Goal: Task Accomplishment & Management: Use online tool/utility

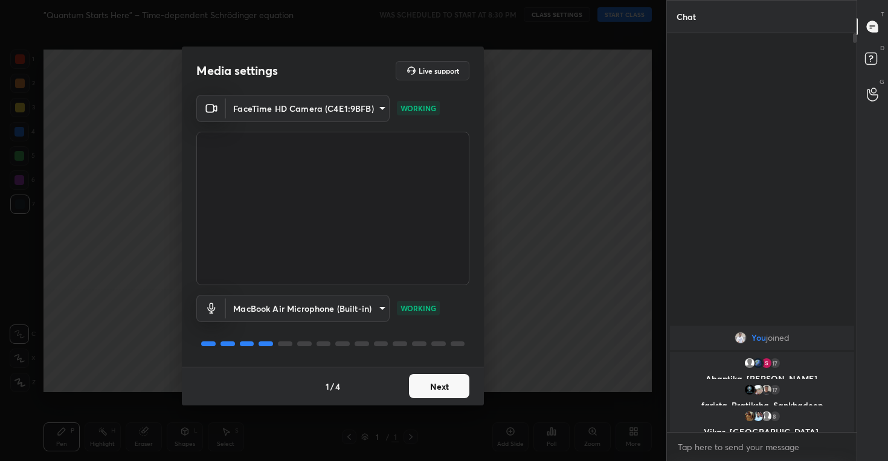
scroll to position [294, 186]
click at [417, 381] on button "Next" at bounding box center [439, 386] width 60 height 24
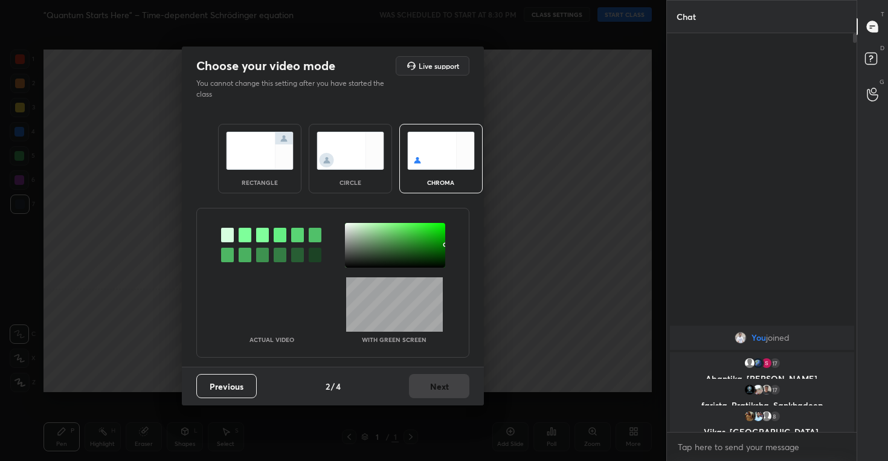
click at [377, 153] on img at bounding box center [350, 151] width 68 height 38
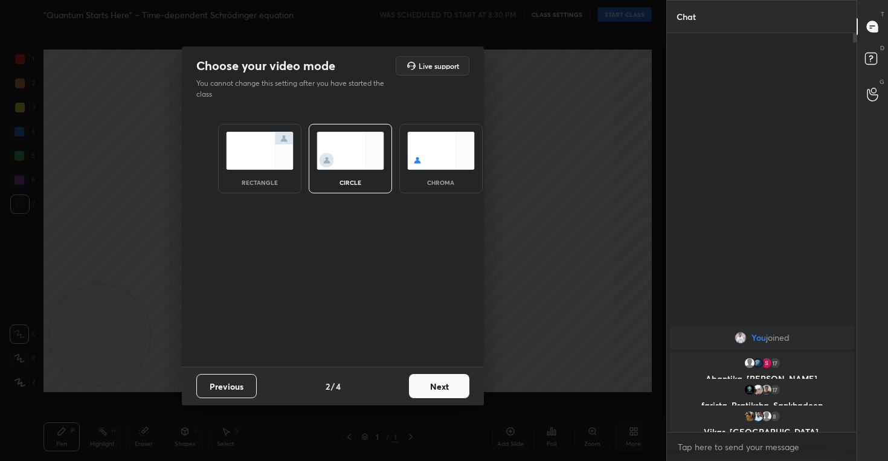
click at [448, 377] on button "Next" at bounding box center [439, 386] width 60 height 24
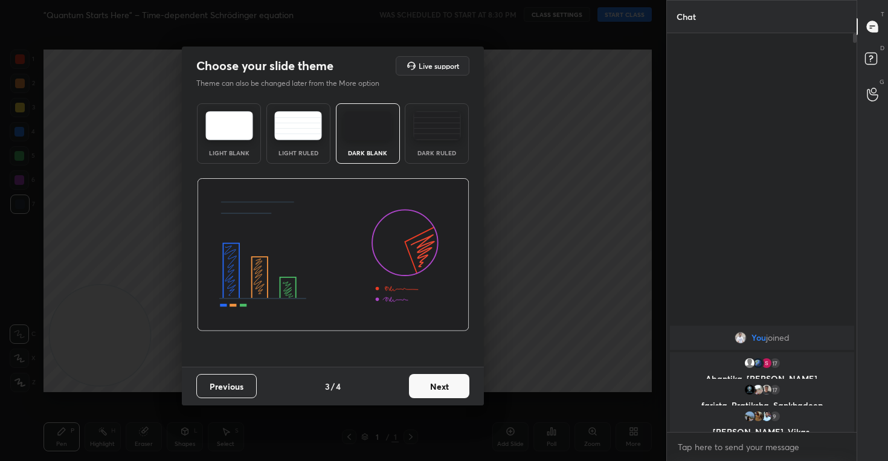
click at [428, 375] on button "Next" at bounding box center [439, 386] width 60 height 24
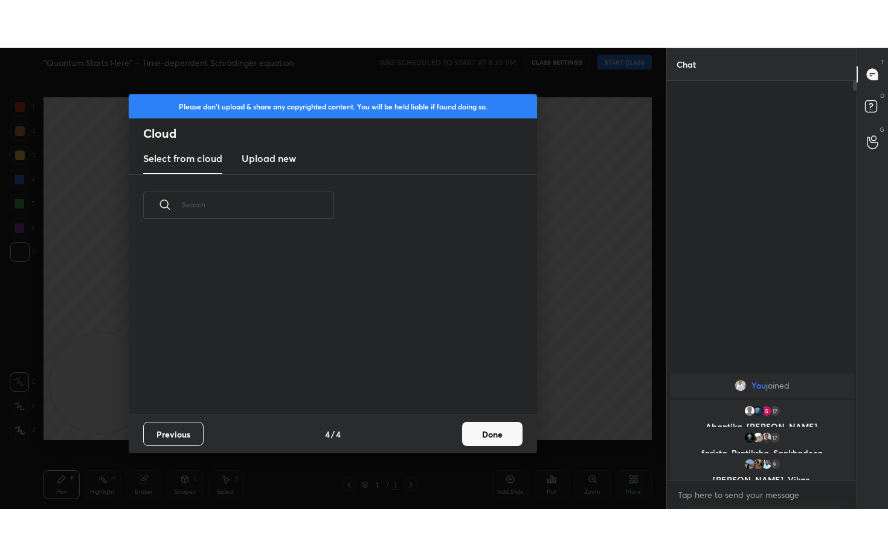
scroll to position [178, 388]
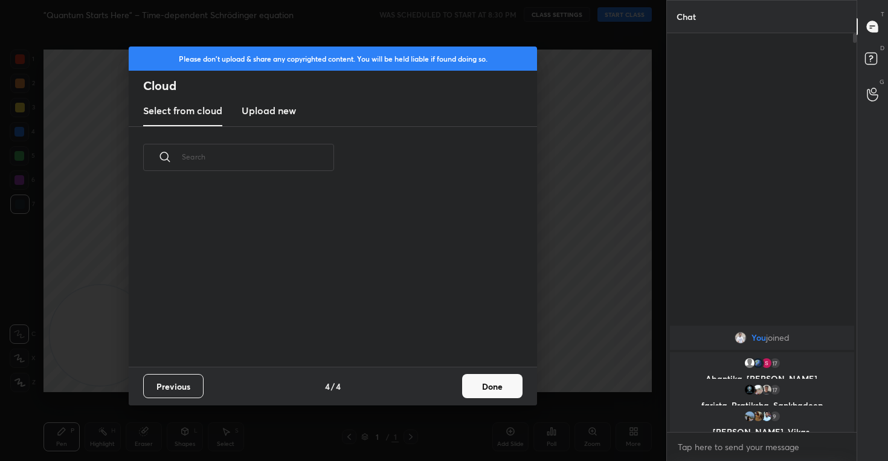
click at [283, 115] on h3 "Upload new" at bounding box center [269, 110] width 54 height 14
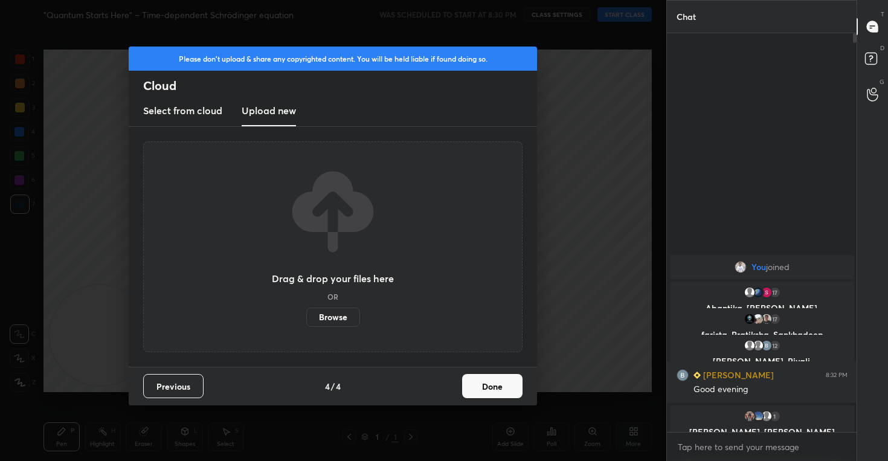
click at [332, 318] on label "Browse" at bounding box center [333, 316] width 54 height 19
click at [306, 318] on input "Browse" at bounding box center [306, 316] width 0 height 19
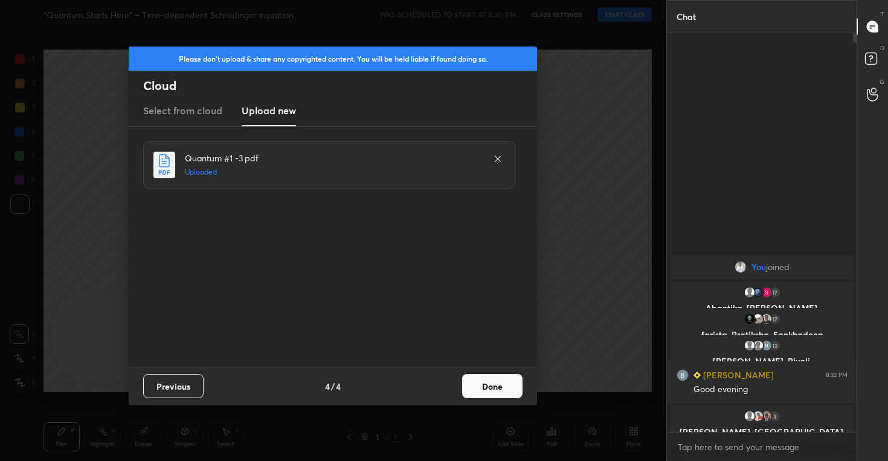
click at [492, 390] on button "Done" at bounding box center [492, 386] width 60 height 24
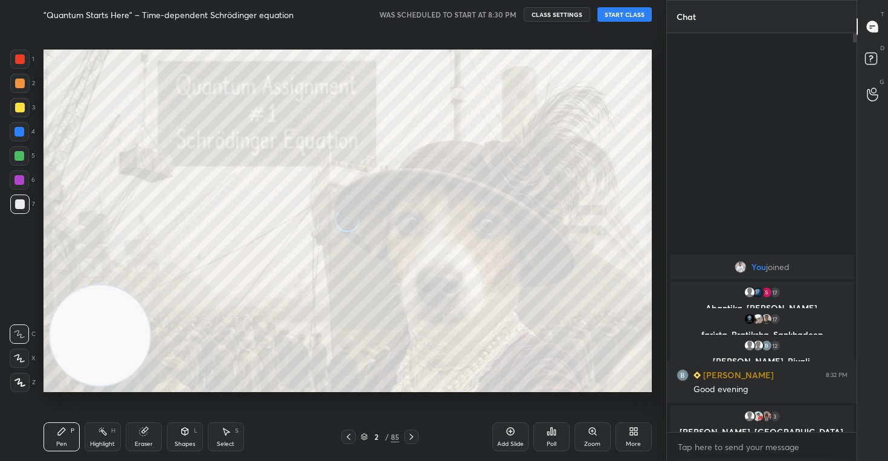
click at [20, 357] on icon at bounding box center [19, 358] width 11 height 8
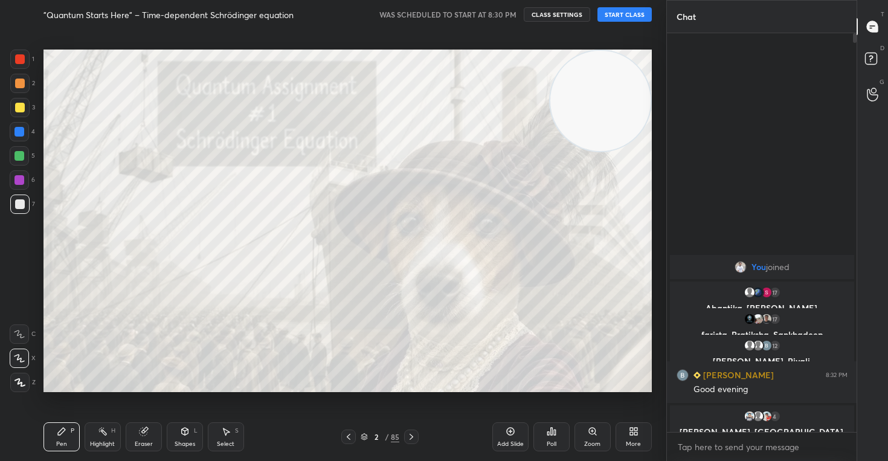
drag, startPoint x: 89, startPoint y: 345, endPoint x: 673, endPoint y: 82, distance: 640.1
click at [673, 82] on div "1 2 3 4 5 6 7 C X Z C X Z E E Erase all H H "Quantum Starts Here" – Time-depend…" at bounding box center [444, 230] width 888 height 461
click at [559, 15] on button "CLASS SETTINGS" at bounding box center [557, 14] width 66 height 14
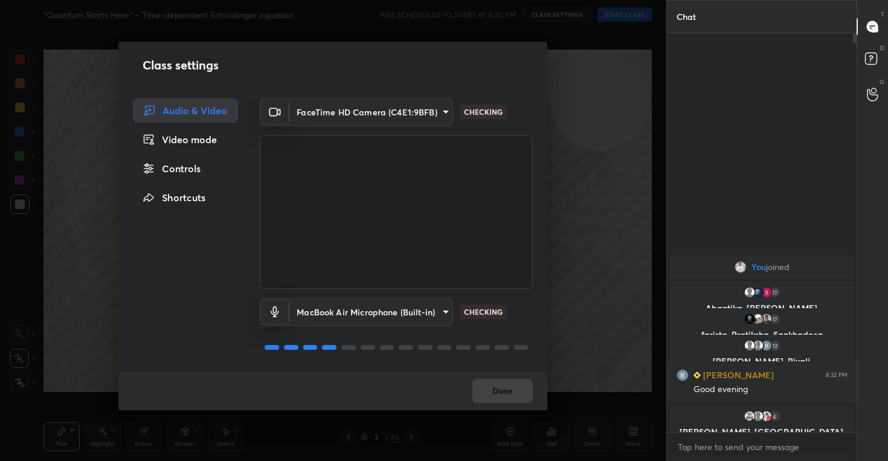
click at [170, 169] on div "Controls" at bounding box center [185, 168] width 105 height 24
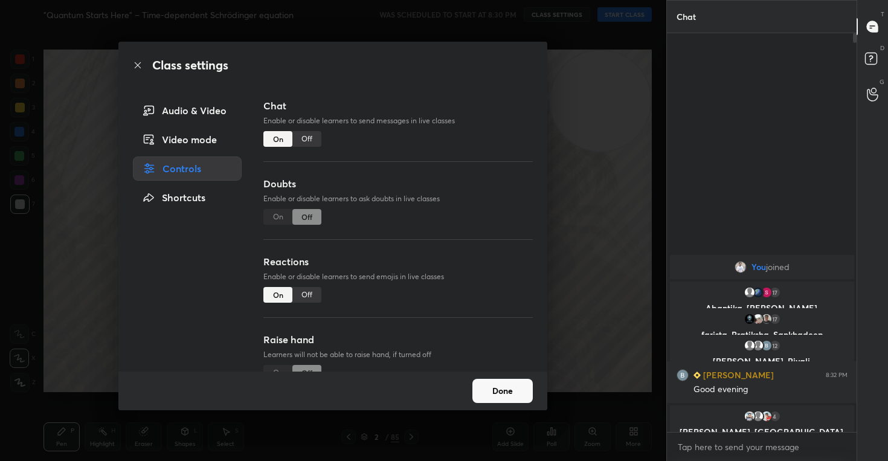
click at [301, 294] on div "Off" at bounding box center [306, 295] width 29 height 16
click at [502, 384] on button "Done" at bounding box center [502, 391] width 60 height 24
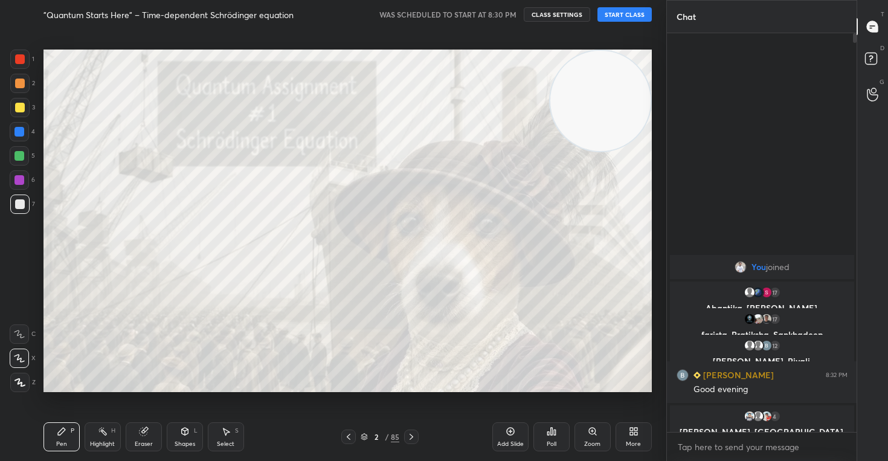
click at [620, 14] on button "START CLASS" at bounding box center [624, 14] width 54 height 14
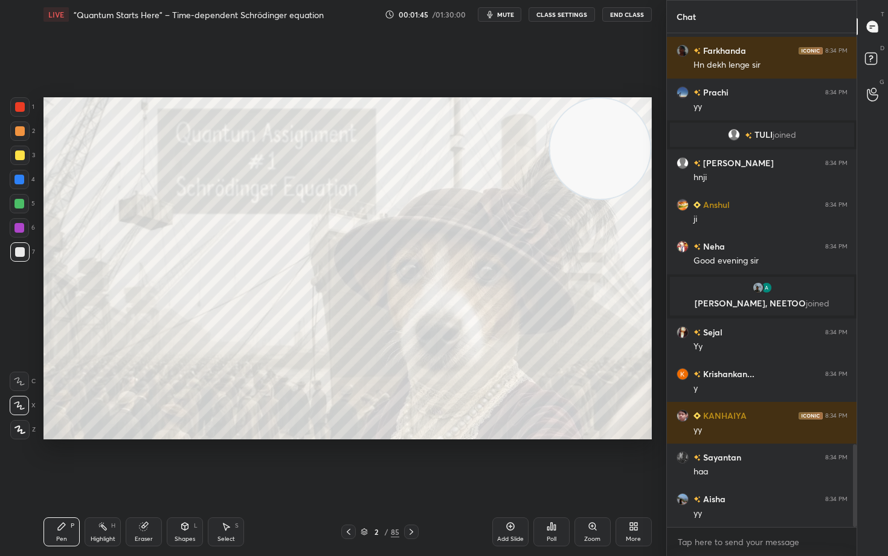
scroll to position [2497, 0]
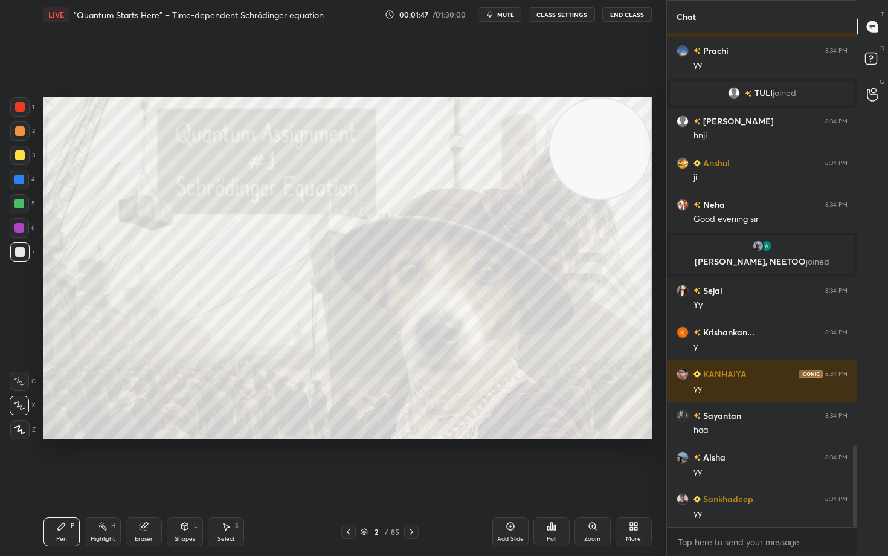
drag, startPoint x: 511, startPoint y: 524, endPoint x: 513, endPoint y: 515, distance: 8.8
click at [511, 460] on icon at bounding box center [511, 526] width 10 height 10
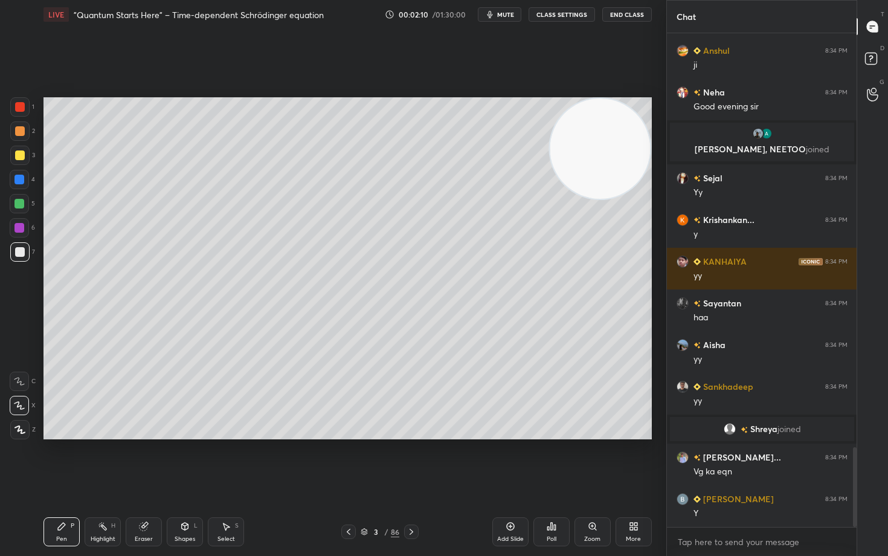
scroll to position [2559, 0]
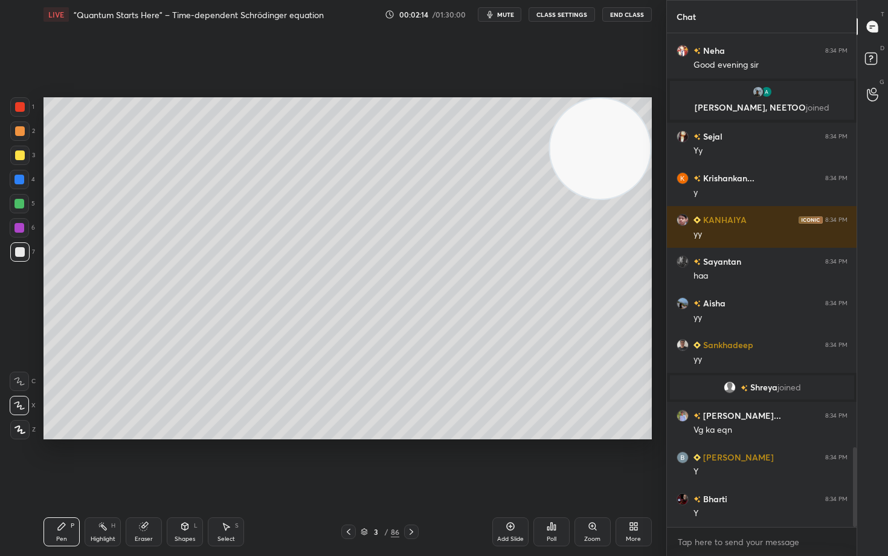
click at [21, 159] on div at bounding box center [20, 155] width 10 height 10
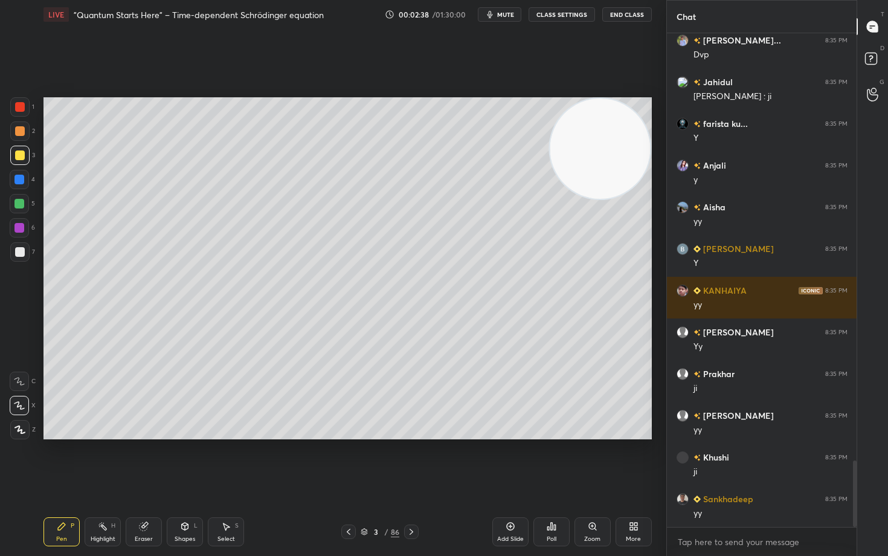
scroll to position [3226, 0]
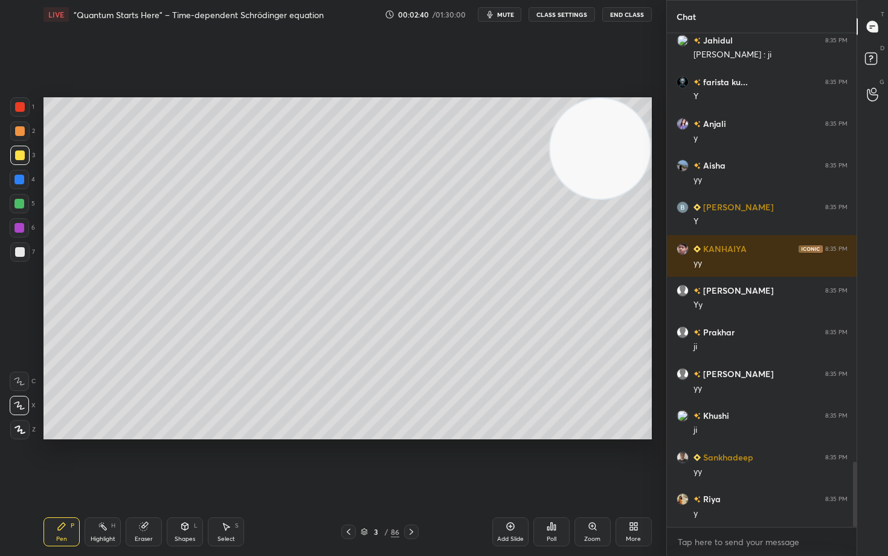
click at [22, 251] on div at bounding box center [20, 252] width 10 height 10
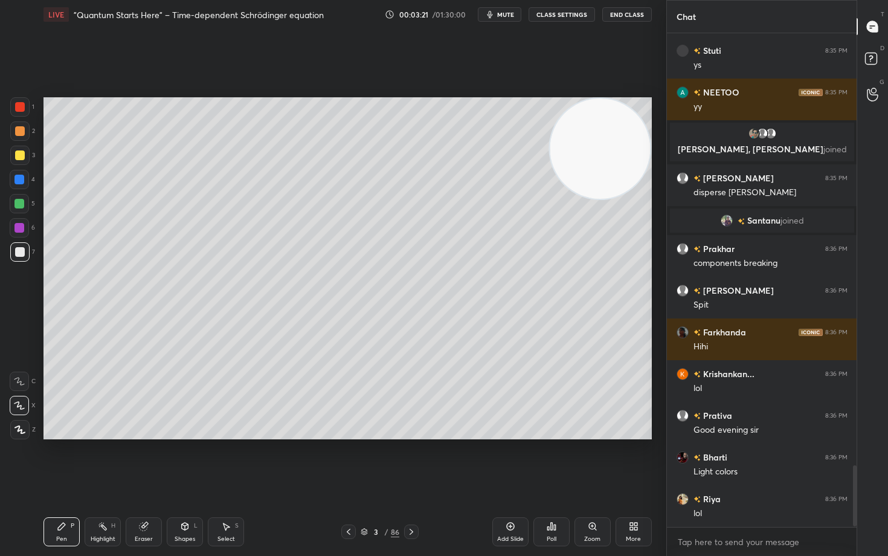
scroll to position [3518, 0]
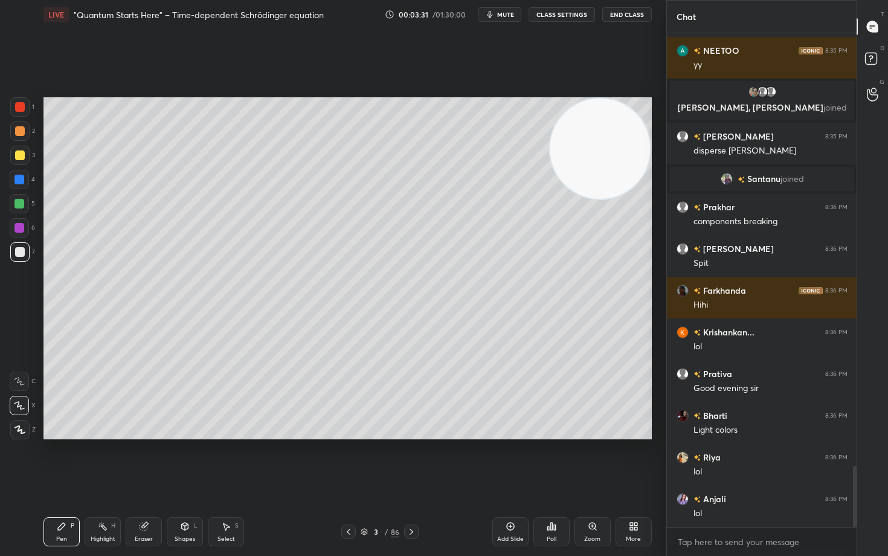
click at [19, 155] on div at bounding box center [20, 155] width 10 height 10
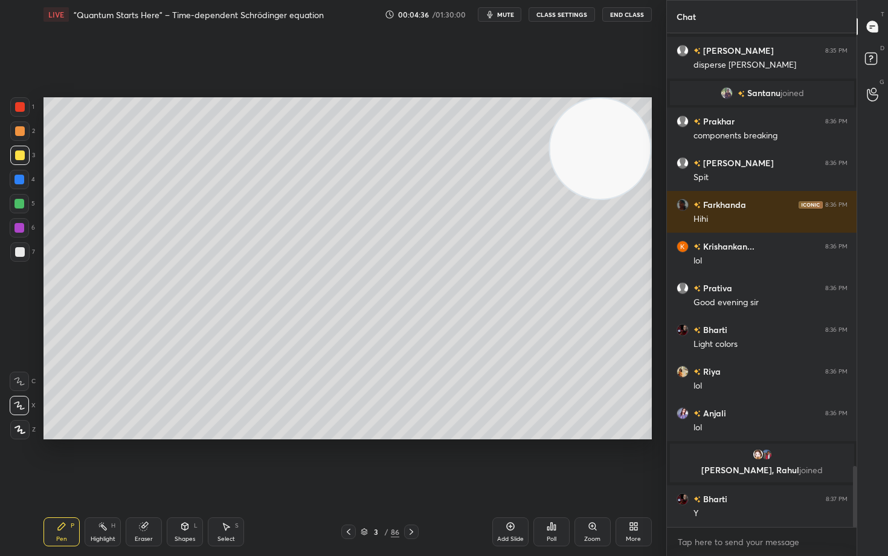
scroll to position [3542, 0]
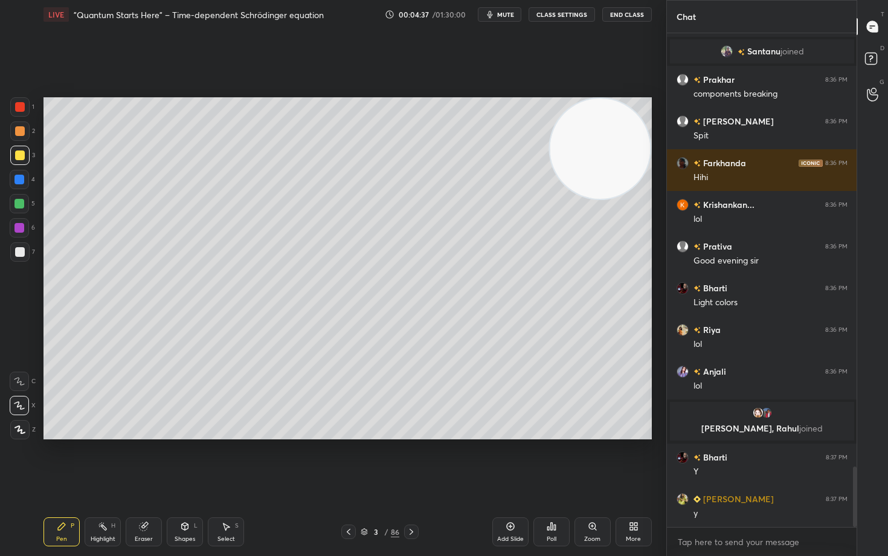
click at [16, 252] on div at bounding box center [20, 252] width 10 height 10
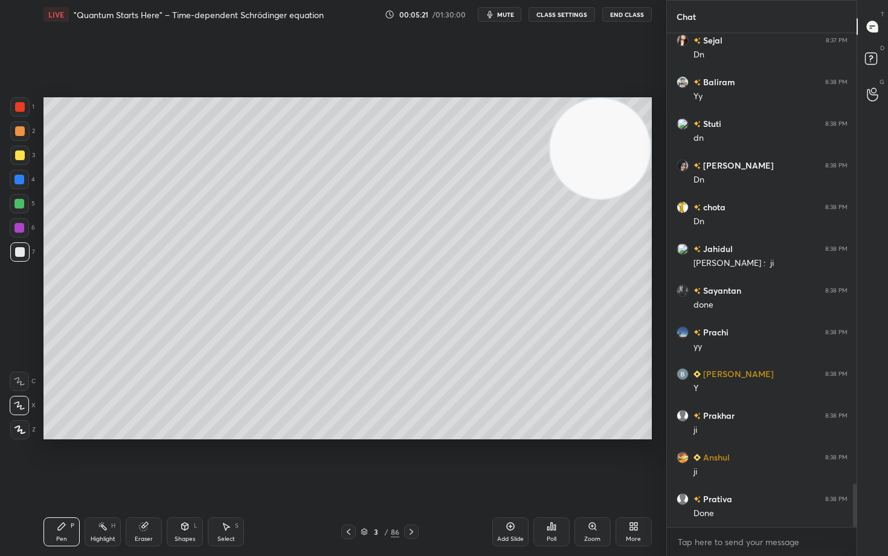
scroll to position [5167, 0]
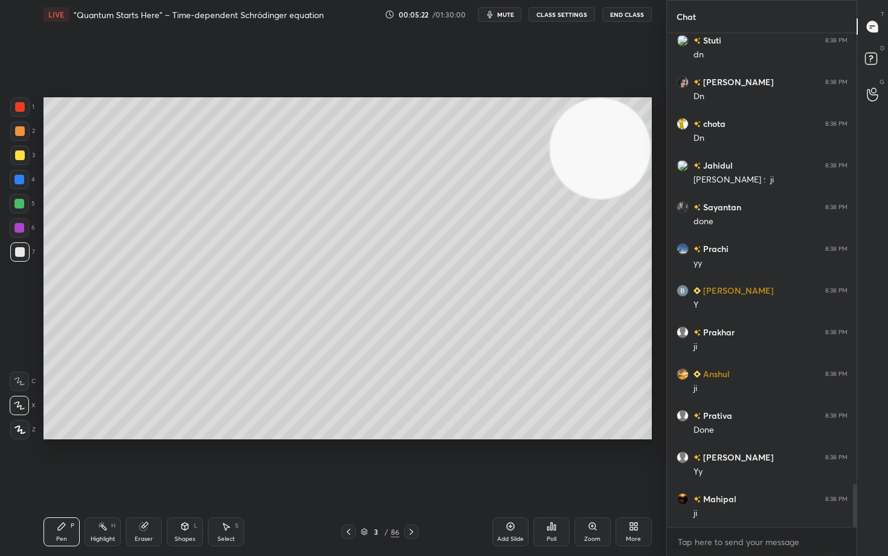
click at [509, 460] on icon at bounding box center [511, 526] width 10 height 10
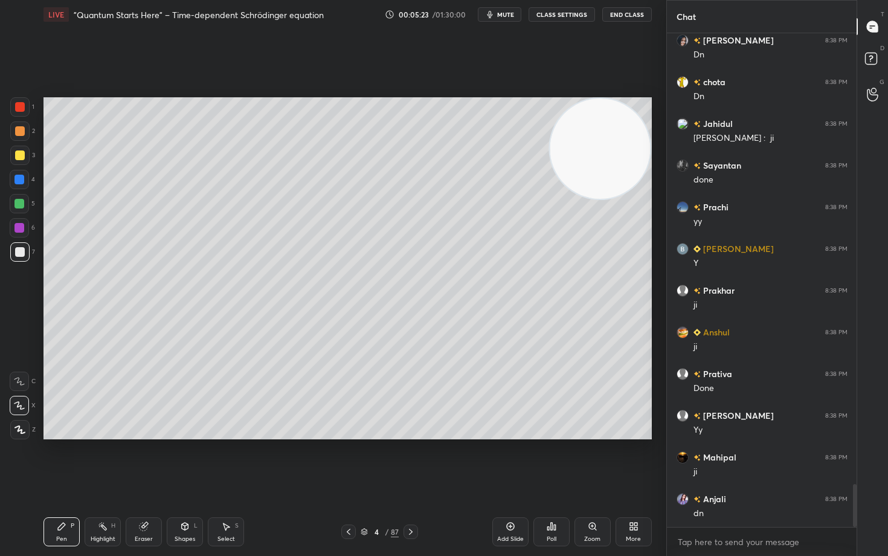
click at [19, 154] on div at bounding box center [20, 155] width 10 height 10
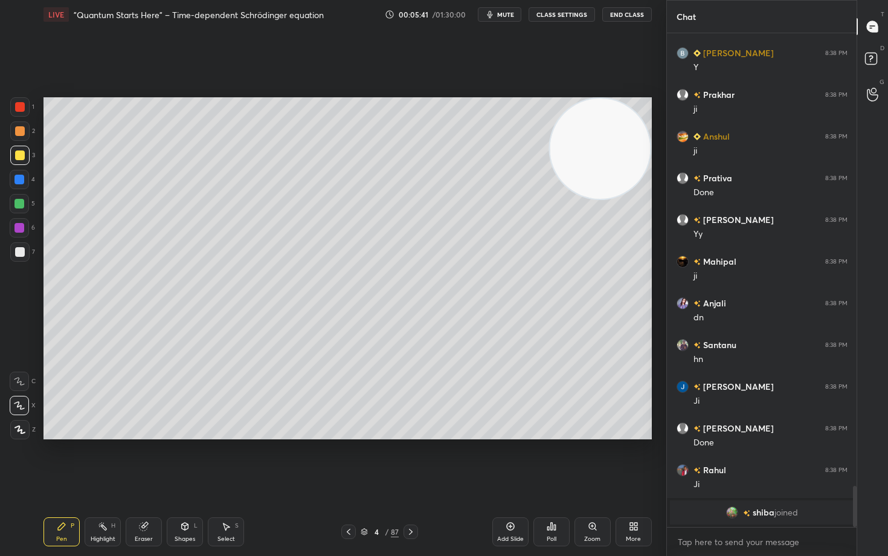
scroll to position [5420, 0]
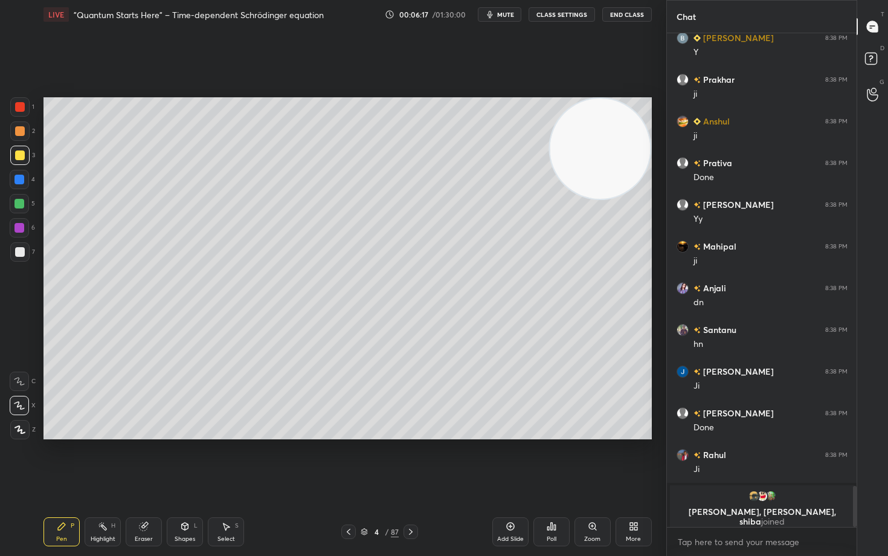
click at [18, 252] on div at bounding box center [20, 252] width 10 height 10
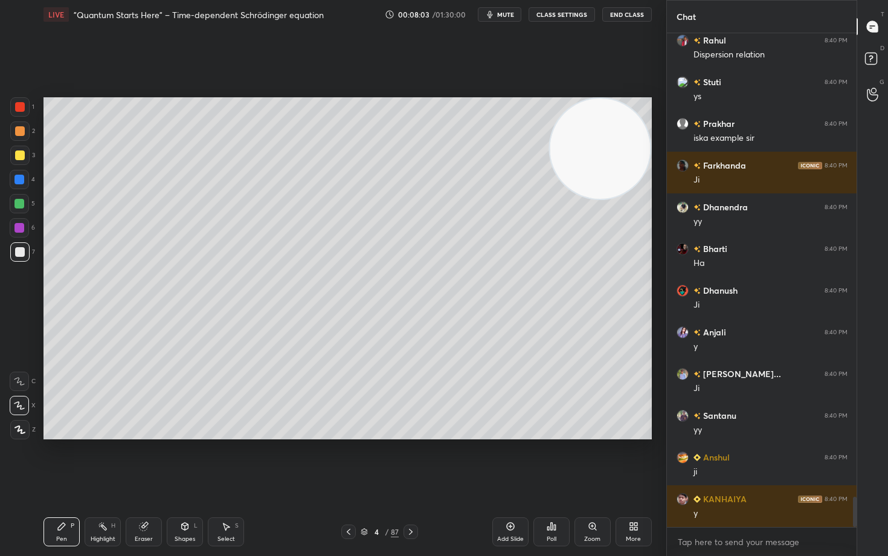
scroll to position [7660, 0]
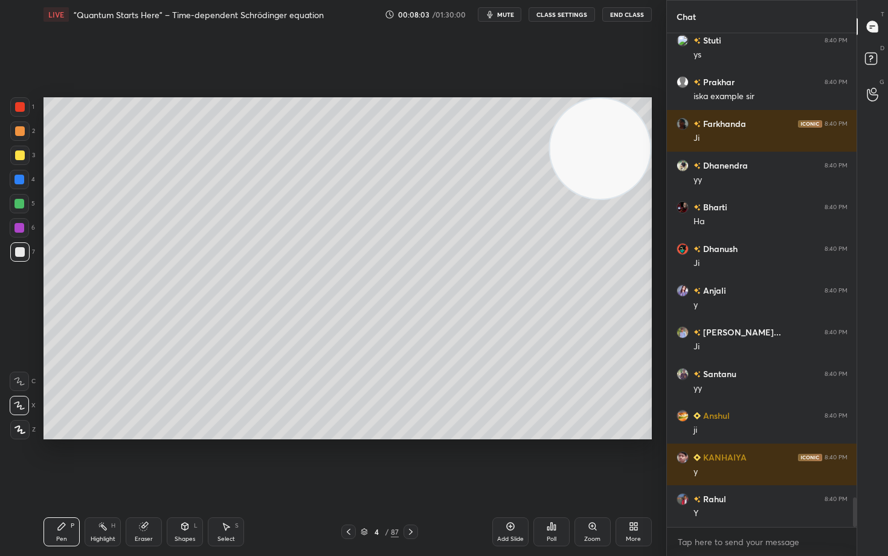
click at [510, 460] on icon at bounding box center [511, 526] width 10 height 10
drag, startPoint x: 19, startPoint y: 156, endPoint x: 34, endPoint y: 155, distance: 14.5
click at [19, 156] on div at bounding box center [20, 155] width 10 height 10
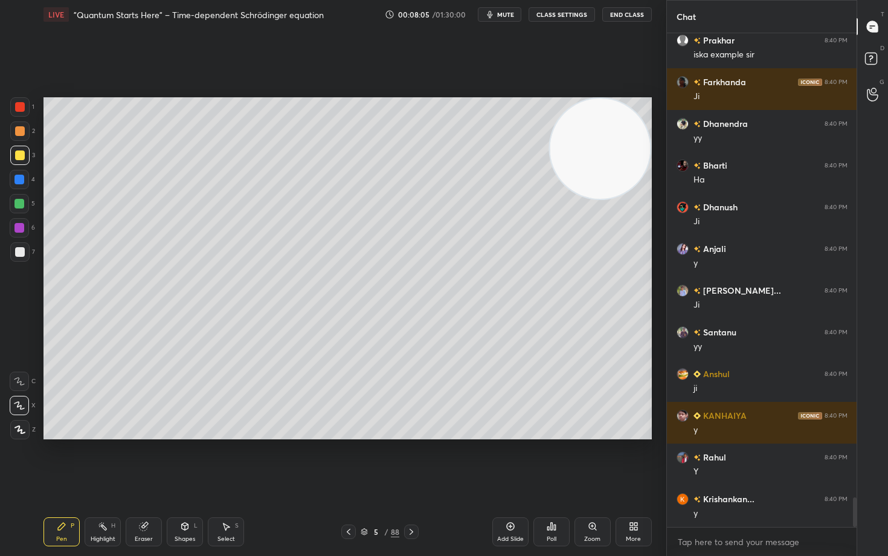
click at [21, 132] on div at bounding box center [20, 131] width 10 height 10
click at [11, 156] on div at bounding box center [19, 155] width 19 height 19
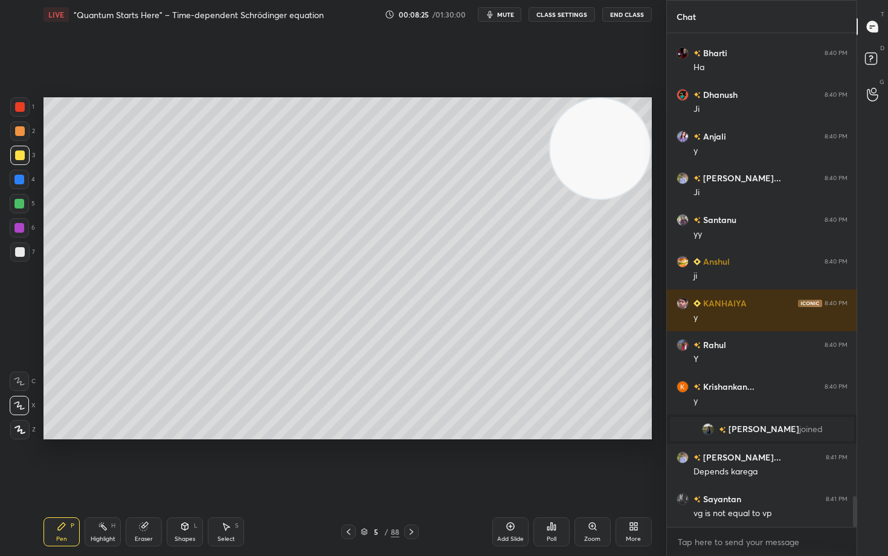
scroll to position [7474, 0]
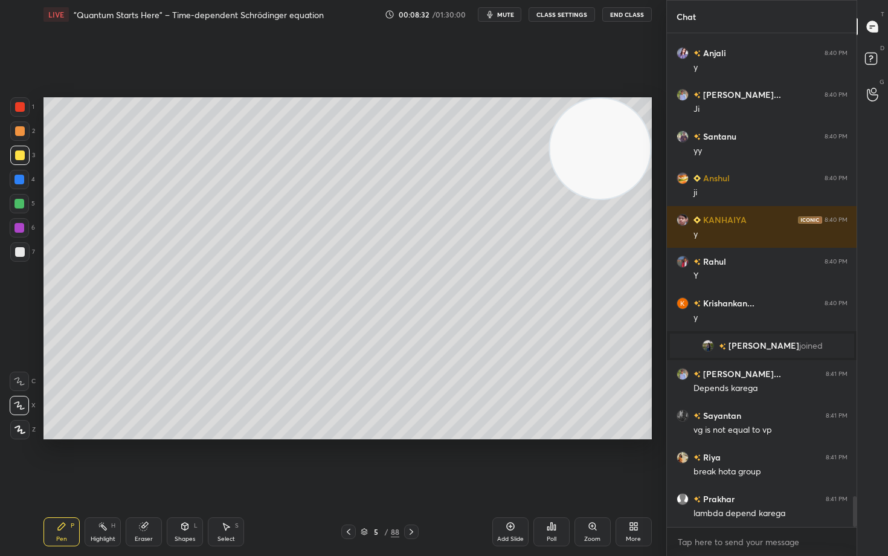
click at [20, 252] on div at bounding box center [20, 252] width 10 height 10
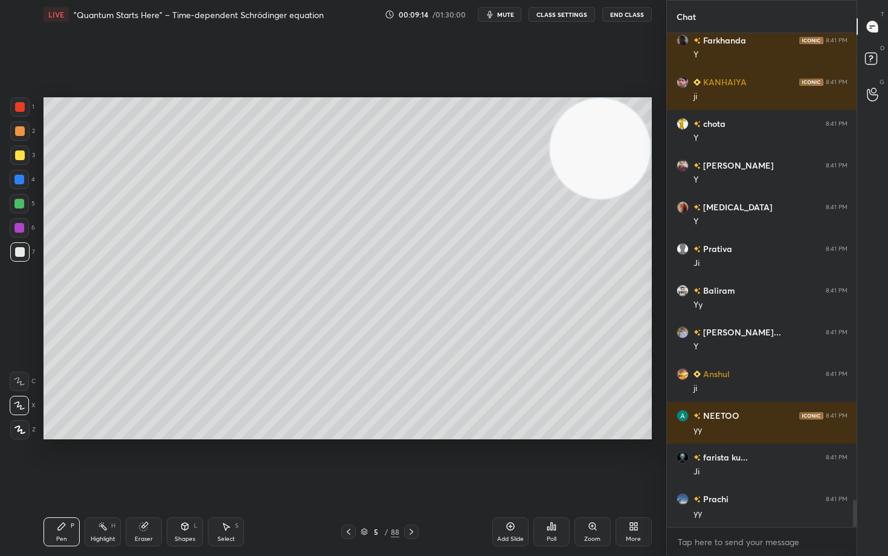
scroll to position [8391, 0]
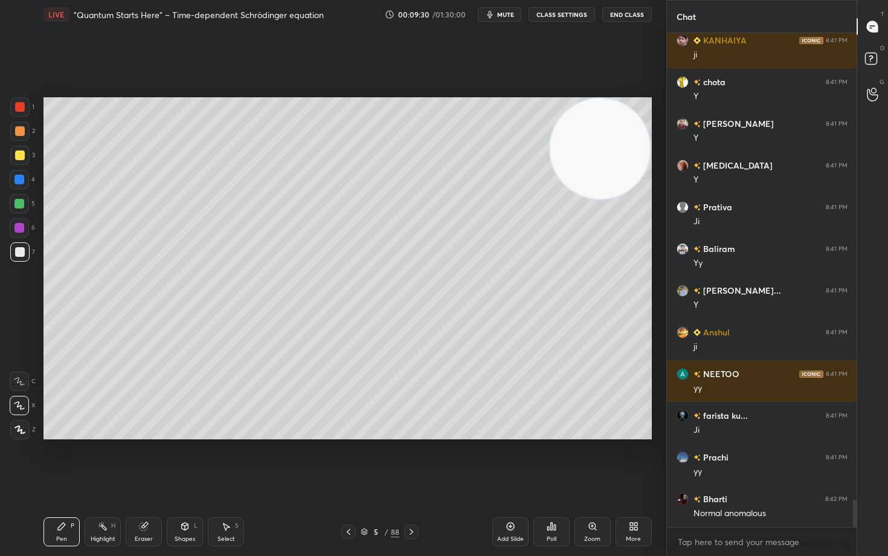
drag, startPoint x: 21, startPoint y: 153, endPoint x: 40, endPoint y: 173, distance: 27.8
click at [19, 155] on div at bounding box center [20, 155] width 10 height 10
click at [511, 460] on icon at bounding box center [511, 526] width 10 height 10
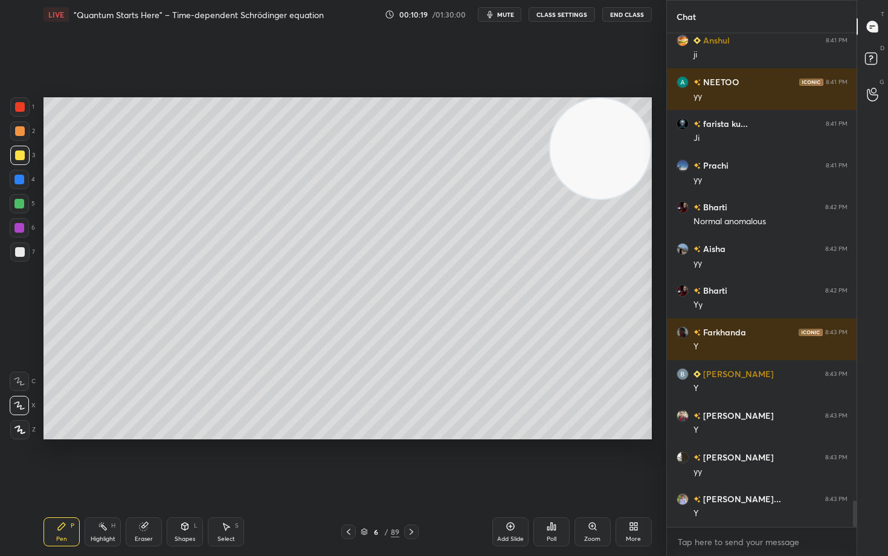
scroll to position [8850, 0]
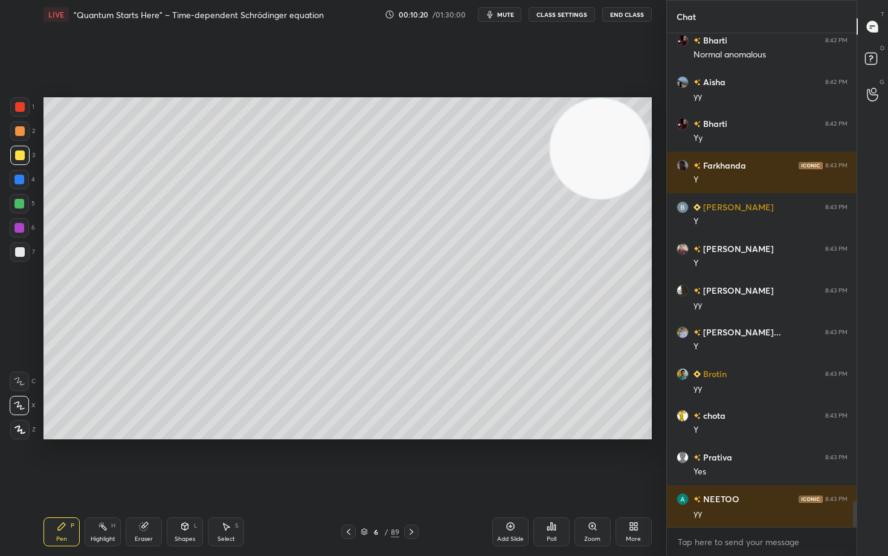
click at [22, 255] on div at bounding box center [20, 252] width 10 height 10
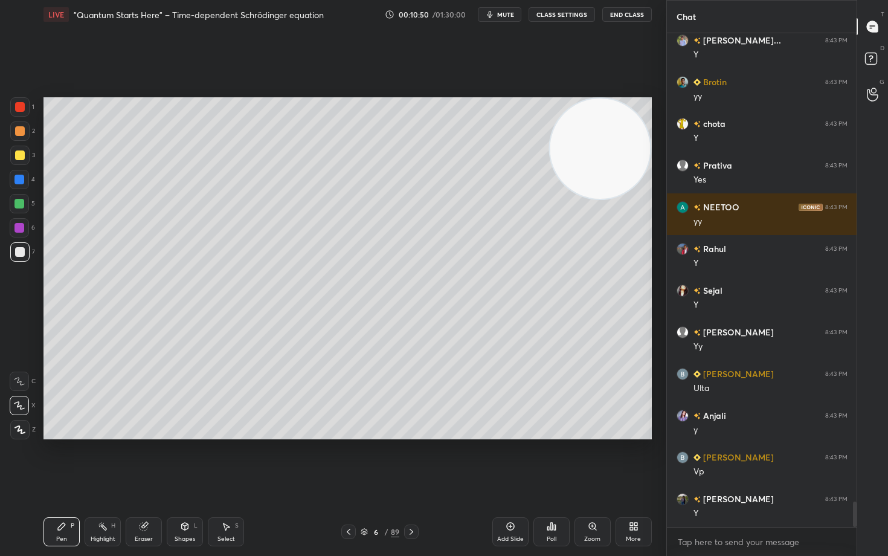
scroll to position [9183, 0]
click at [150, 460] on div "Eraser" at bounding box center [144, 531] width 36 height 29
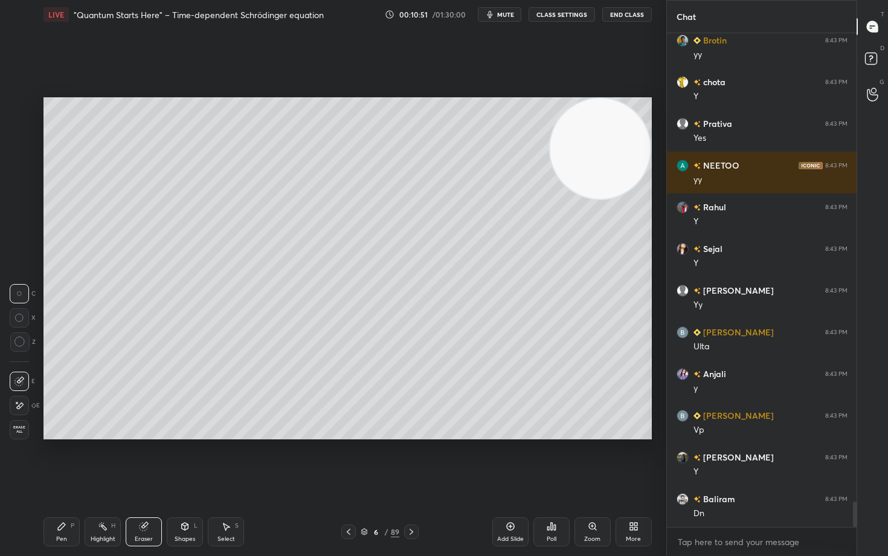
scroll to position [9225, 0]
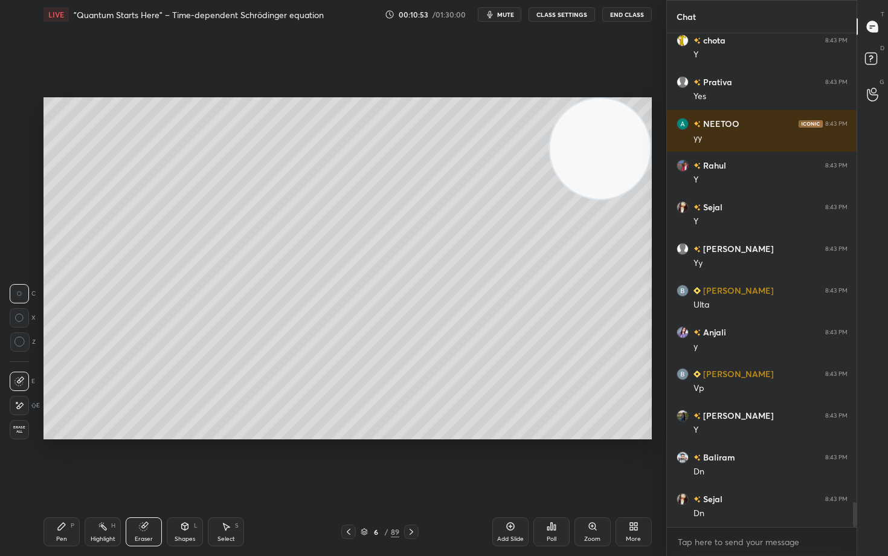
drag, startPoint x: 62, startPoint y: 528, endPoint x: 86, endPoint y: 519, distance: 25.6
click at [62, 460] on icon at bounding box center [62, 526] width 10 height 10
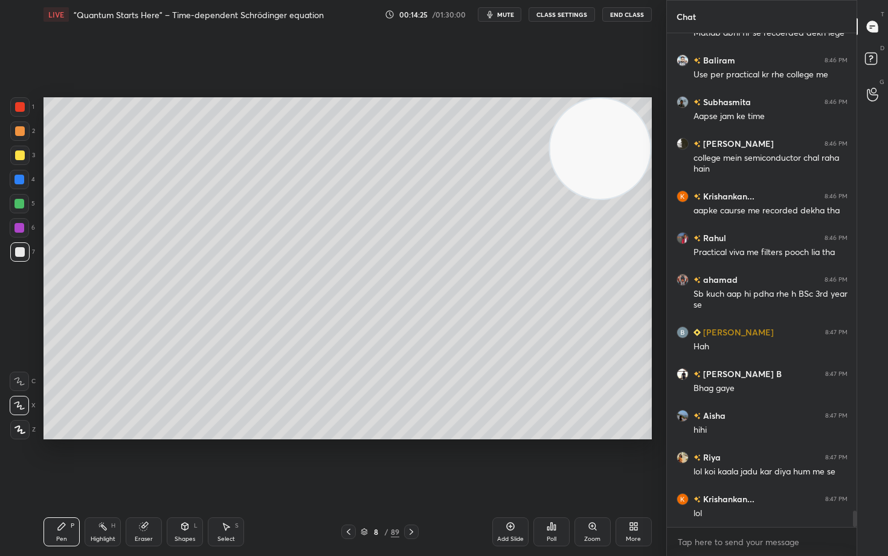
scroll to position [14212, 0]
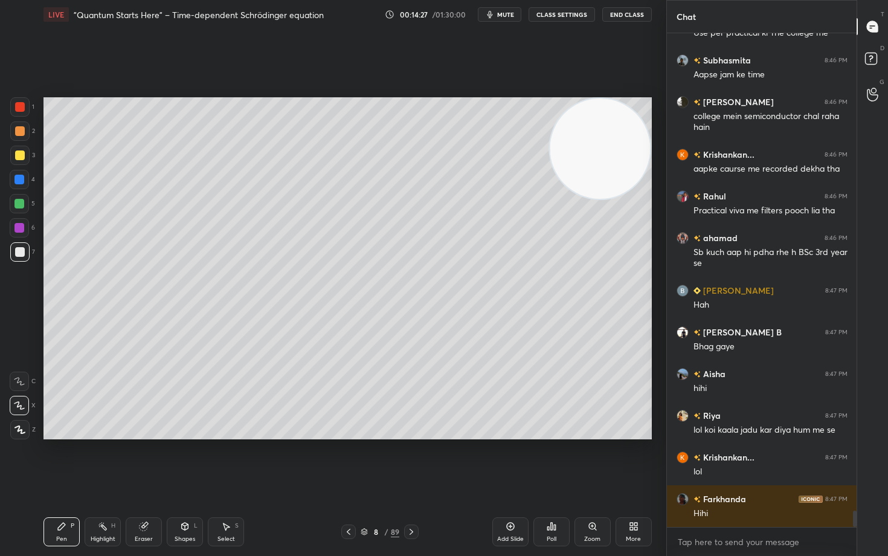
click at [20, 153] on div at bounding box center [20, 155] width 10 height 10
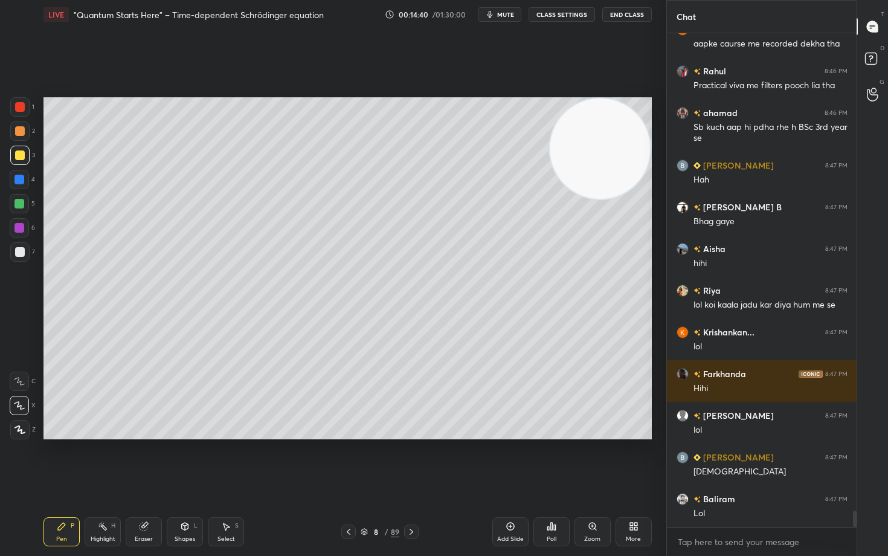
scroll to position [14366, 0]
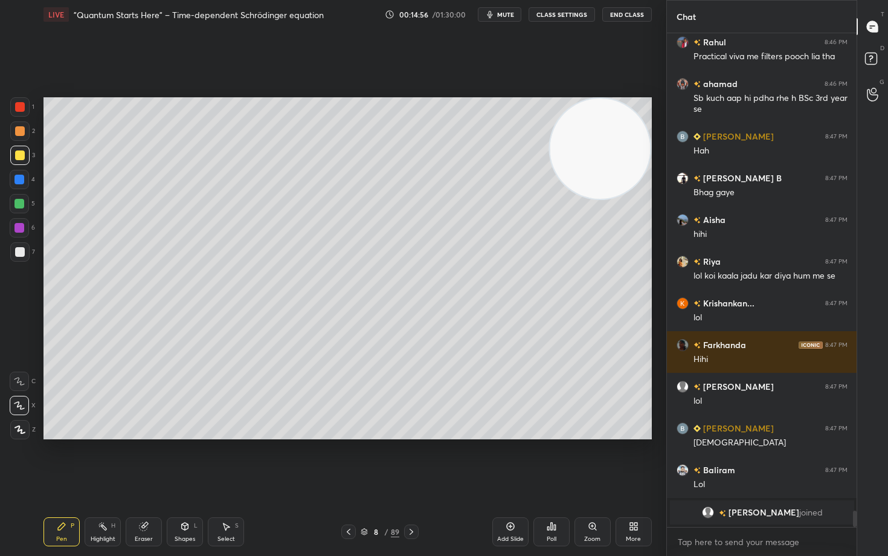
drag, startPoint x: 18, startPoint y: 255, endPoint x: 24, endPoint y: 248, distance: 9.6
click at [18, 256] on div at bounding box center [20, 252] width 10 height 10
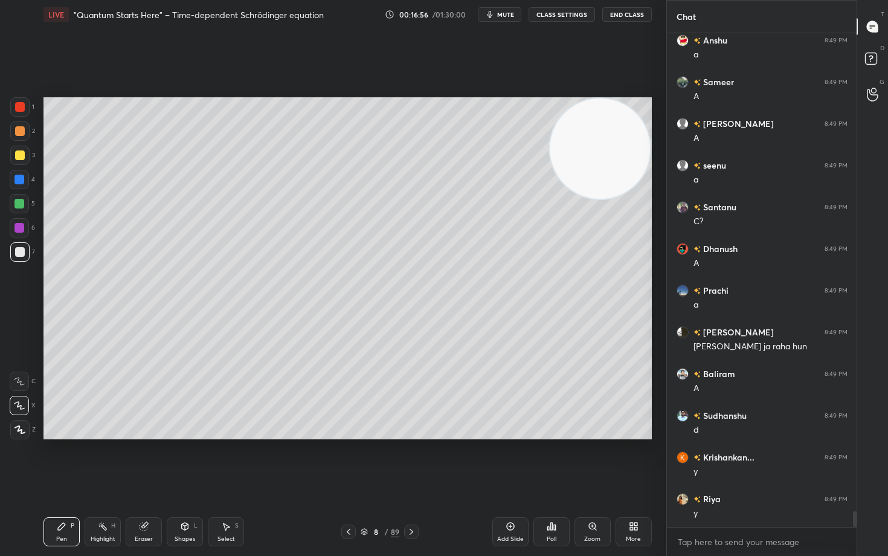
scroll to position [15068, 0]
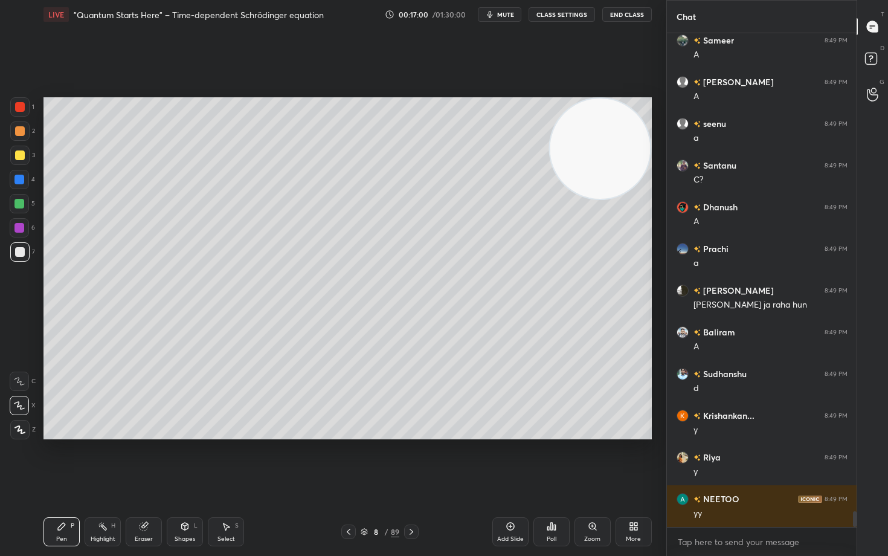
click at [14, 131] on div at bounding box center [19, 130] width 19 height 19
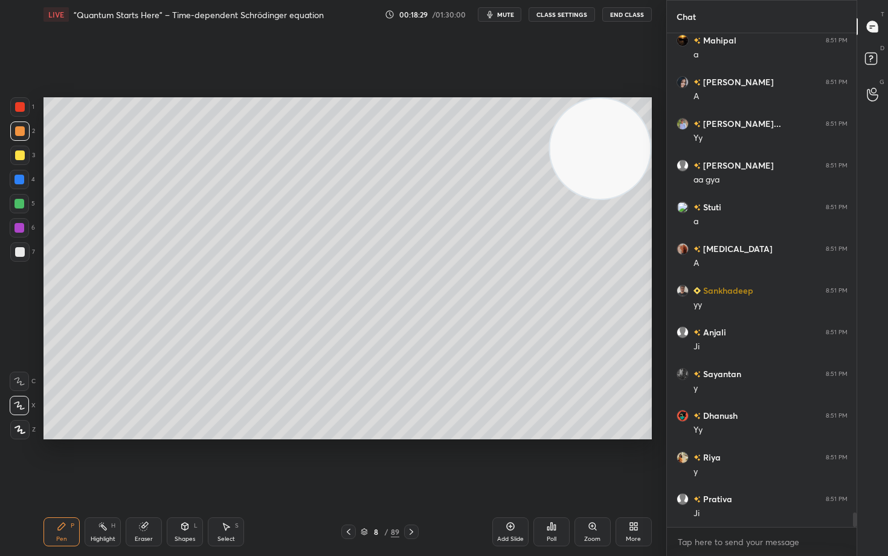
scroll to position [16046, 0]
click at [512, 460] on icon at bounding box center [511, 526] width 10 height 10
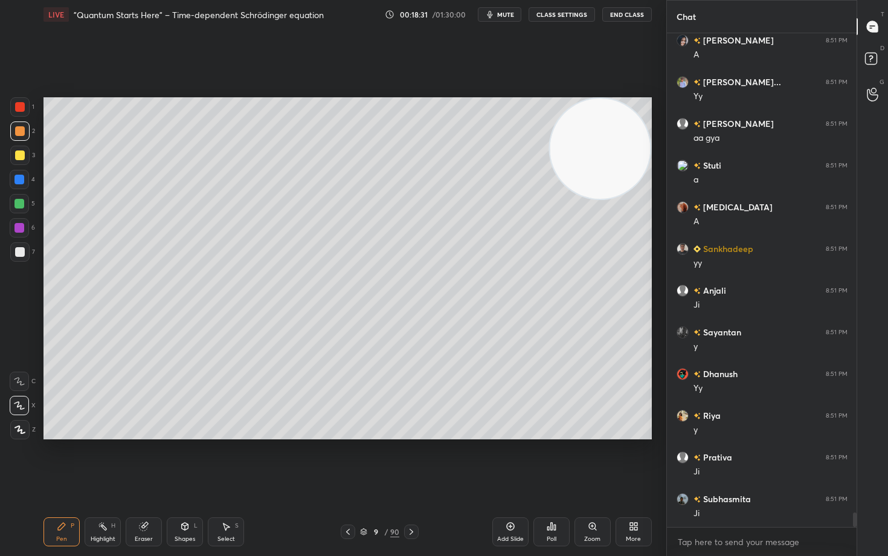
click at [19, 155] on div at bounding box center [20, 155] width 10 height 10
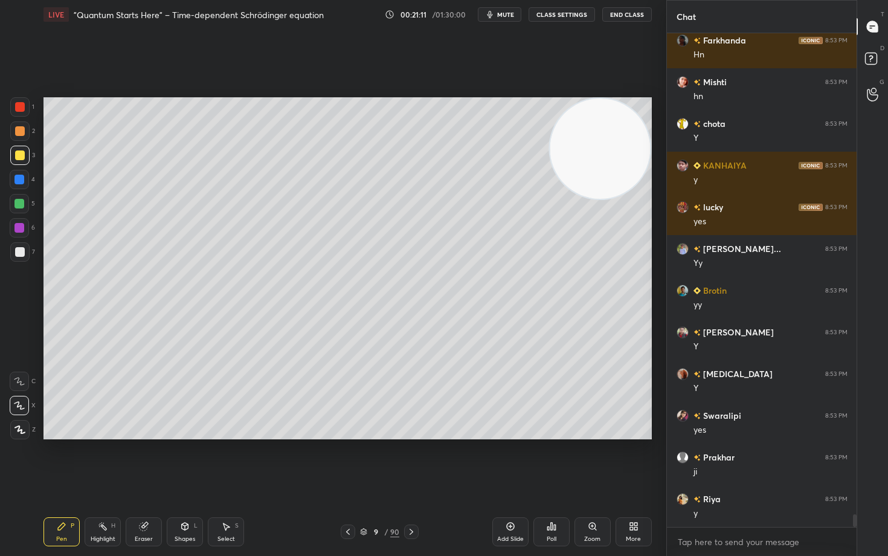
scroll to position [18464, 0]
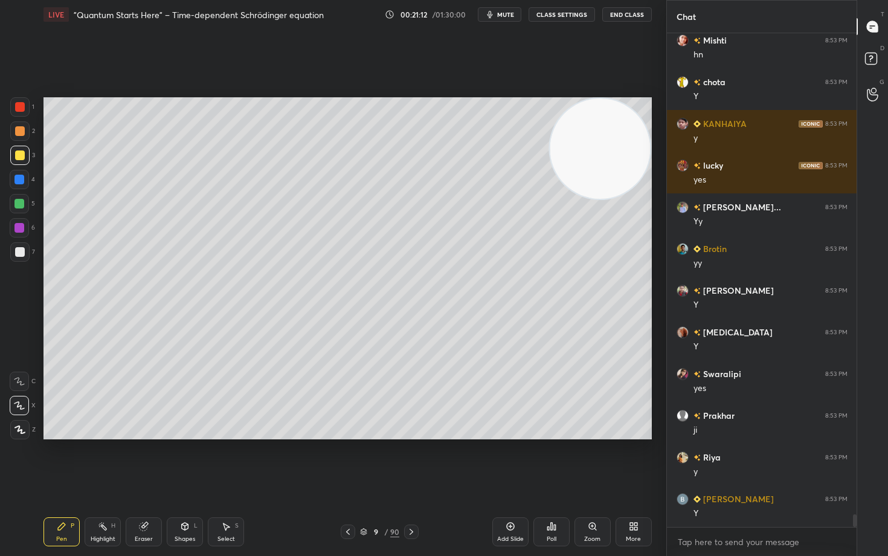
click at [509, 460] on icon at bounding box center [511, 526] width 10 height 10
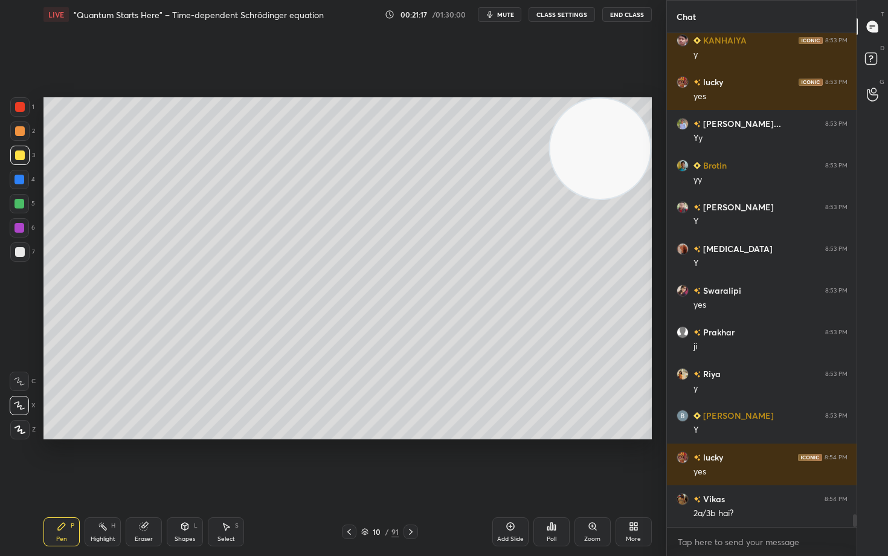
scroll to position [18589, 0]
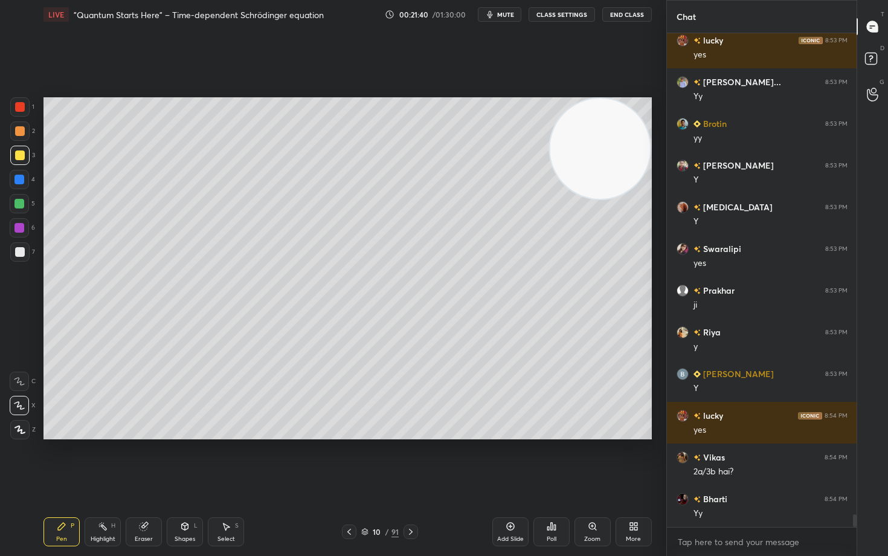
drag, startPoint x: 18, startPoint y: 255, endPoint x: 28, endPoint y: 254, distance: 10.3
click at [18, 255] on div at bounding box center [20, 252] width 10 height 10
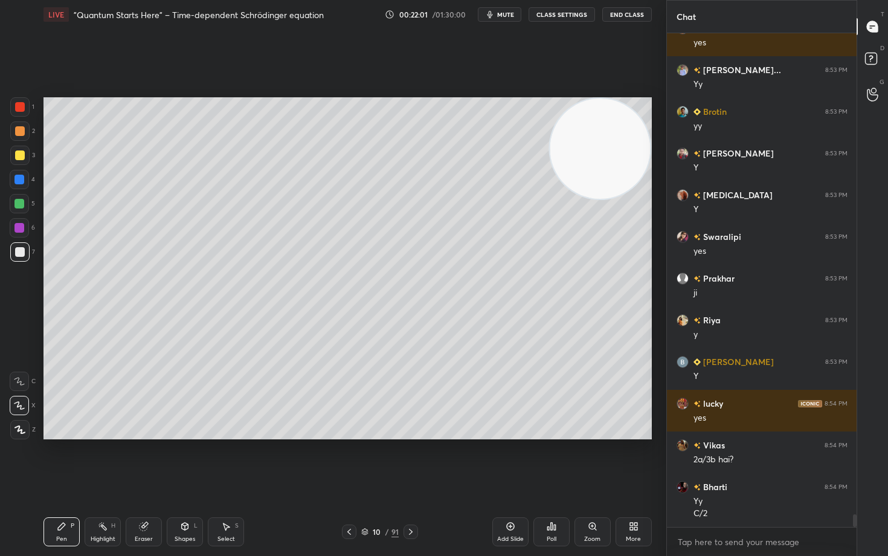
click at [19, 132] on div at bounding box center [20, 131] width 10 height 10
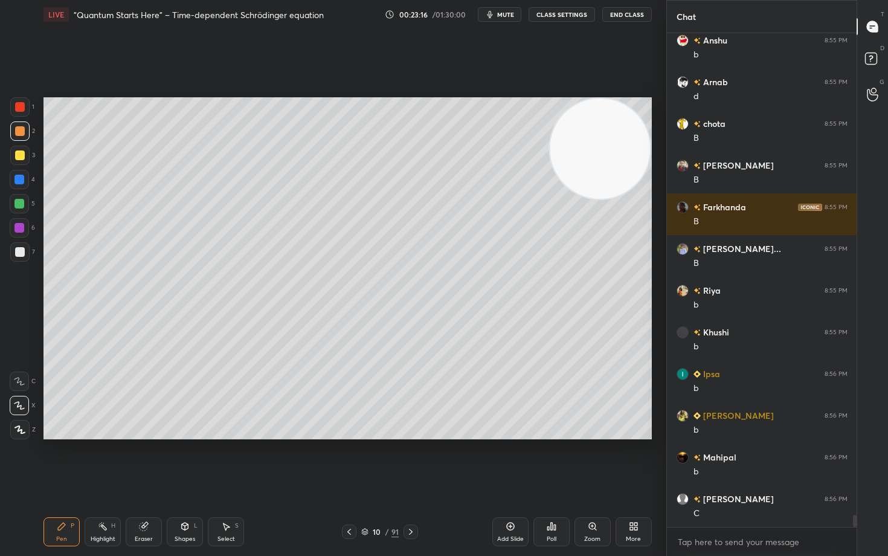
scroll to position [19684, 0]
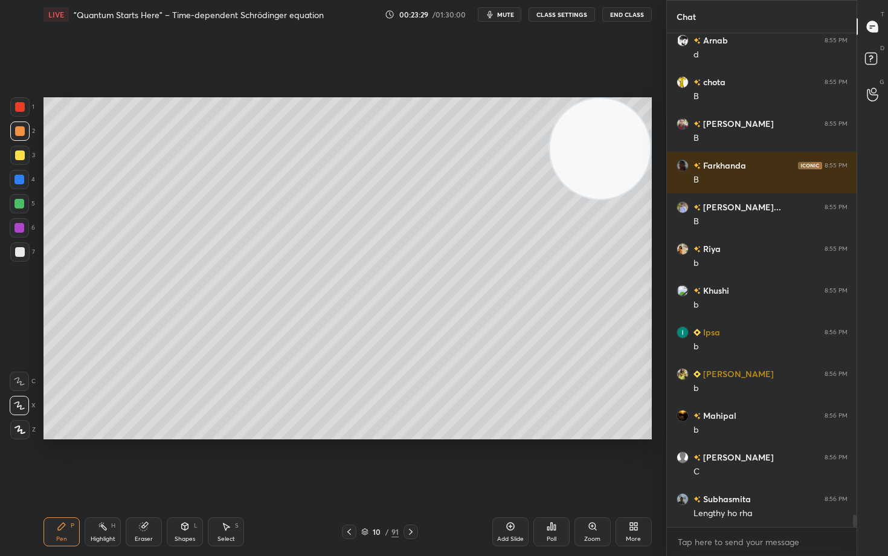
drag, startPoint x: 18, startPoint y: 108, endPoint x: 1, endPoint y: 169, distance: 63.9
click at [16, 109] on div at bounding box center [20, 107] width 10 height 10
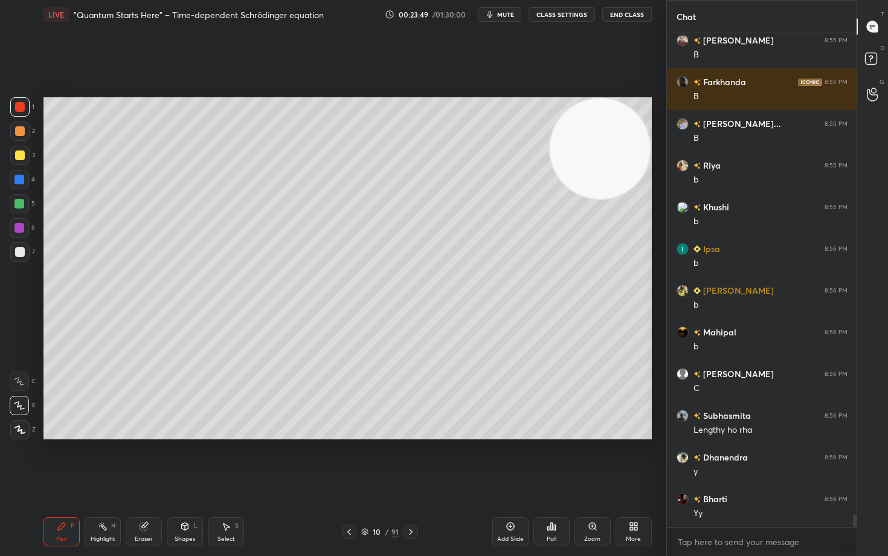
scroll to position [19809, 0]
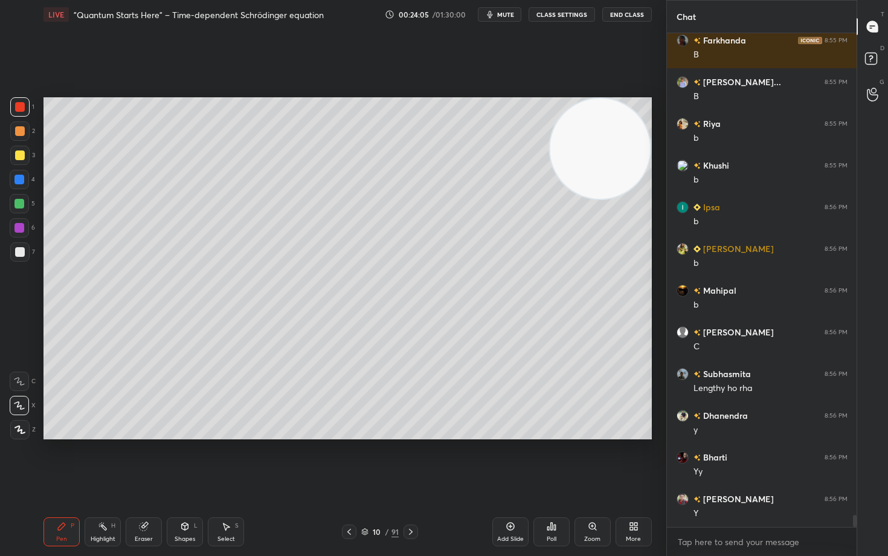
drag, startPoint x: 22, startPoint y: 251, endPoint x: 42, endPoint y: 251, distance: 20.5
click at [21, 251] on div at bounding box center [20, 252] width 10 height 10
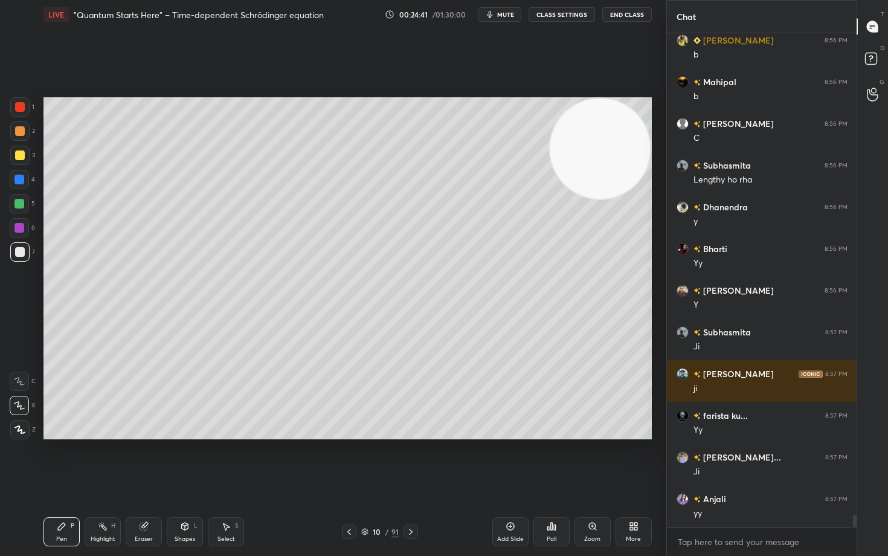
scroll to position [20059, 0]
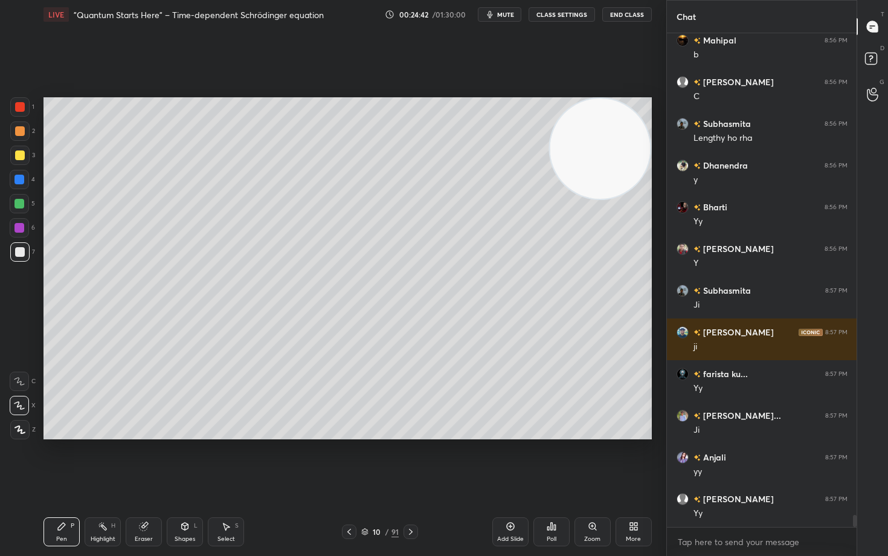
drag, startPoint x: 510, startPoint y: 525, endPoint x: 518, endPoint y: 520, distance: 9.7
click at [509, 460] on icon at bounding box center [511, 526] width 10 height 10
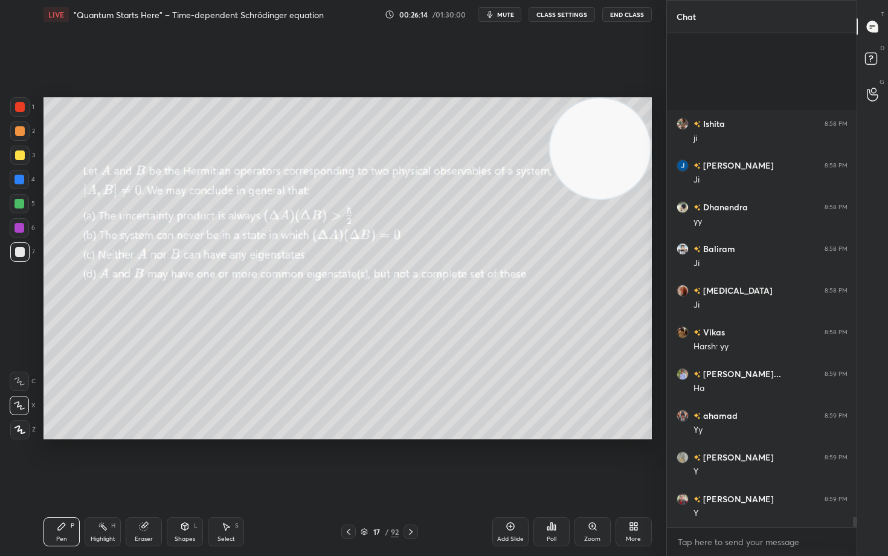
scroll to position [22612, 0]
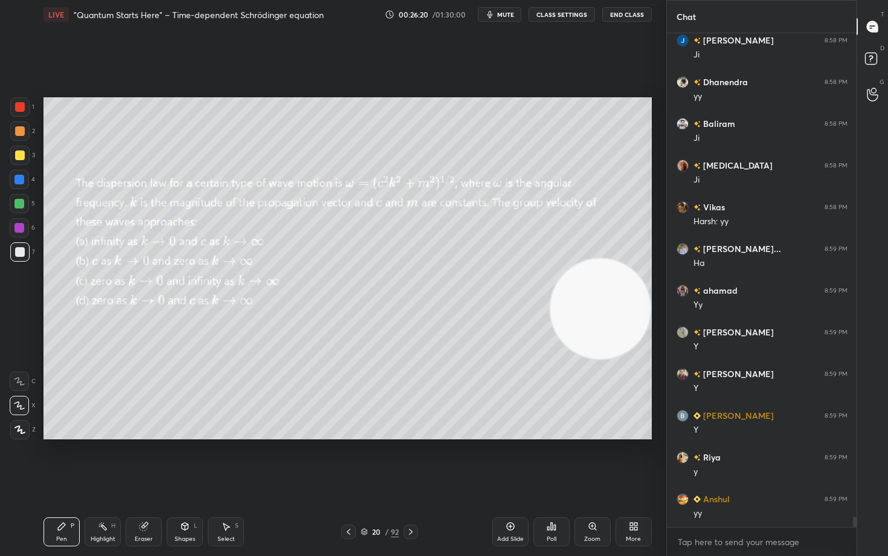
drag, startPoint x: 619, startPoint y: 150, endPoint x: 635, endPoint y: 311, distance: 161.5
click at [635, 311] on video at bounding box center [600, 309] width 100 height 100
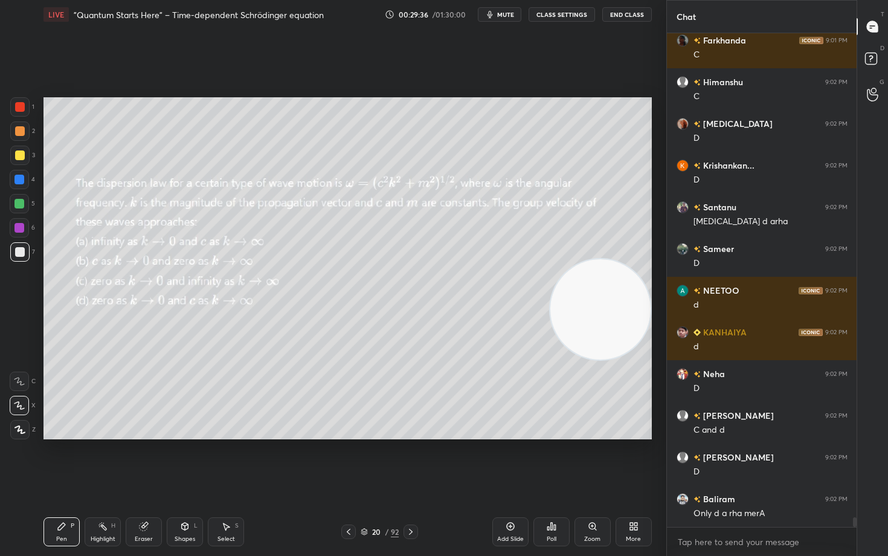
scroll to position [24655, 0]
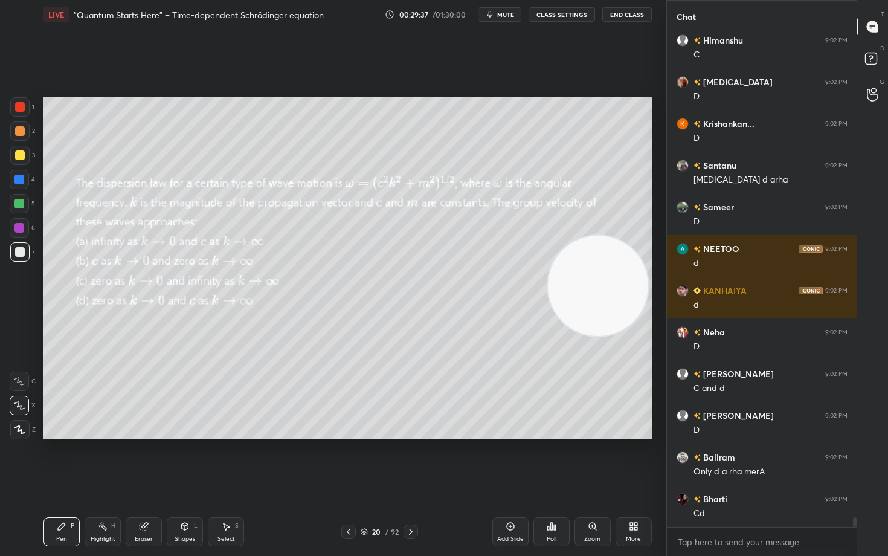
drag, startPoint x: 621, startPoint y: 308, endPoint x: 613, endPoint y: 124, distance: 184.4
click at [631, 236] on video at bounding box center [598, 286] width 100 height 100
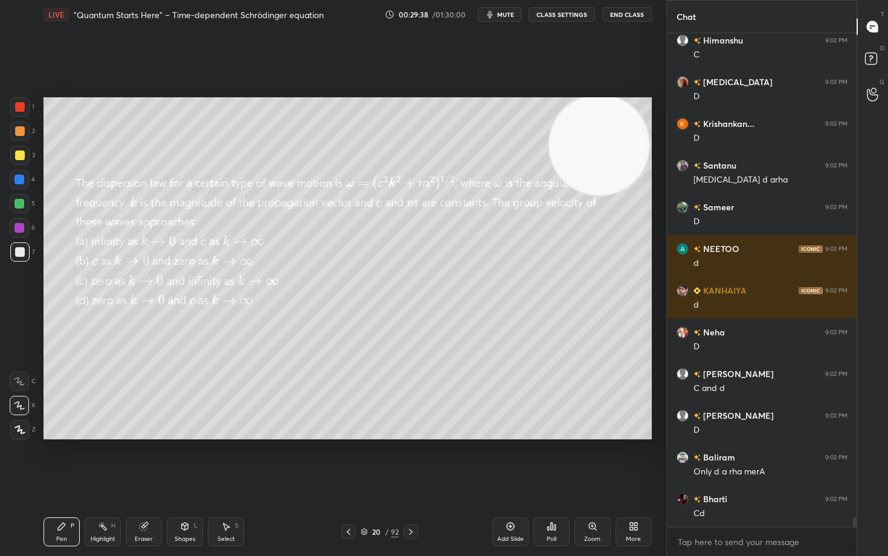
drag, startPoint x: 21, startPoint y: 152, endPoint x: 36, endPoint y: 153, distance: 14.6
click at [21, 152] on div at bounding box center [20, 155] width 10 height 10
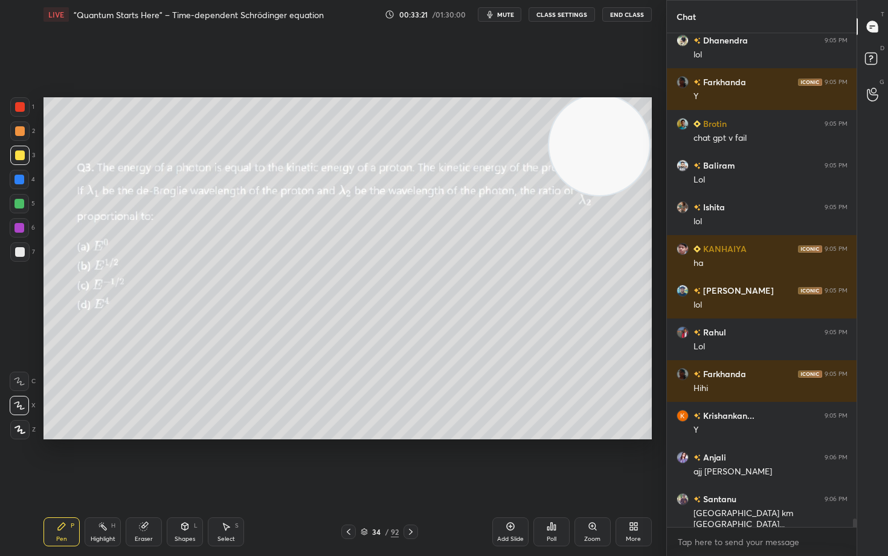
scroll to position [28416, 0]
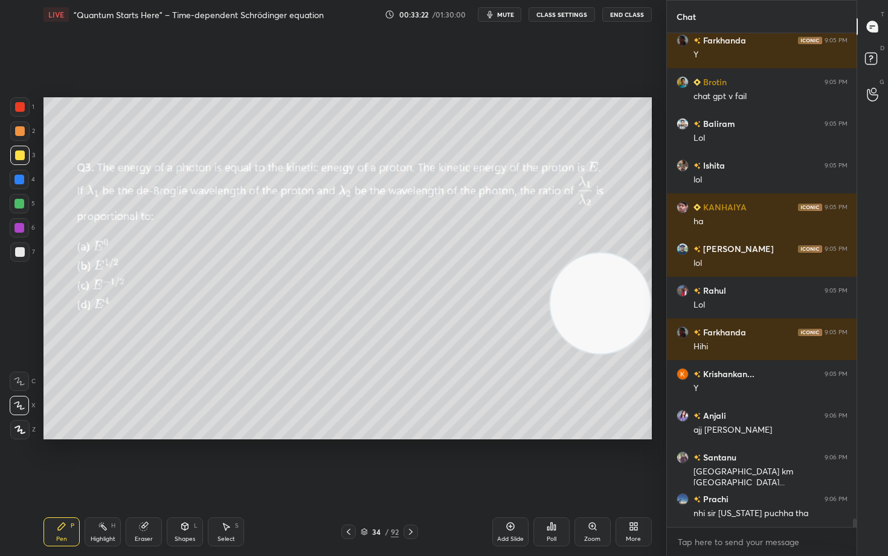
drag, startPoint x: 597, startPoint y: 145, endPoint x: 601, endPoint y: 304, distance: 158.9
click at [599, 304] on video at bounding box center [600, 303] width 100 height 100
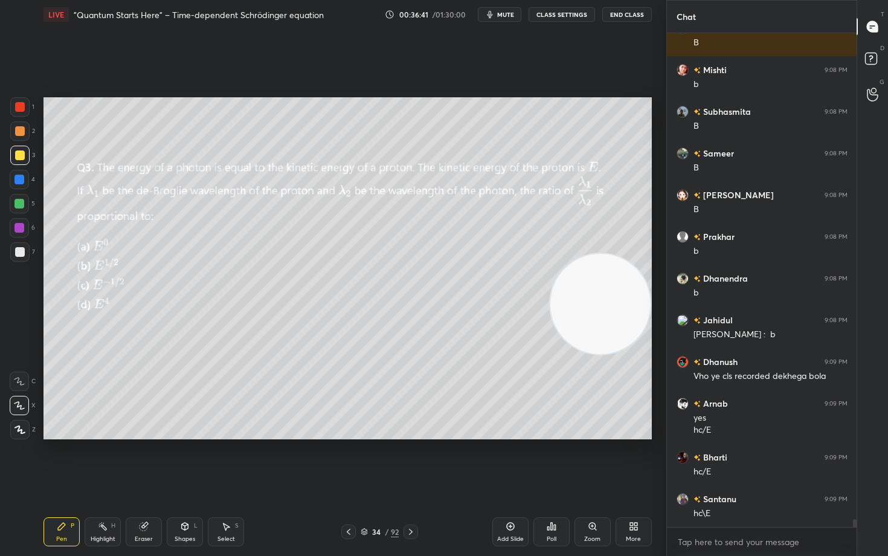
scroll to position [31773, 0]
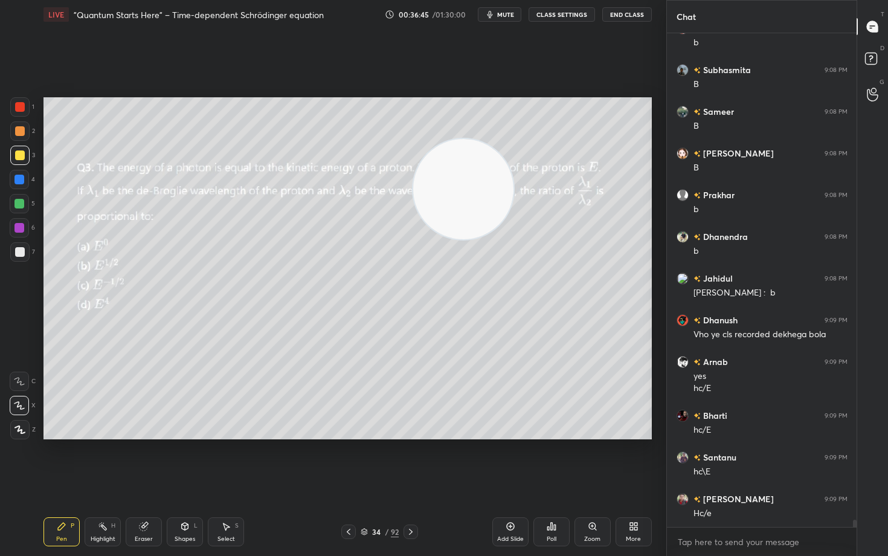
drag, startPoint x: 593, startPoint y: 309, endPoint x: 407, endPoint y: 159, distance: 238.8
click at [413, 156] on video at bounding box center [463, 189] width 100 height 100
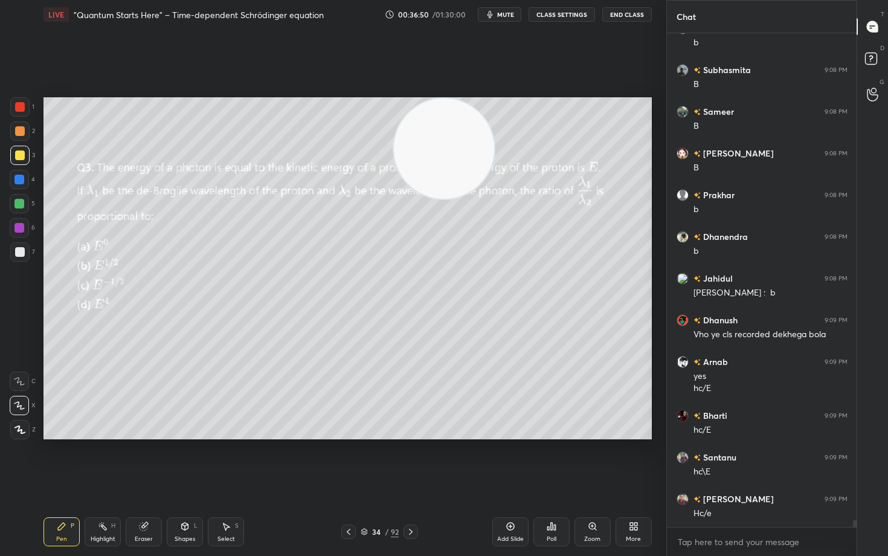
drag, startPoint x: 430, startPoint y: 158, endPoint x: 629, endPoint y: 123, distance: 201.8
click at [494, 122] on video at bounding box center [444, 148] width 100 height 100
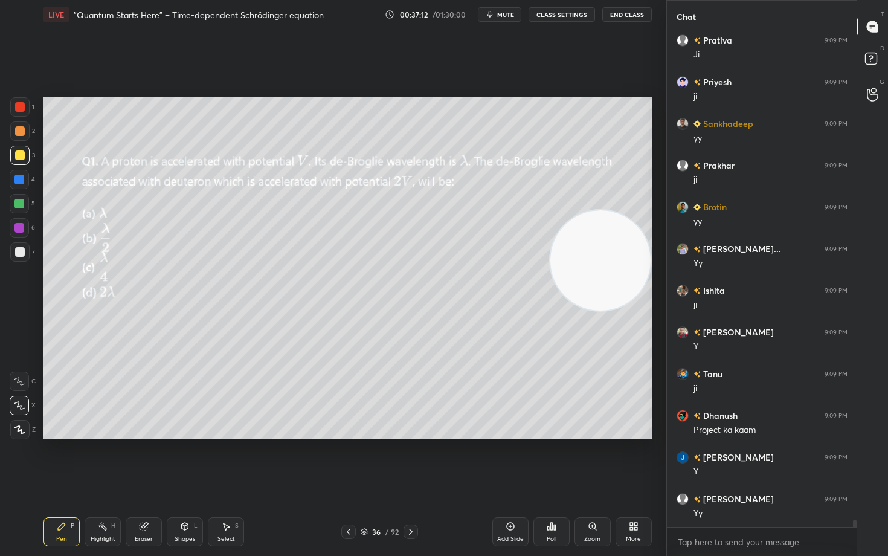
scroll to position [32565, 0]
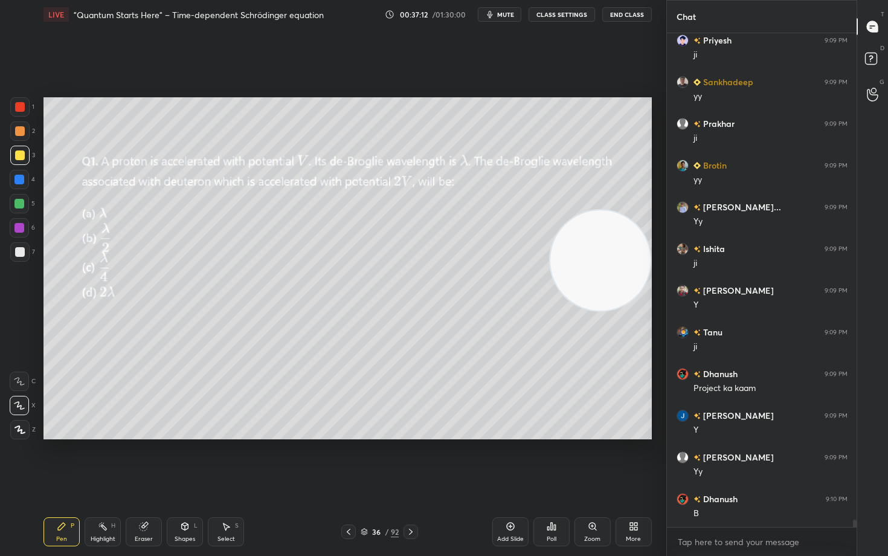
drag, startPoint x: 612, startPoint y: 135, endPoint x: 615, endPoint y: 252, distance: 117.2
click at [615, 252] on video at bounding box center [600, 260] width 100 height 100
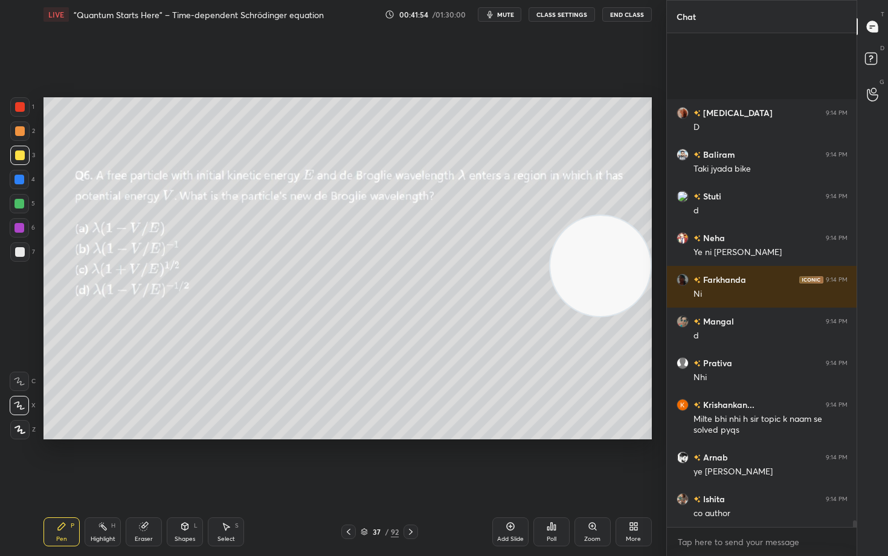
scroll to position [36870, 0]
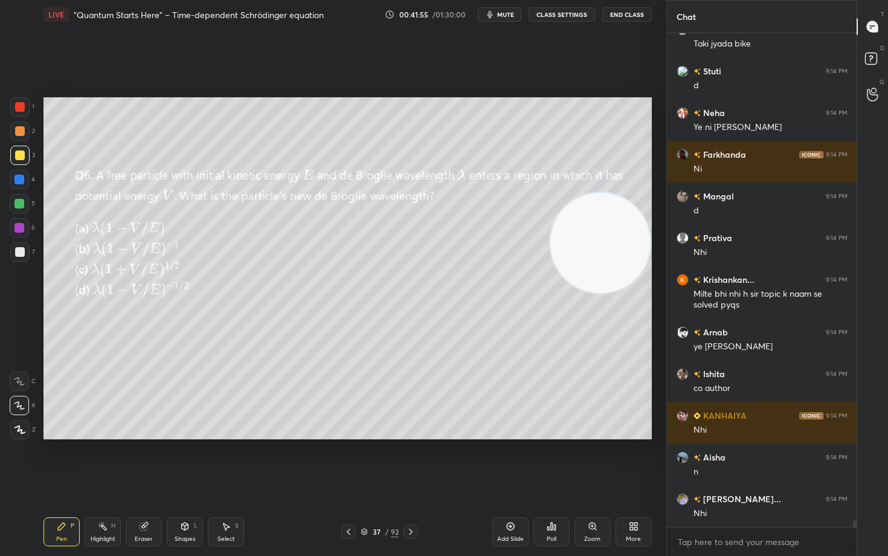
drag, startPoint x: 596, startPoint y: 292, endPoint x: 603, endPoint y: 263, distance: 30.5
click at [603, 263] on video at bounding box center [600, 243] width 100 height 100
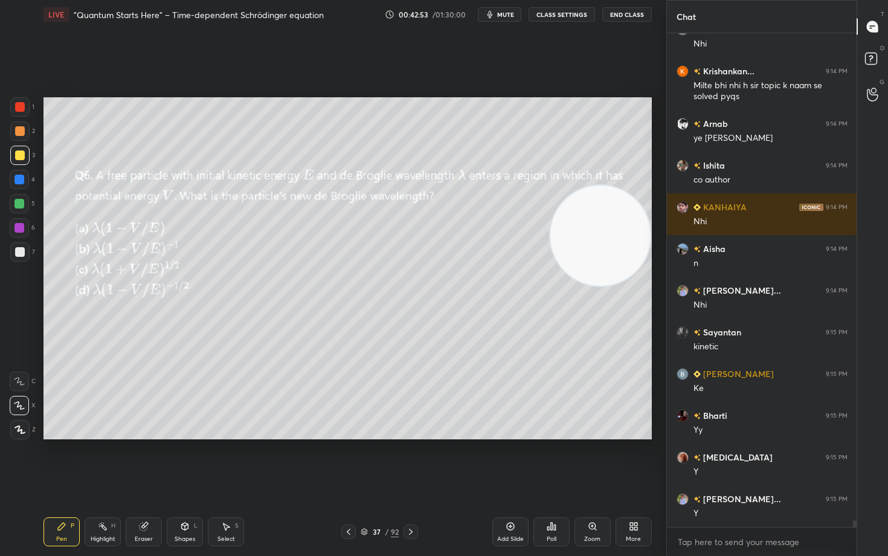
scroll to position [37121, 0]
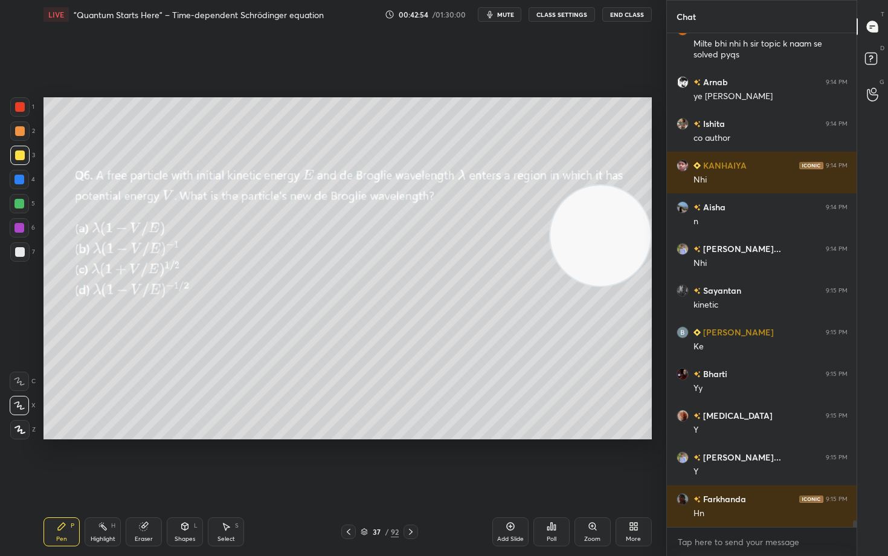
drag, startPoint x: 597, startPoint y: 262, endPoint x: 605, endPoint y: 327, distance: 65.2
click at [605, 286] on video at bounding box center [600, 235] width 100 height 100
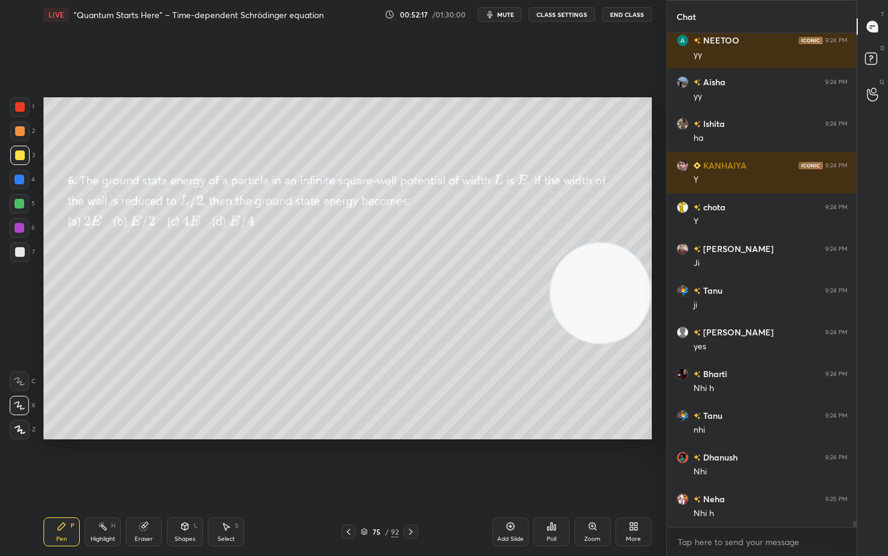
scroll to position [41130, 0]
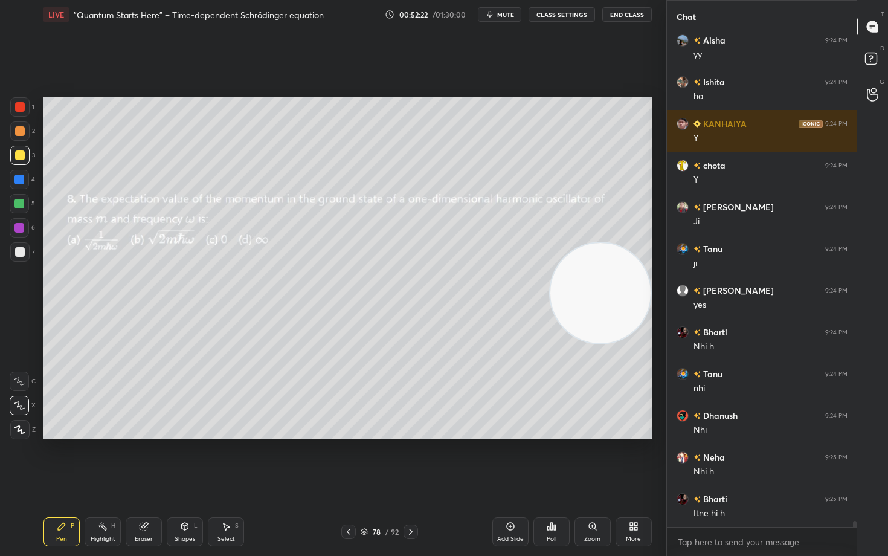
click at [367, 460] on icon at bounding box center [364, 531] width 7 height 7
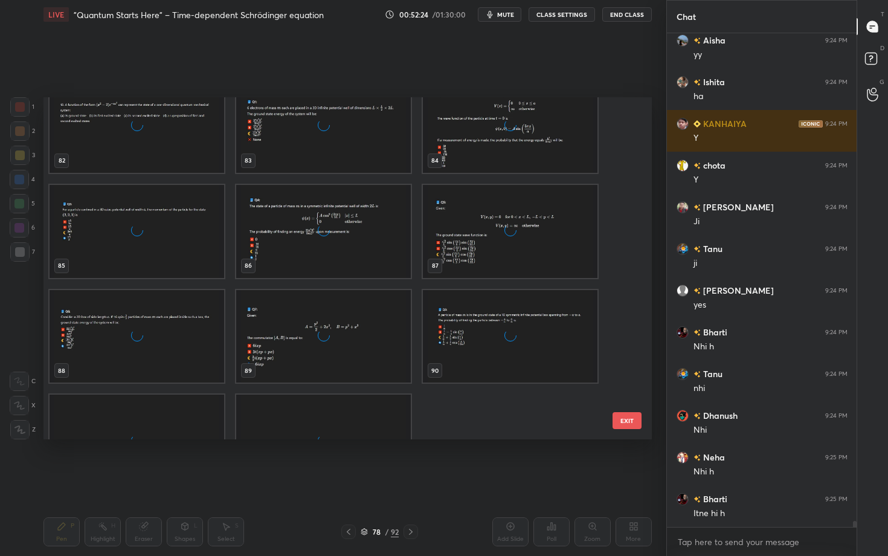
scroll to position [2912, 0]
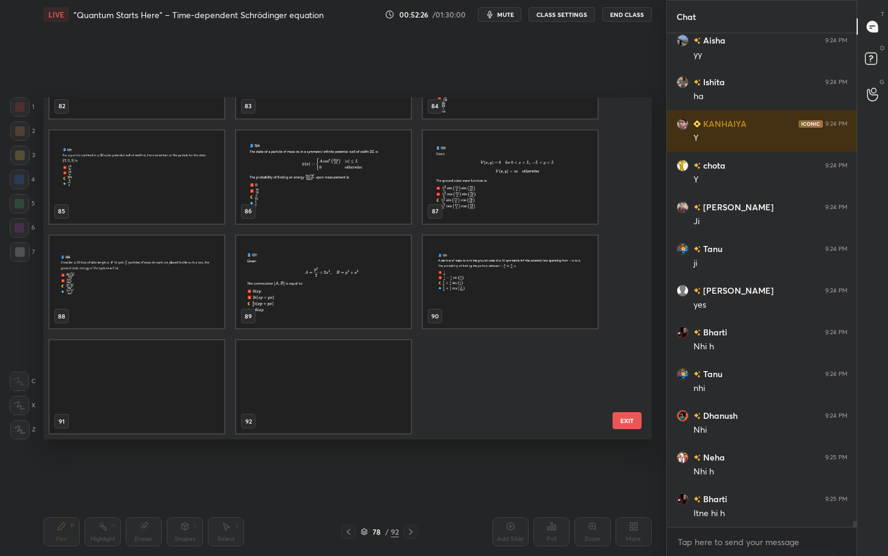
click at [127, 393] on img "grid" at bounding box center [137, 386] width 175 height 93
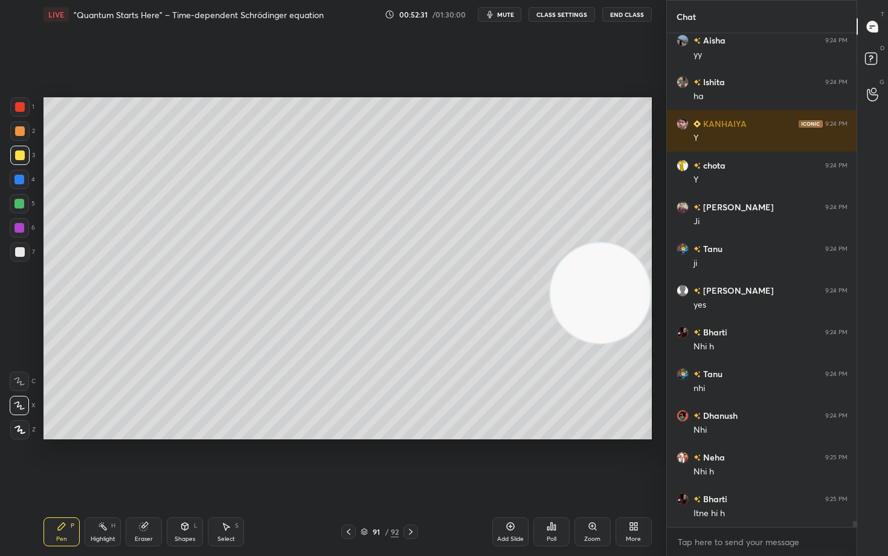
click at [21, 251] on div at bounding box center [20, 252] width 10 height 10
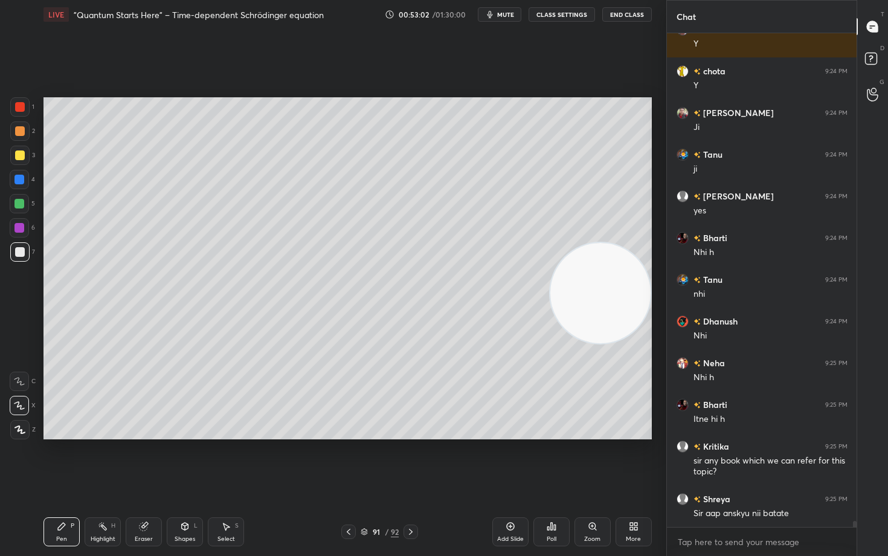
scroll to position [41266, 0]
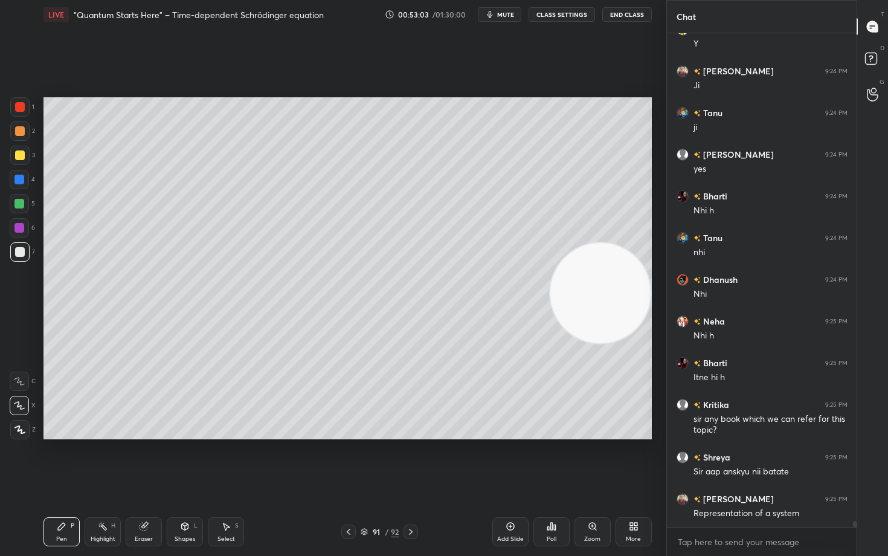
drag, startPoint x: 583, startPoint y: 326, endPoint x: 594, endPoint y: 204, distance: 123.0
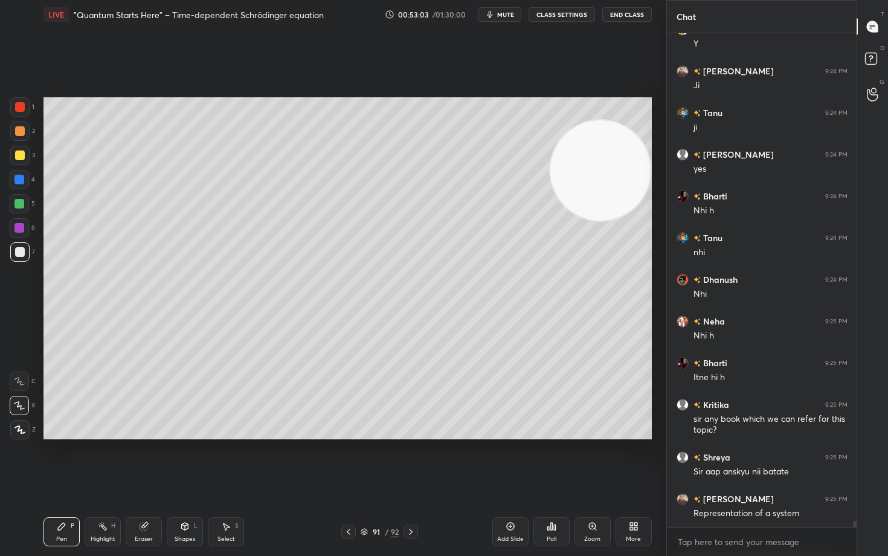
click at [594, 199] on video at bounding box center [600, 170] width 100 height 100
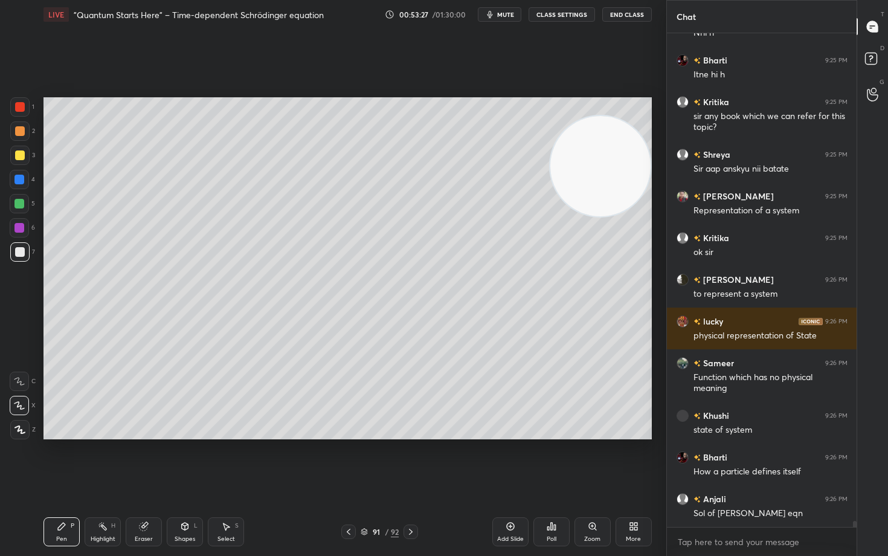
scroll to position [41610, 0]
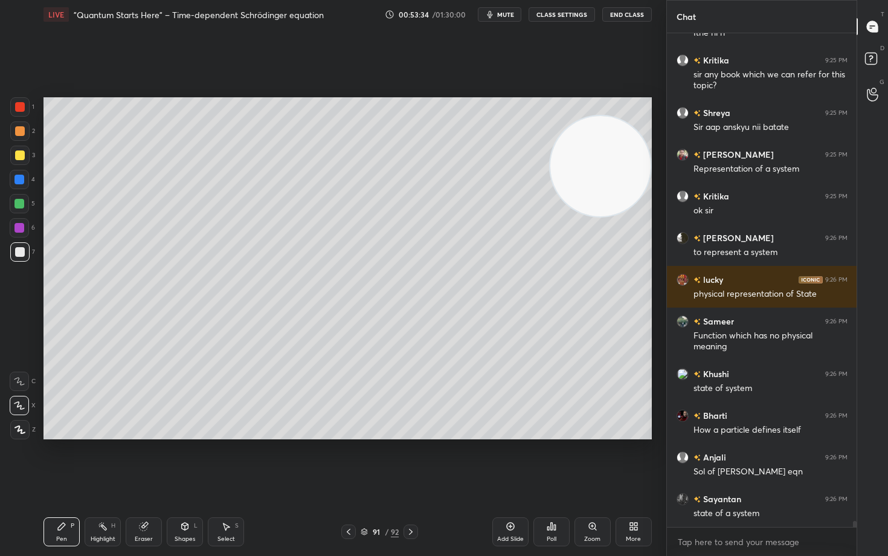
click at [19, 159] on div at bounding box center [20, 155] width 10 height 10
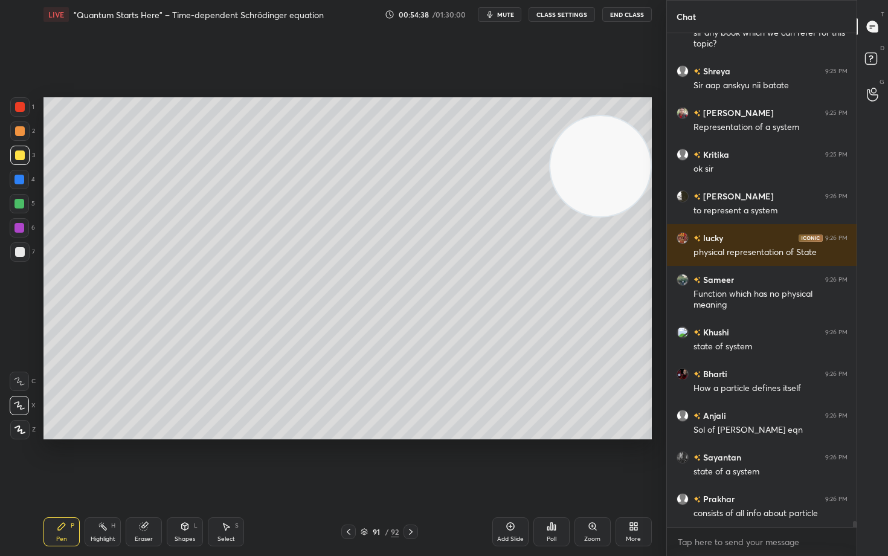
click at [19, 248] on div at bounding box center [20, 252] width 10 height 10
drag, startPoint x: 20, startPoint y: 127, endPoint x: 27, endPoint y: 162, distance: 36.2
click at [21, 125] on div at bounding box center [19, 130] width 19 height 19
drag, startPoint x: 513, startPoint y: 525, endPoint x: 464, endPoint y: 455, distance: 85.6
click at [512, 460] on icon at bounding box center [511, 526] width 10 height 10
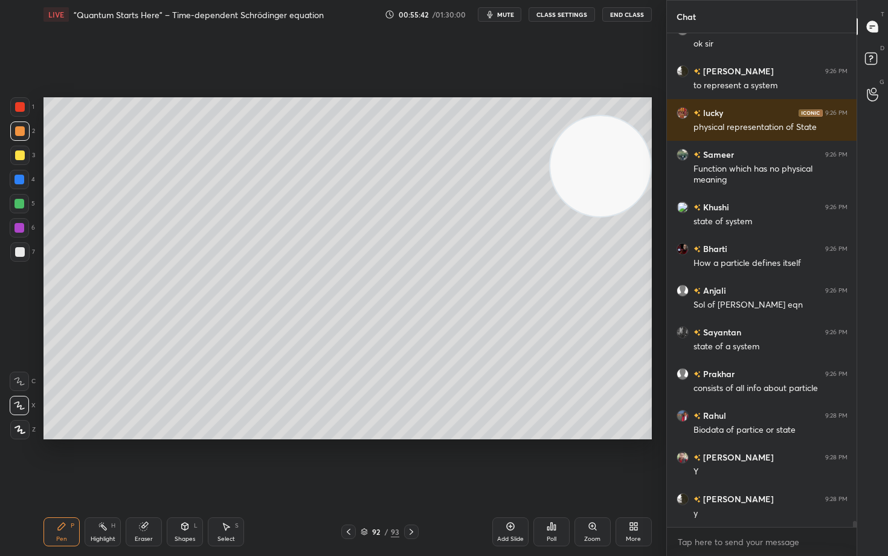
scroll to position [41818, 0]
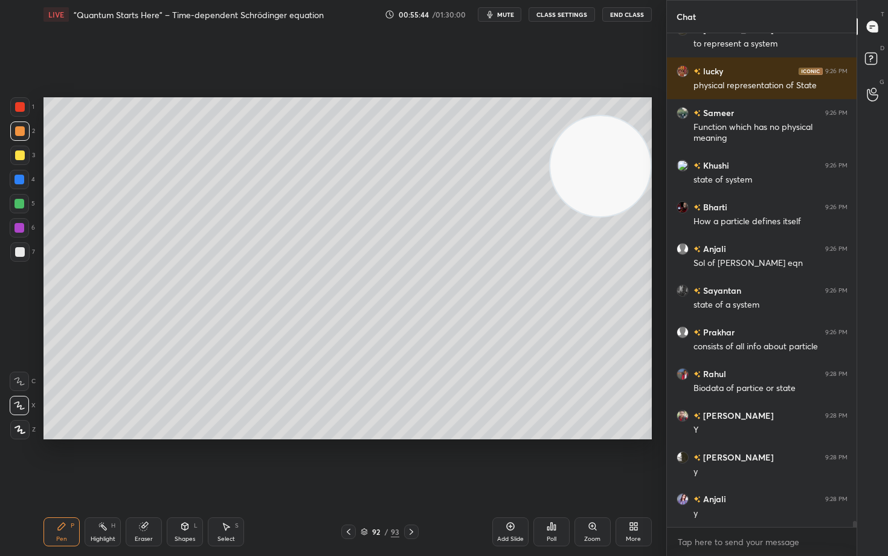
click at [19, 252] on div at bounding box center [20, 252] width 10 height 10
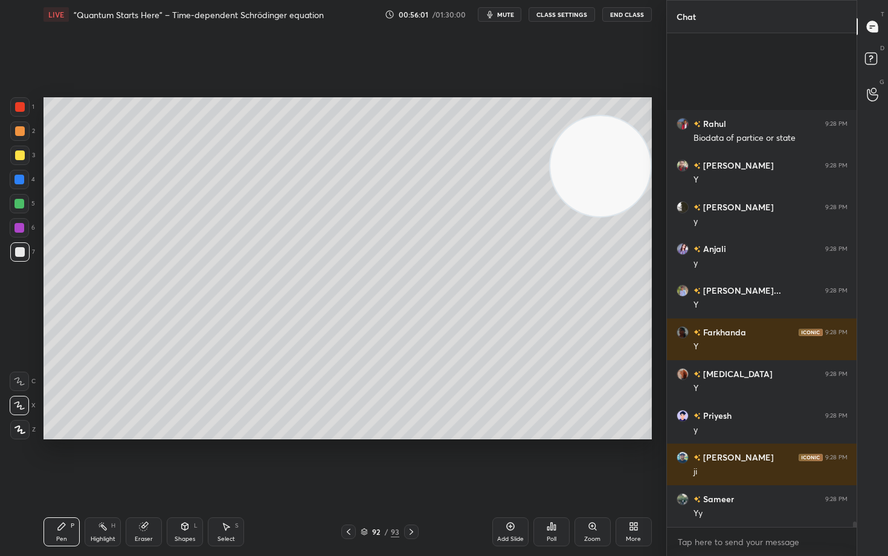
scroll to position [42193, 0]
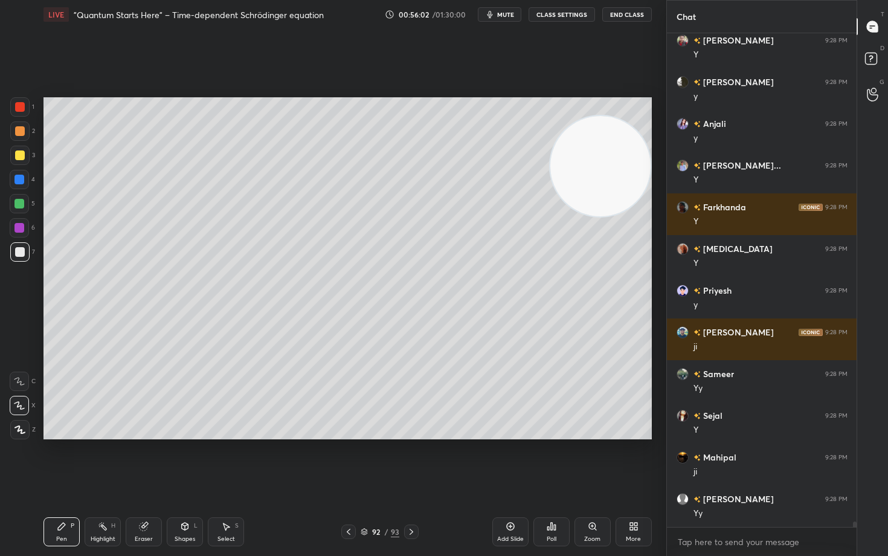
click at [21, 155] on div at bounding box center [20, 155] width 10 height 10
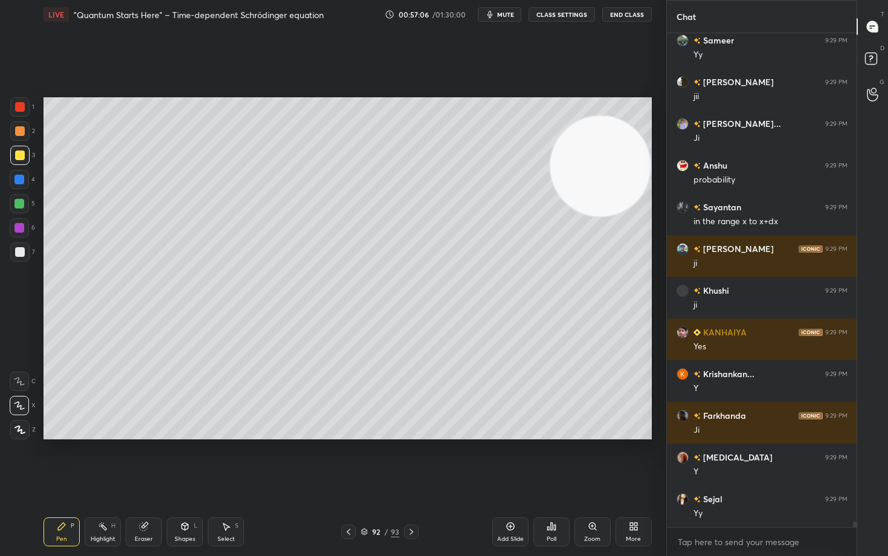
scroll to position [43194, 0]
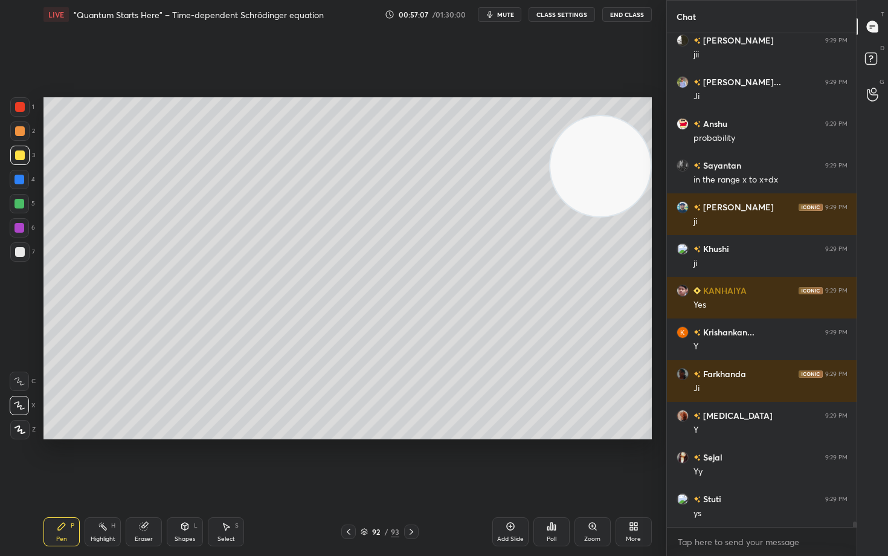
click at [506, 460] on icon at bounding box center [511, 526] width 10 height 10
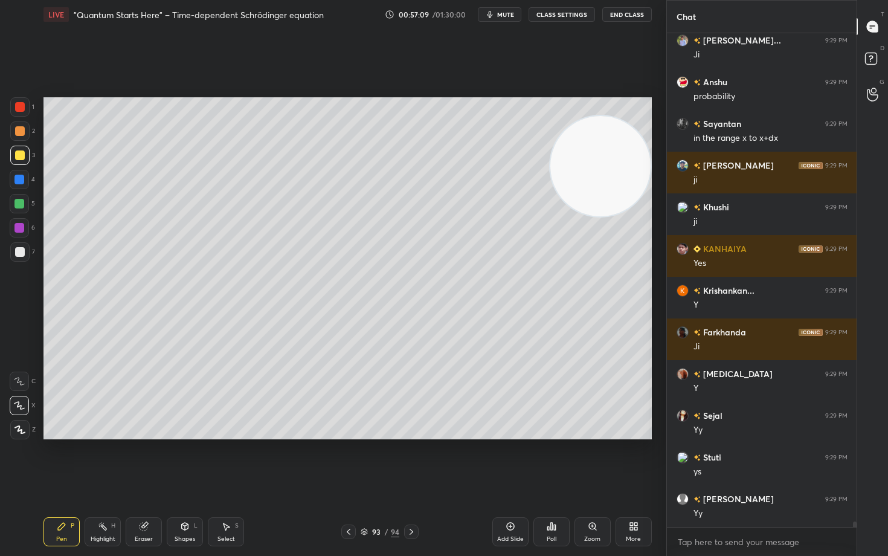
drag, startPoint x: 22, startPoint y: 255, endPoint x: 35, endPoint y: 245, distance: 17.2
click at [22, 253] on div at bounding box center [20, 252] width 10 height 10
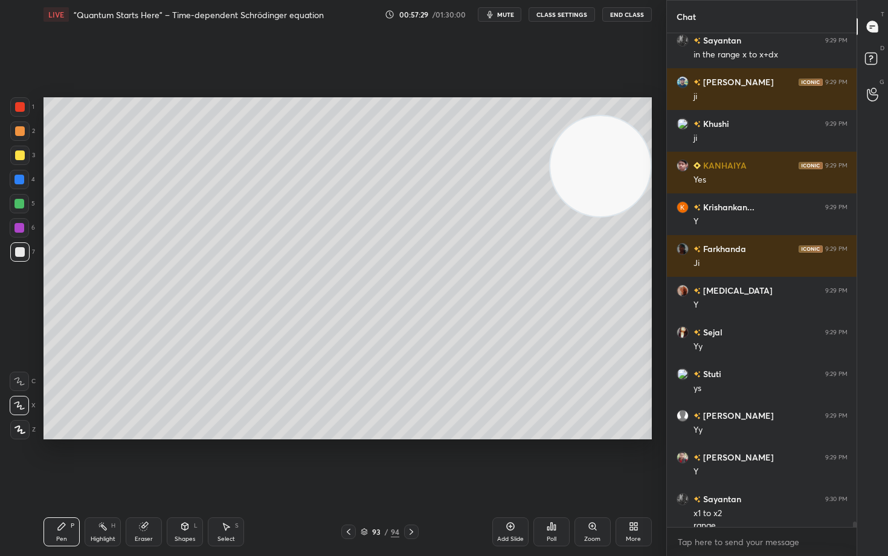
scroll to position [43331, 0]
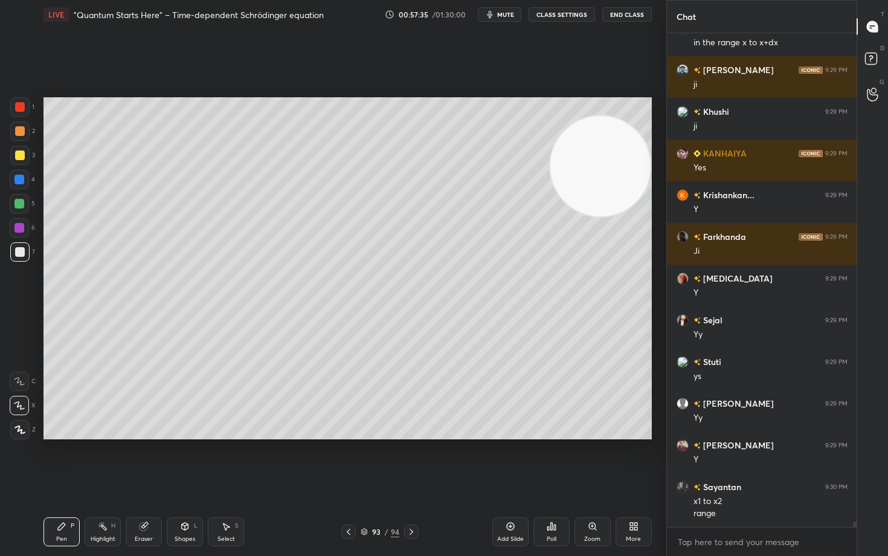
drag, startPoint x: 605, startPoint y: 223, endPoint x: 599, endPoint y: 236, distance: 14.4
click at [600, 216] on video at bounding box center [600, 166] width 100 height 100
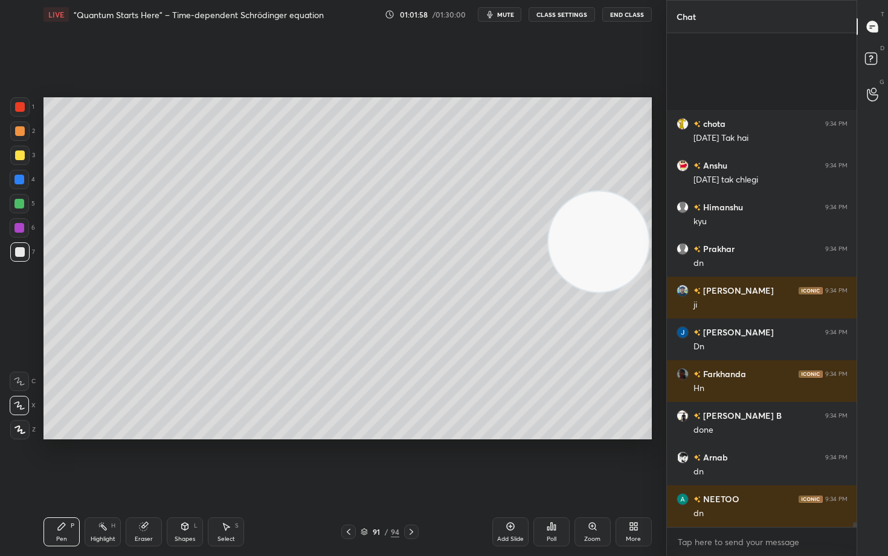
scroll to position [47812, 0]
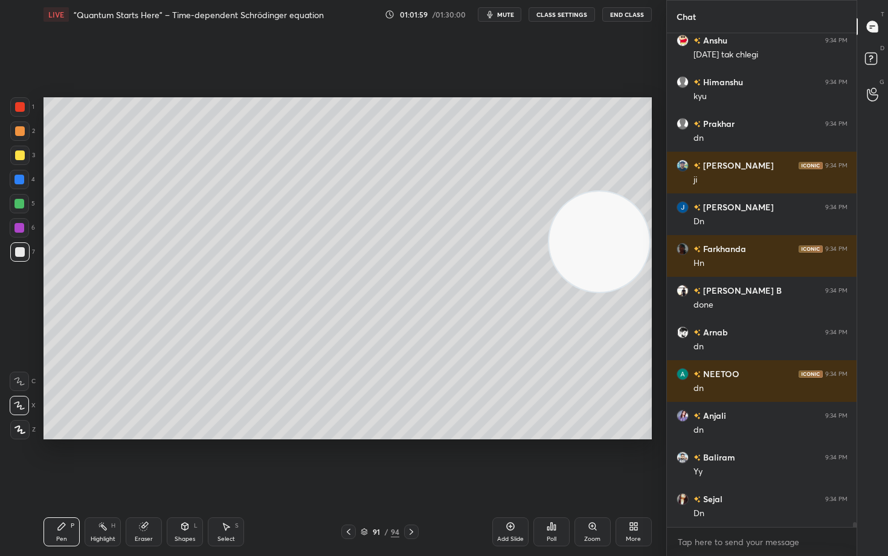
drag, startPoint x: 585, startPoint y: 255, endPoint x: 606, endPoint y: 153, distance: 104.7
click at [606, 191] on video at bounding box center [599, 241] width 100 height 100
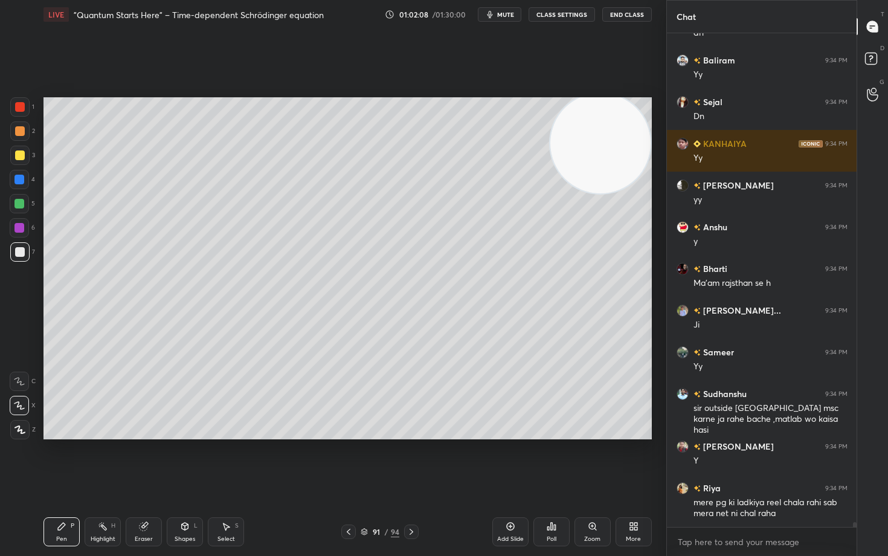
scroll to position [48250, 0]
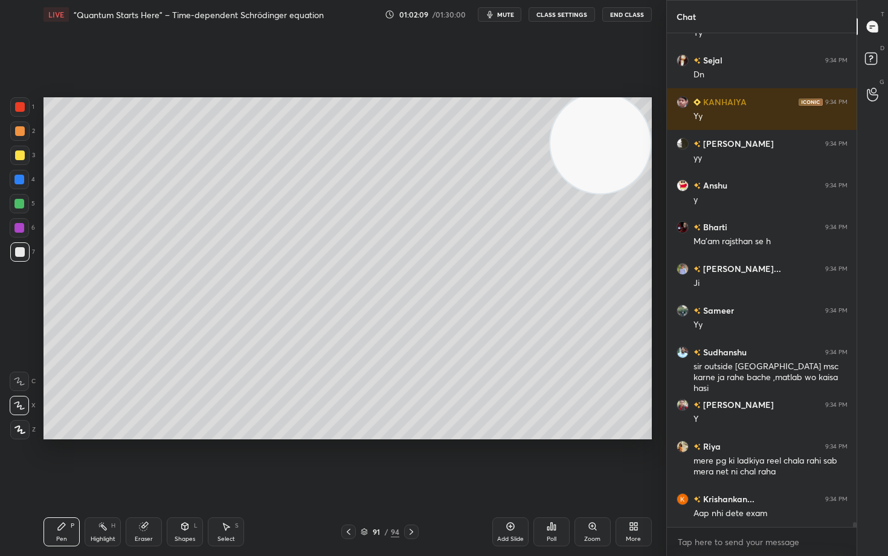
click at [16, 137] on div at bounding box center [19, 130] width 19 height 19
drag, startPoint x: 593, startPoint y: 159, endPoint x: 608, endPoint y: 141, distance: 24.4
click at [608, 142] on video at bounding box center [600, 148] width 100 height 100
drag, startPoint x: 605, startPoint y: 181, endPoint x: 611, endPoint y: 144, distance: 37.3
click at [613, 147] on video at bounding box center [600, 148] width 100 height 100
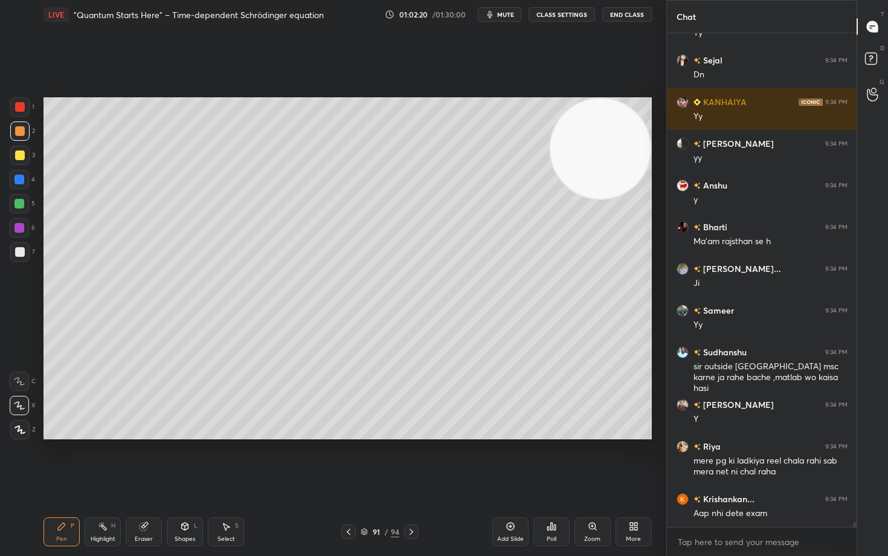
drag, startPoint x: 600, startPoint y: 167, endPoint x: 622, endPoint y: 146, distance: 29.5
click at [622, 148] on video at bounding box center [600, 148] width 100 height 100
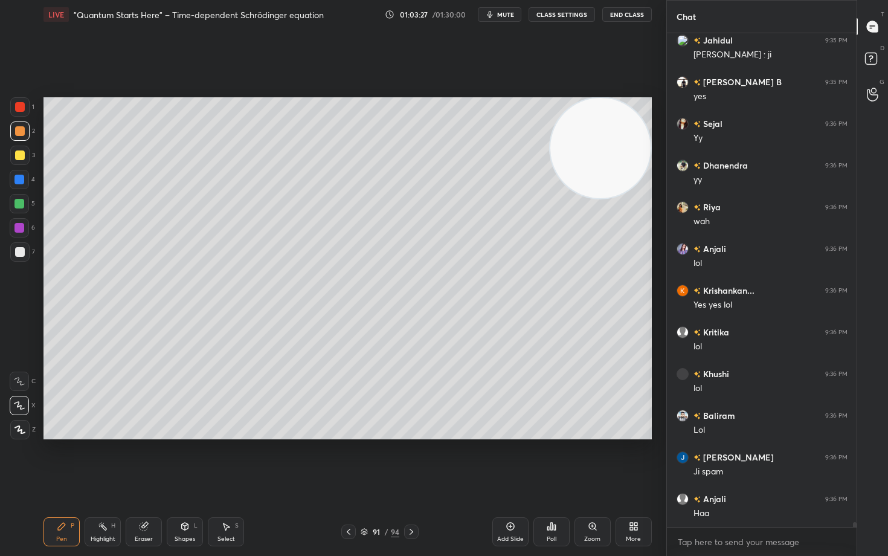
scroll to position [49397, 0]
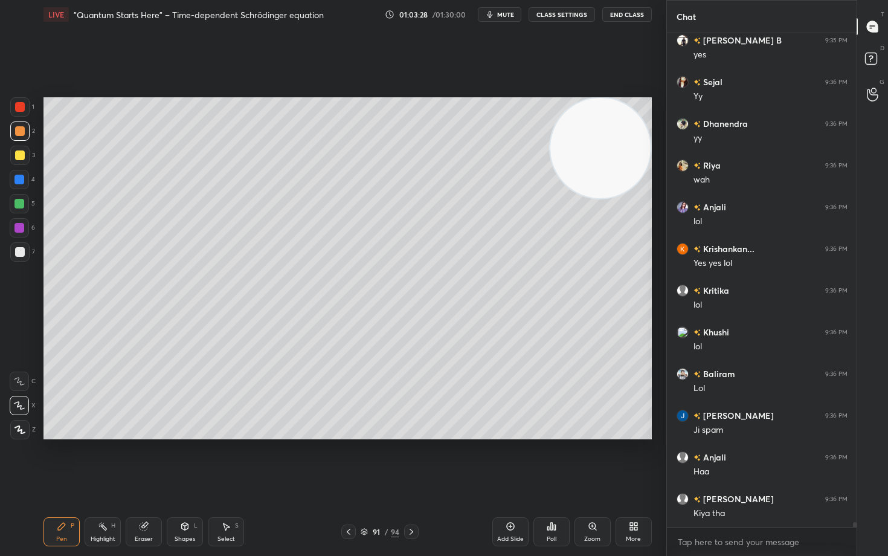
click at [16, 255] on div at bounding box center [20, 252] width 10 height 10
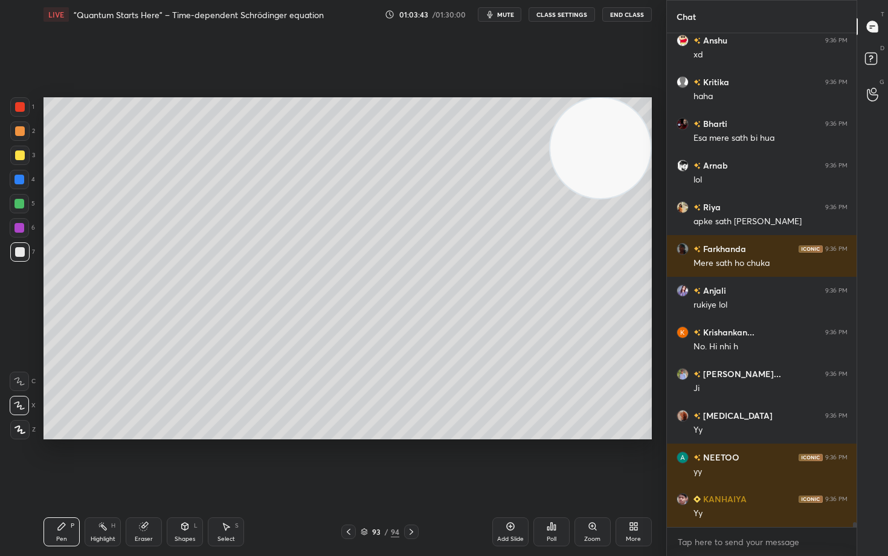
scroll to position [49981, 0]
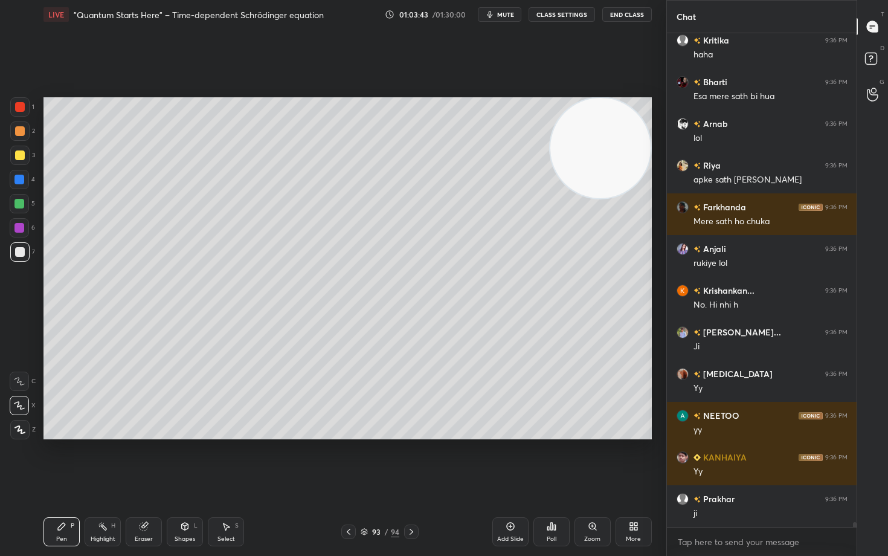
click at [19, 157] on div at bounding box center [20, 155] width 10 height 10
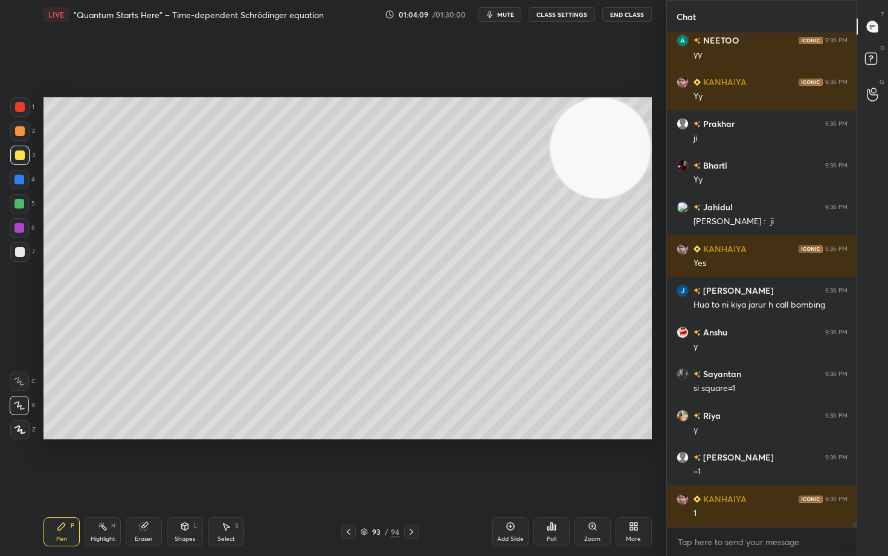
scroll to position [50398, 0]
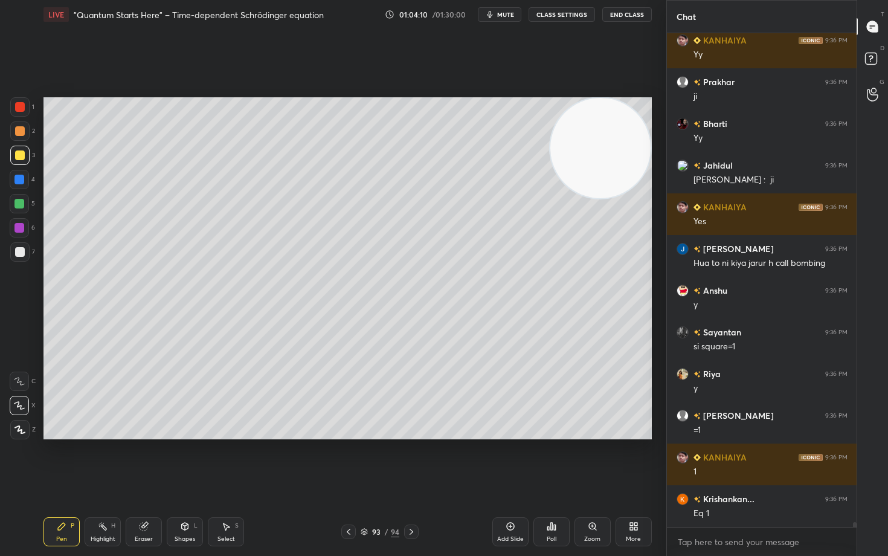
click at [18, 253] on div at bounding box center [20, 252] width 10 height 10
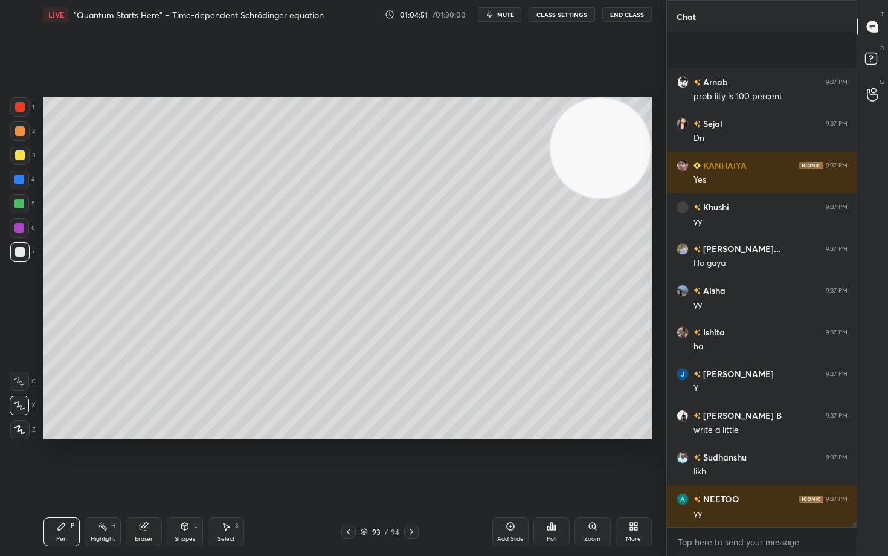
scroll to position [50981, 0]
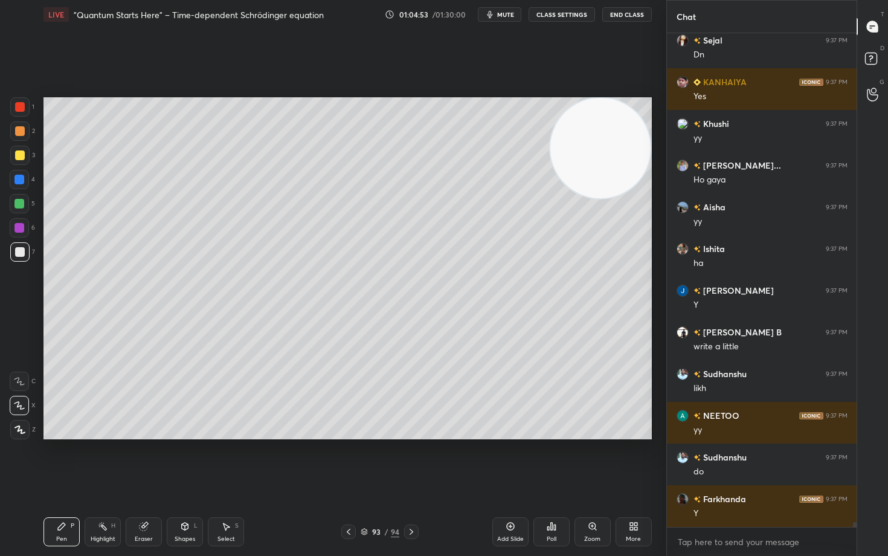
click at [507, 460] on icon at bounding box center [511, 526] width 10 height 10
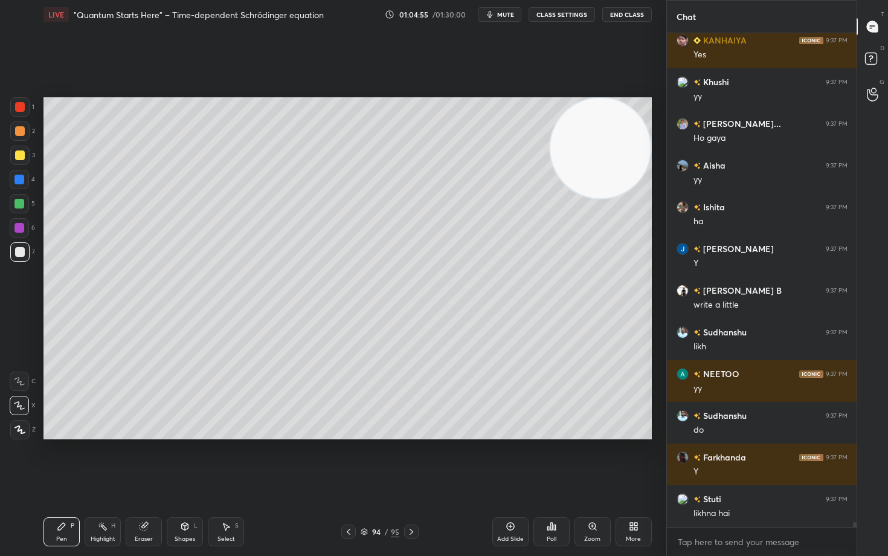
drag, startPoint x: 21, startPoint y: 153, endPoint x: 35, endPoint y: 149, distance: 14.9
click at [20, 153] on div at bounding box center [20, 155] width 10 height 10
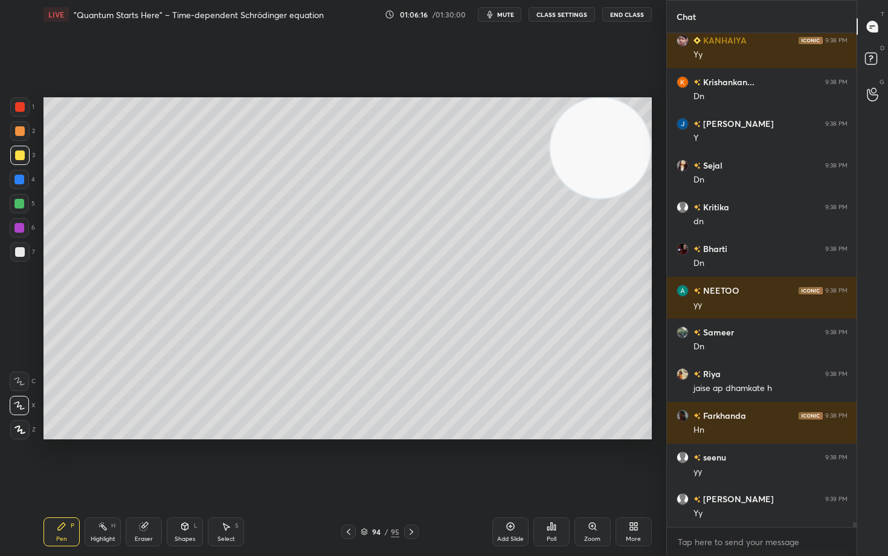
scroll to position [52432, 0]
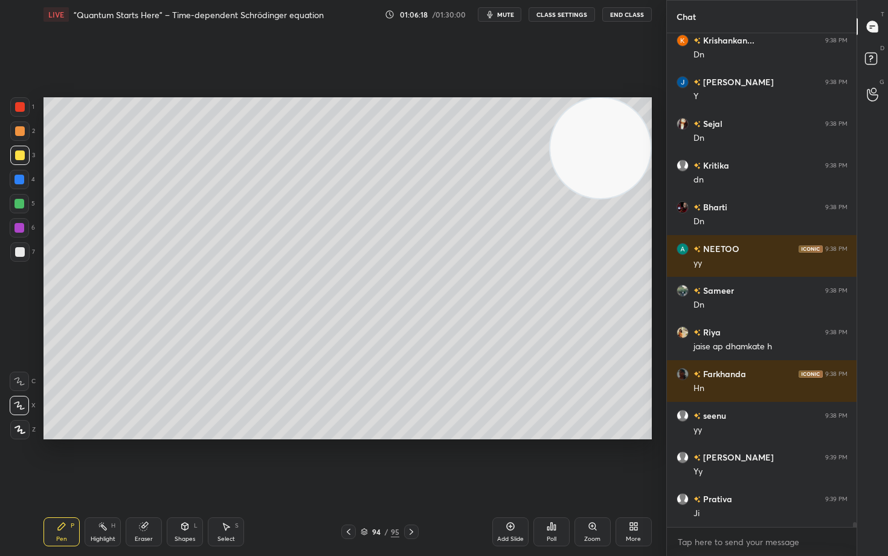
click at [22, 252] on div at bounding box center [20, 252] width 10 height 10
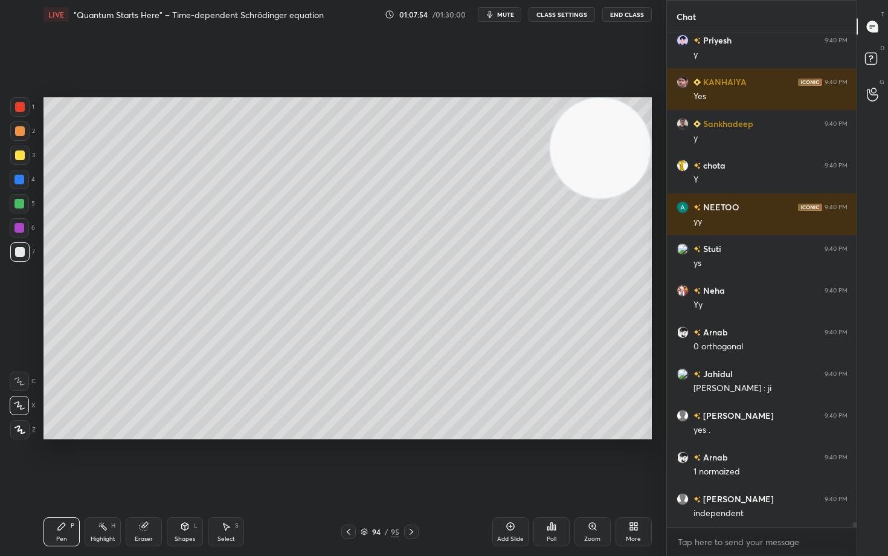
scroll to position [48508, 0]
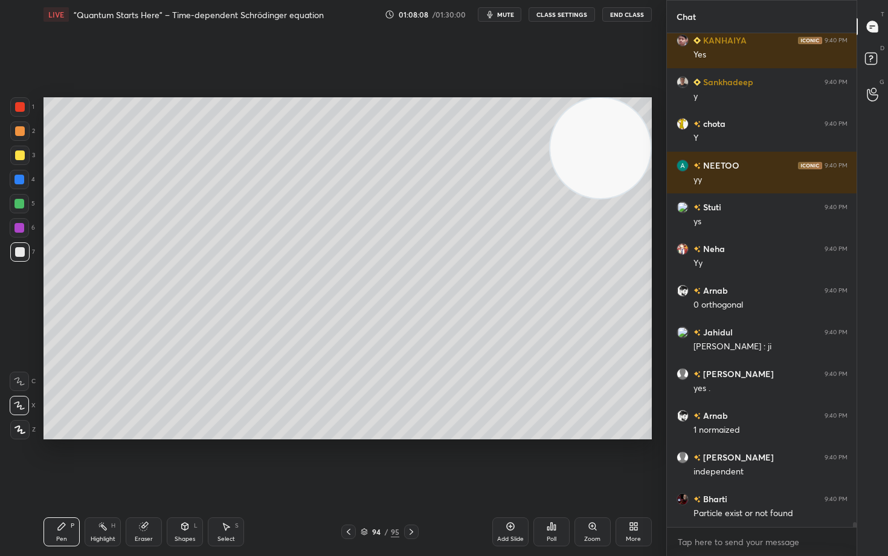
click at [509, 460] on icon at bounding box center [511, 526] width 10 height 10
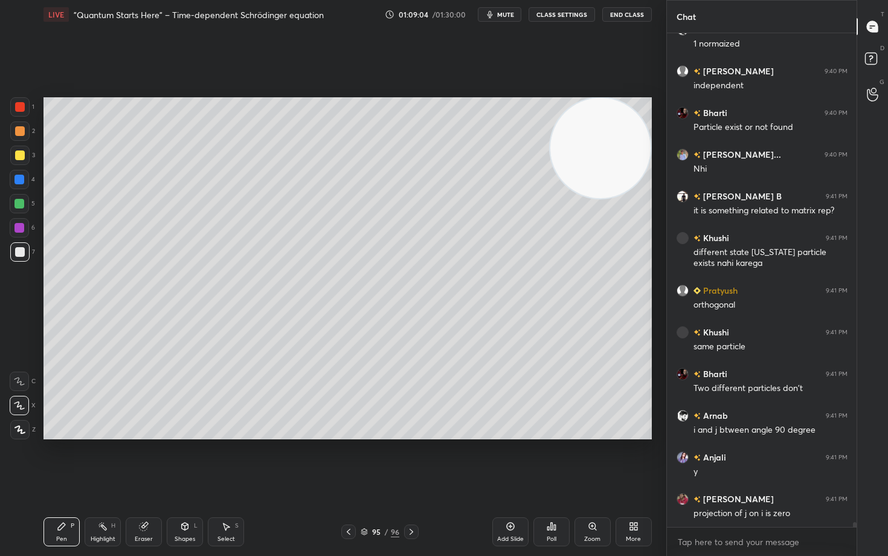
scroll to position [48936, 0]
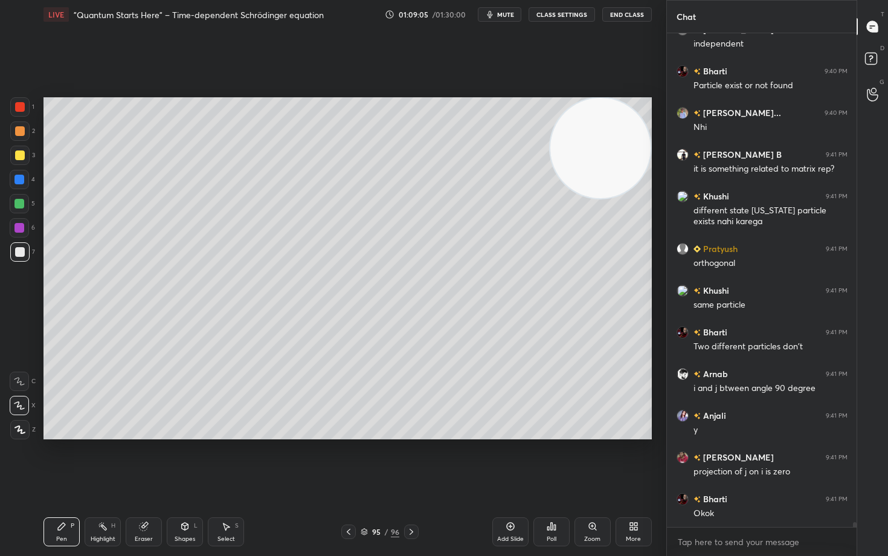
drag, startPoint x: 20, startPoint y: 129, endPoint x: 32, endPoint y: 140, distance: 15.9
click at [20, 130] on div at bounding box center [20, 131] width 10 height 10
click at [140, 460] on div "Eraser" at bounding box center [144, 531] width 36 height 29
click at [62, 460] on icon at bounding box center [61, 525] width 7 height 7
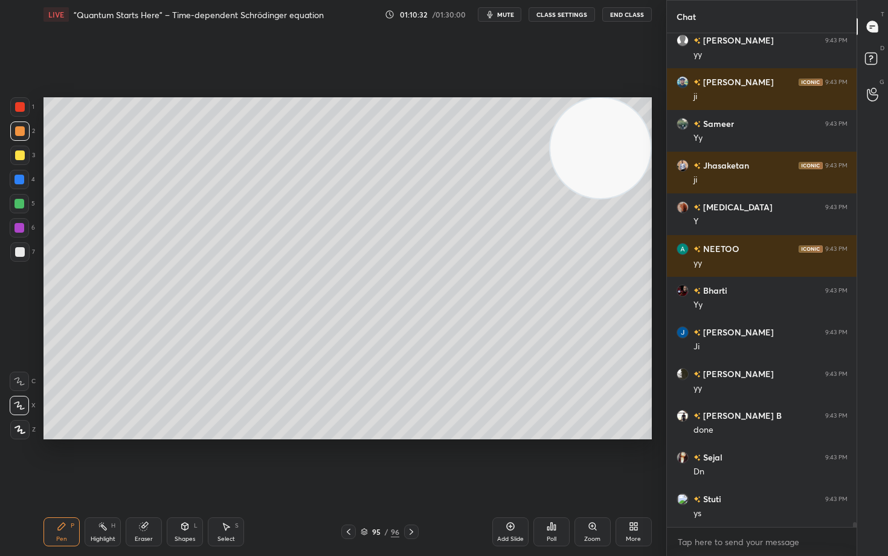
scroll to position [50728, 0]
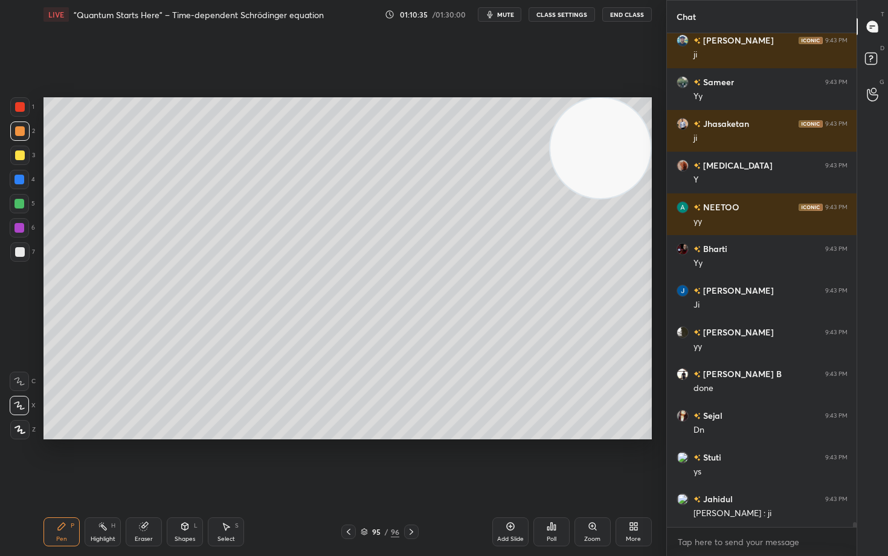
drag, startPoint x: 515, startPoint y: 528, endPoint x: 512, endPoint y: 519, distance: 10.1
click at [514, 460] on div "Add Slide" at bounding box center [510, 531] width 36 height 29
drag, startPoint x: 21, startPoint y: 152, endPoint x: 34, endPoint y: 152, distance: 13.3
click at [21, 152] on div at bounding box center [20, 155] width 10 height 10
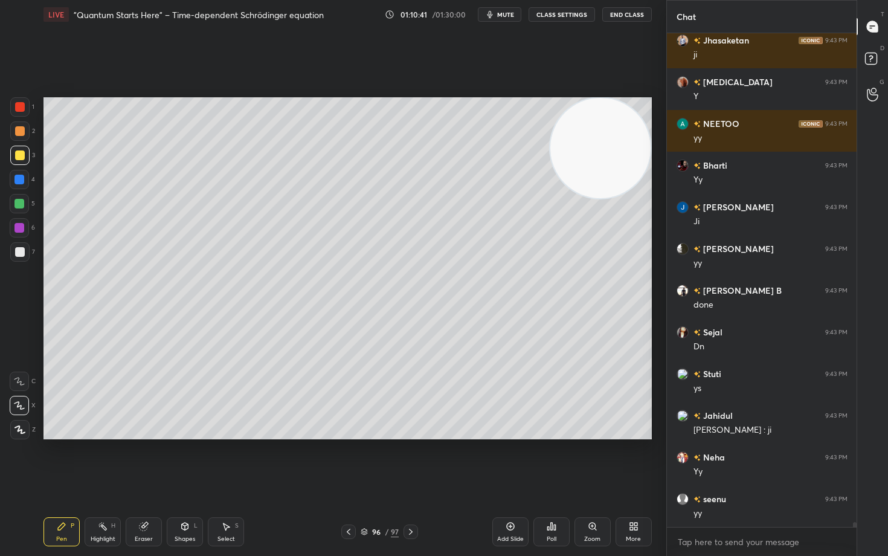
scroll to position [50853, 0]
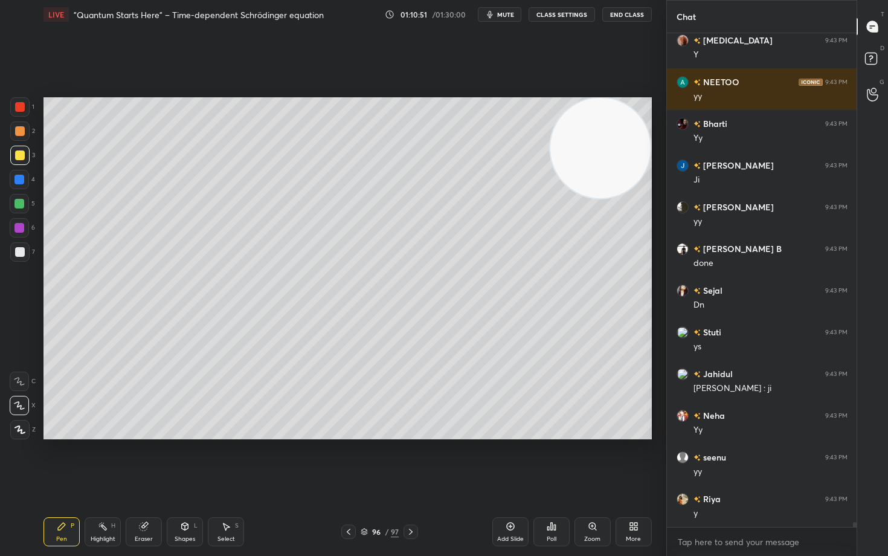
click at [19, 133] on div at bounding box center [20, 131] width 10 height 10
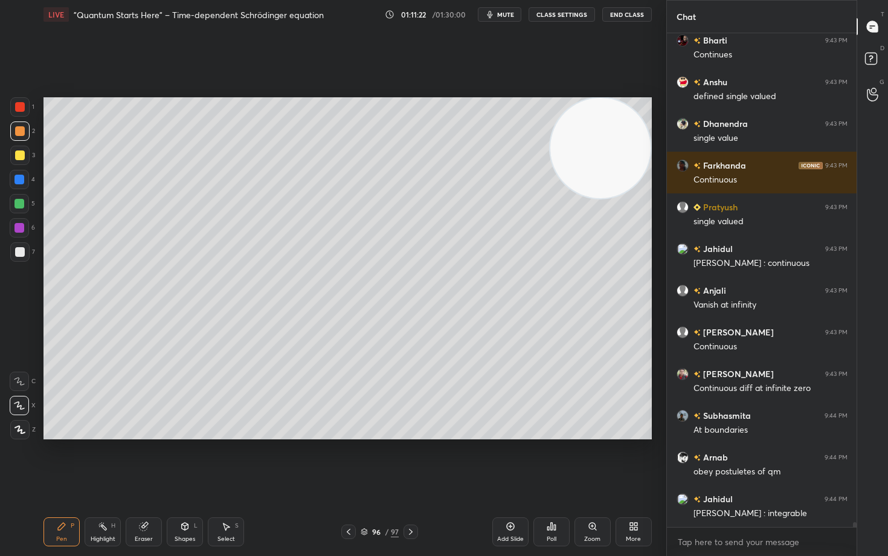
scroll to position [51531, 0]
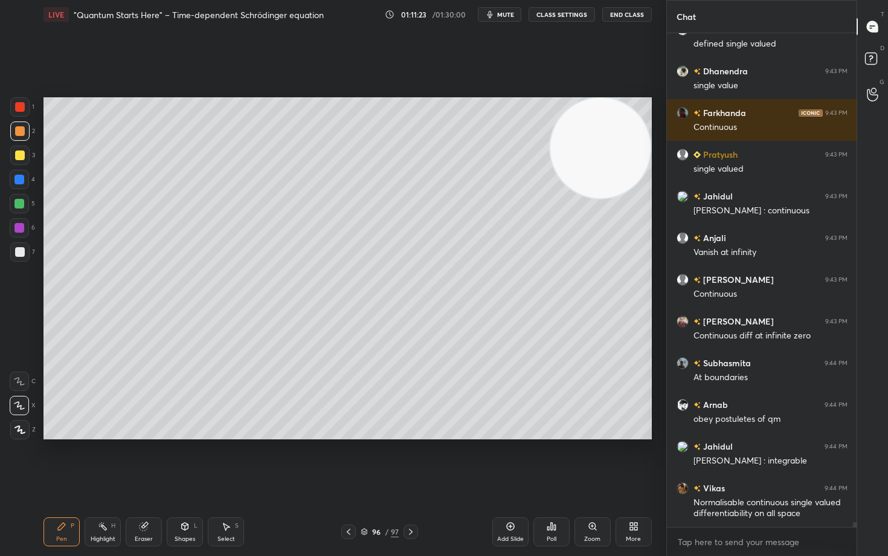
click at [21, 252] on div at bounding box center [20, 252] width 10 height 10
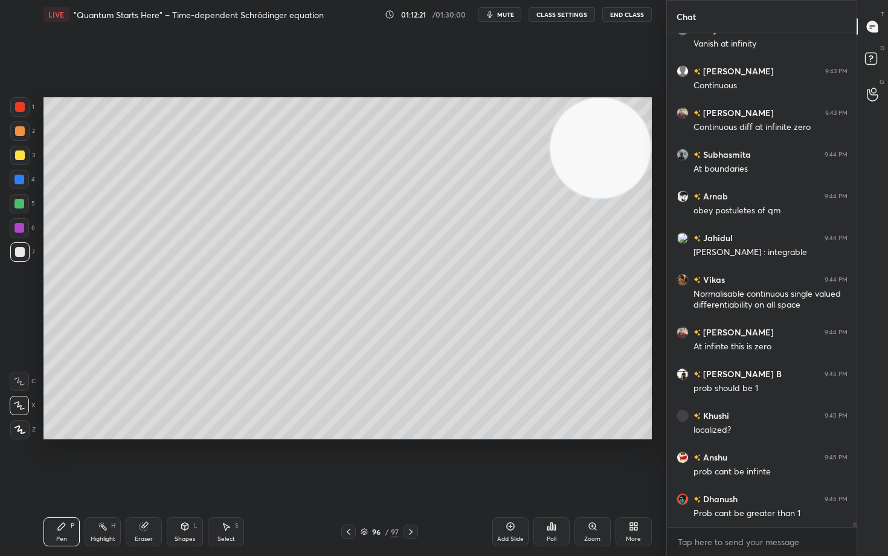
scroll to position [51781, 0]
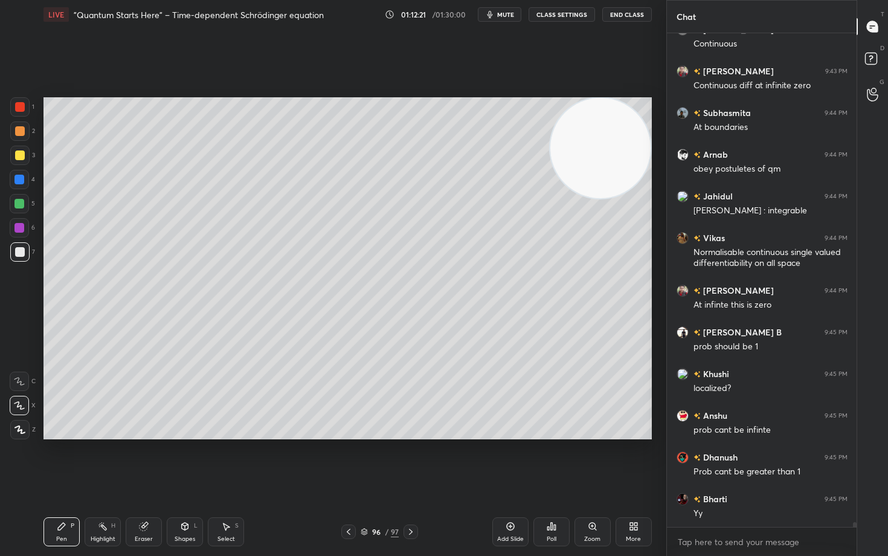
click at [23, 157] on div at bounding box center [20, 155] width 10 height 10
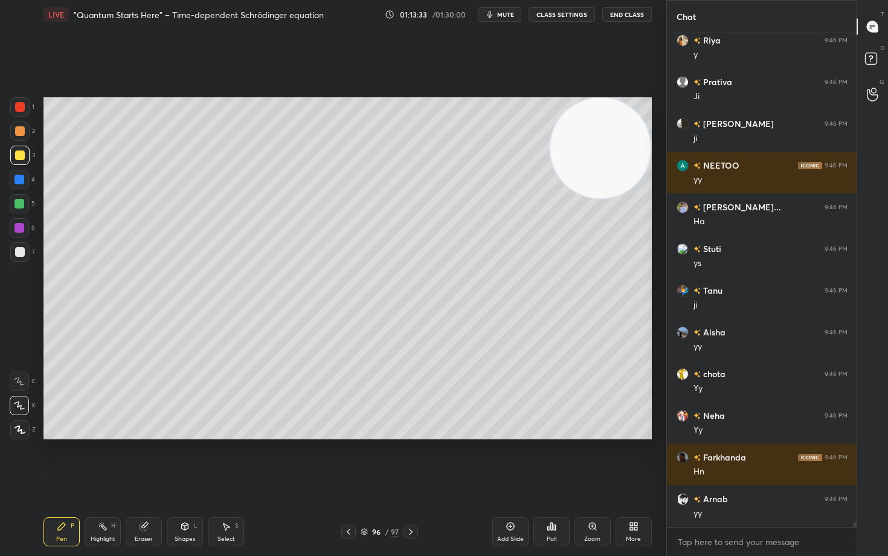
scroll to position [53042, 0]
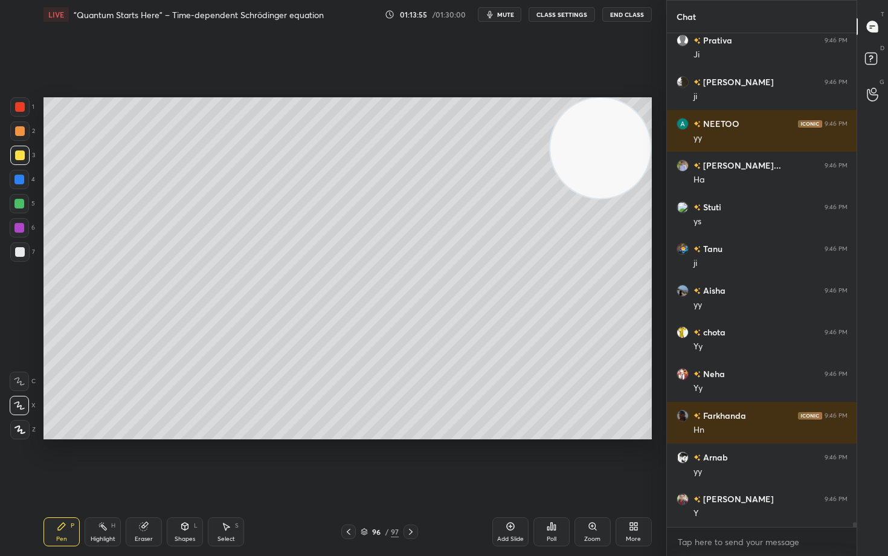
click at [506, 460] on icon at bounding box center [511, 526] width 10 height 10
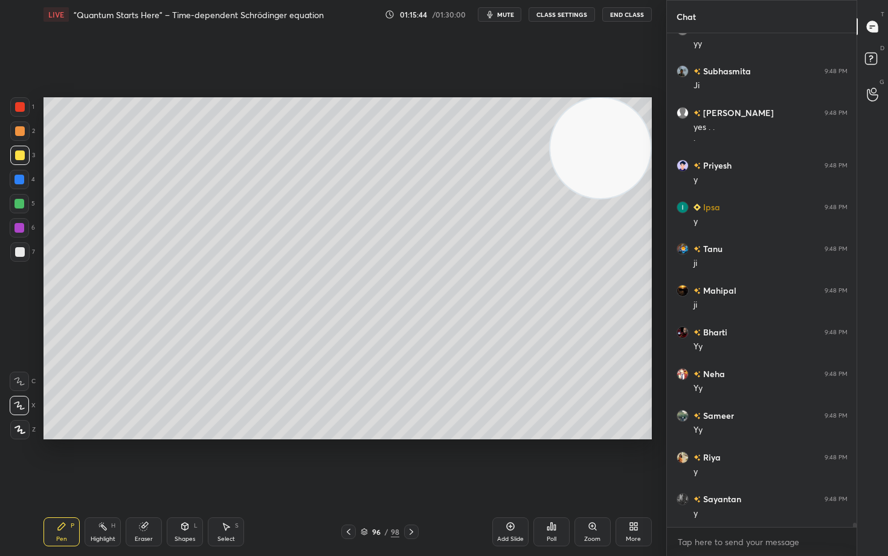
scroll to position [55637, 0]
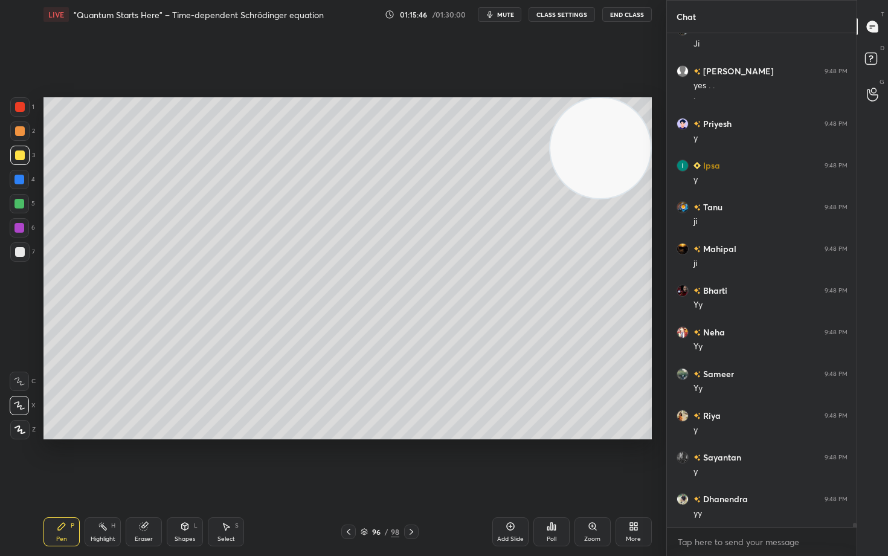
click at [19, 251] on div at bounding box center [20, 252] width 10 height 10
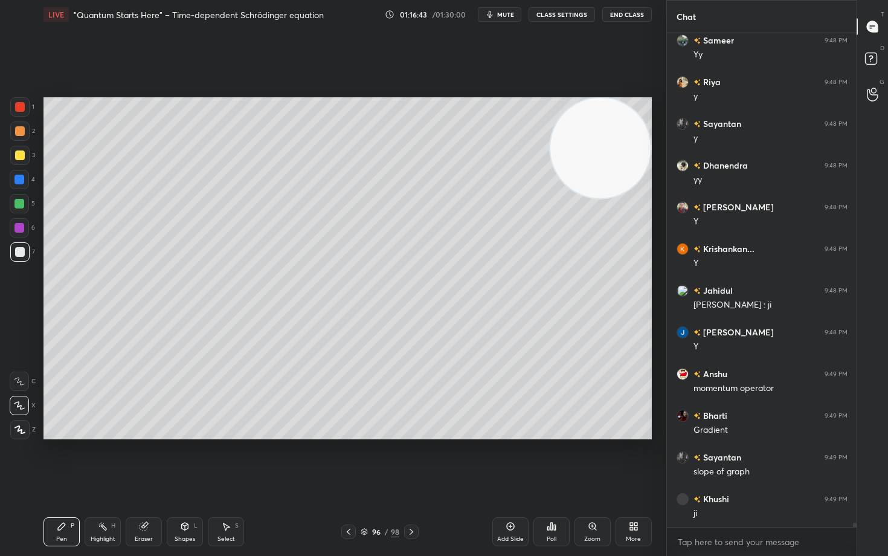
scroll to position [56012, 0]
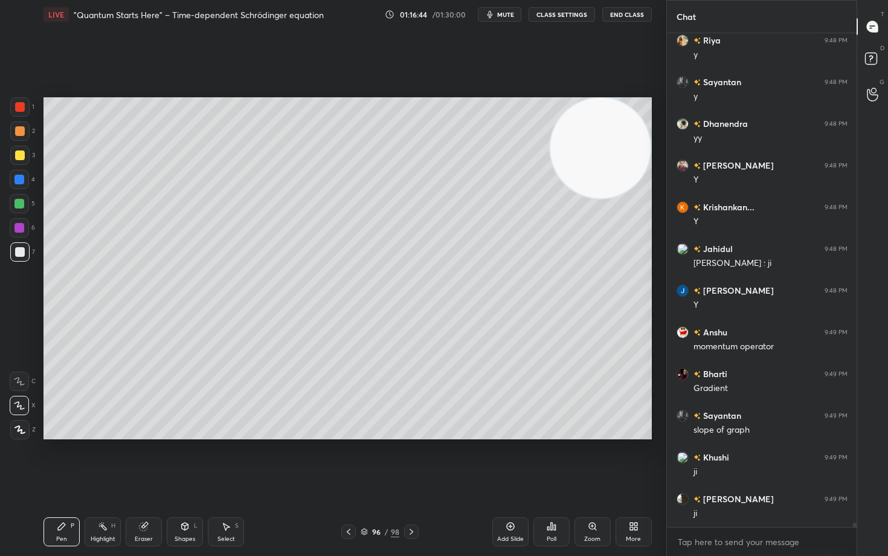
drag, startPoint x: 512, startPoint y: 527, endPoint x: 512, endPoint y: 519, distance: 7.3
click at [512, 460] on icon at bounding box center [511, 526] width 10 height 10
click at [16, 158] on div at bounding box center [20, 155] width 10 height 10
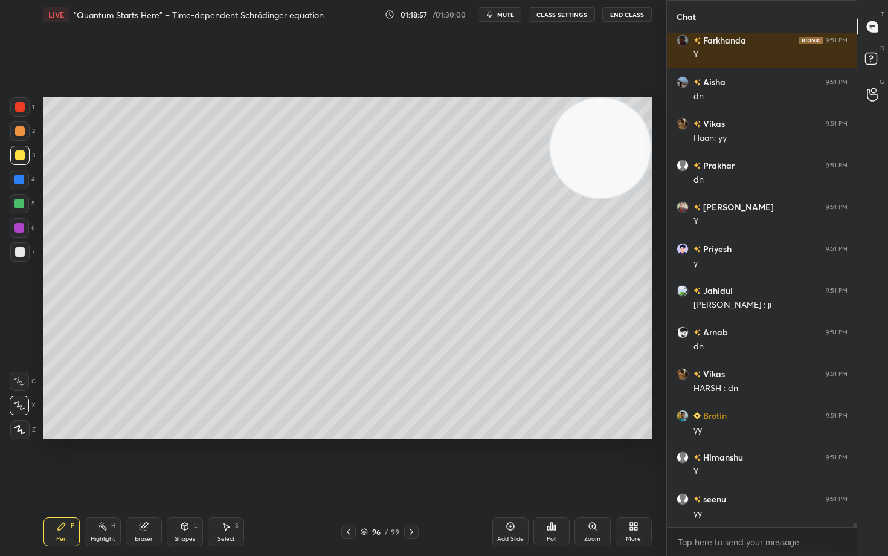
scroll to position [58096, 0]
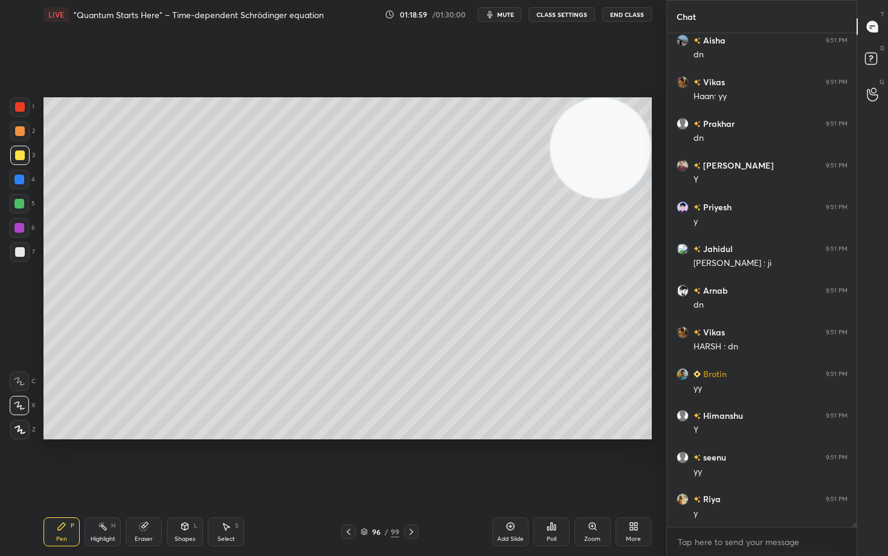
drag, startPoint x: 507, startPoint y: 528, endPoint x: 516, endPoint y: 519, distance: 12.8
click at [507, 460] on icon at bounding box center [511, 526] width 10 height 10
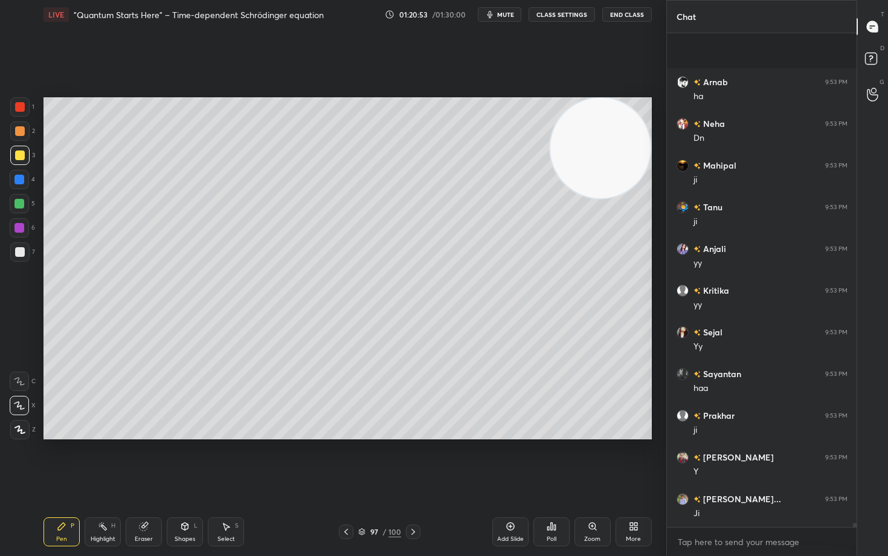
scroll to position [60692, 0]
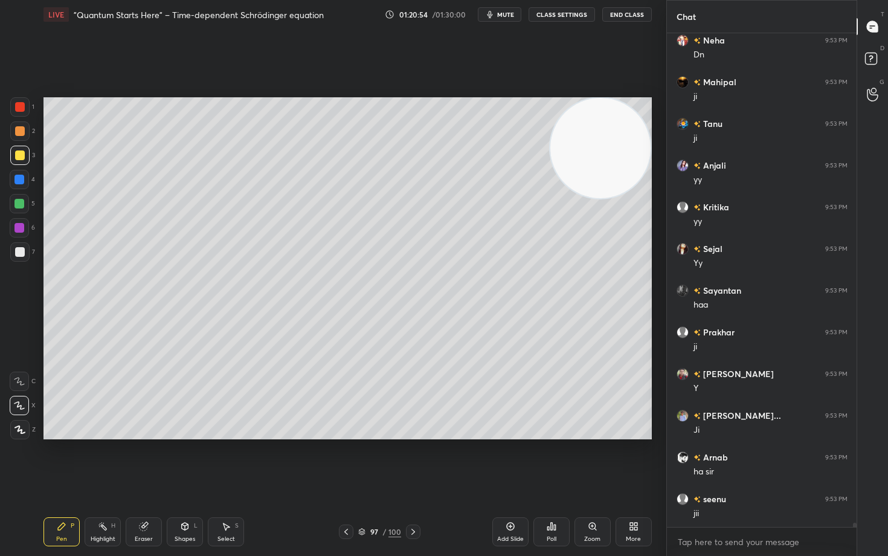
click at [509, 460] on icon at bounding box center [511, 526] width 10 height 10
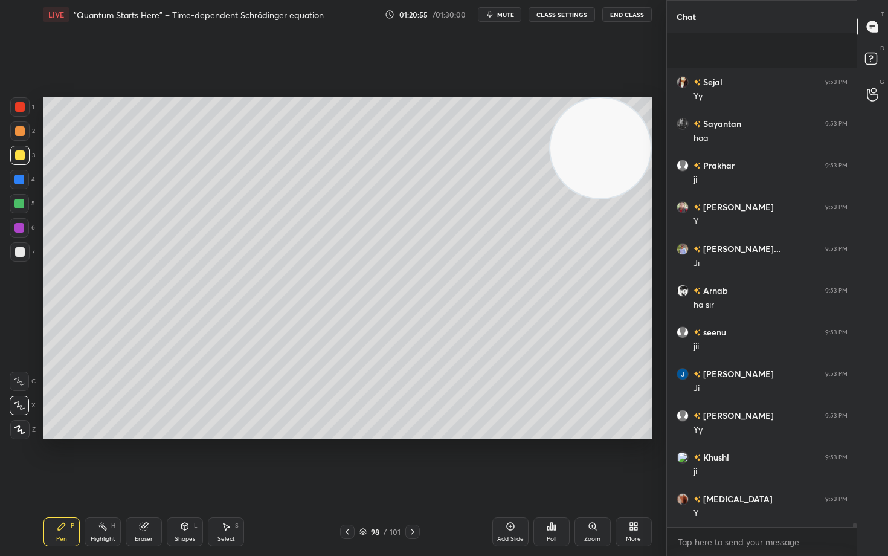
click at [21, 132] on div at bounding box center [20, 131] width 10 height 10
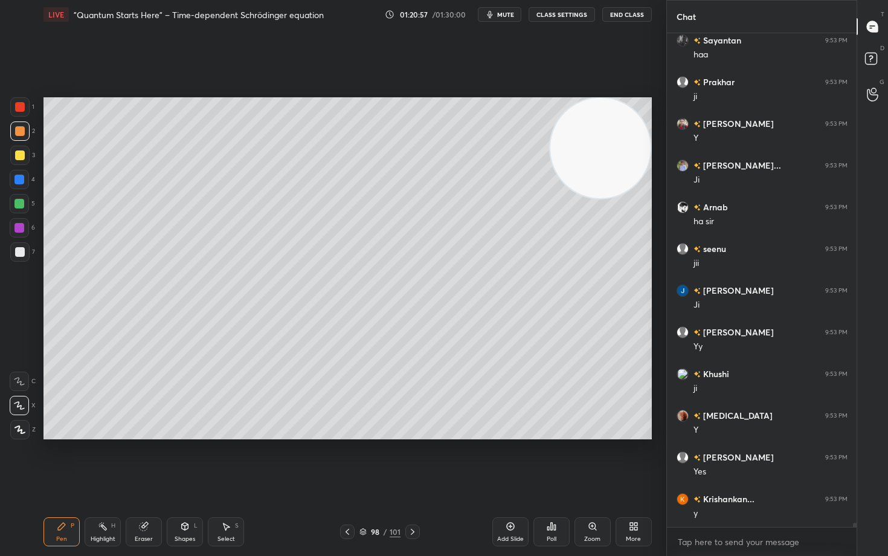
scroll to position [60983, 0]
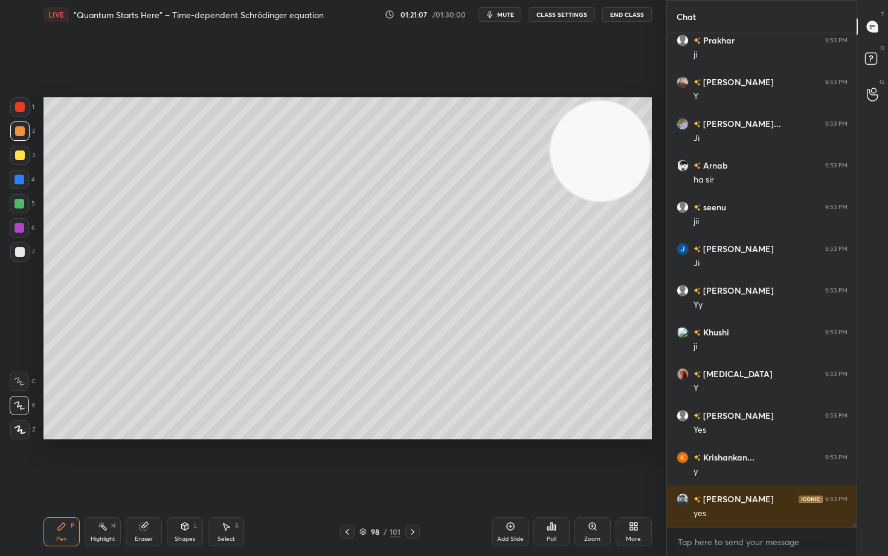
drag, startPoint x: 594, startPoint y: 159, endPoint x: 554, endPoint y: 223, distance: 75.2
click at [579, 201] on video at bounding box center [600, 151] width 100 height 100
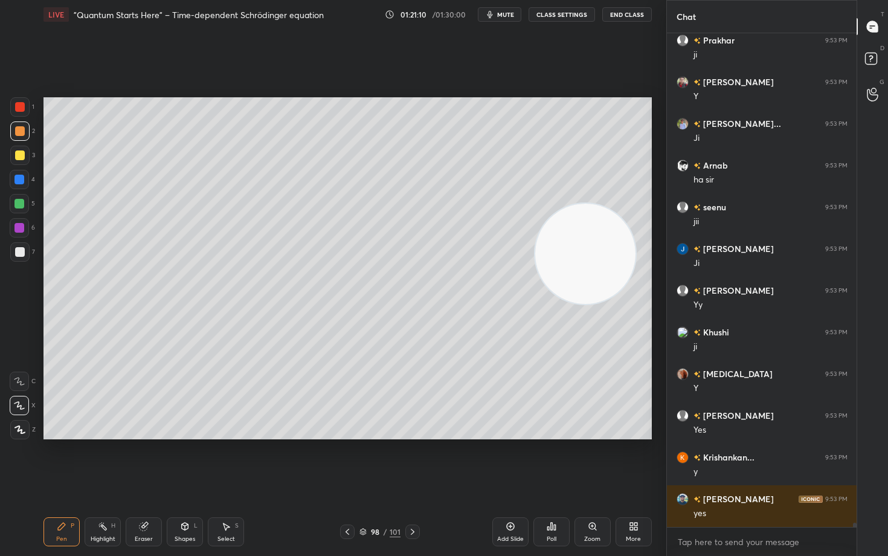
scroll to position [61025, 0]
drag, startPoint x: 587, startPoint y: 242, endPoint x: 579, endPoint y: 318, distance: 76.6
click at [579, 304] on video at bounding box center [585, 254] width 100 height 100
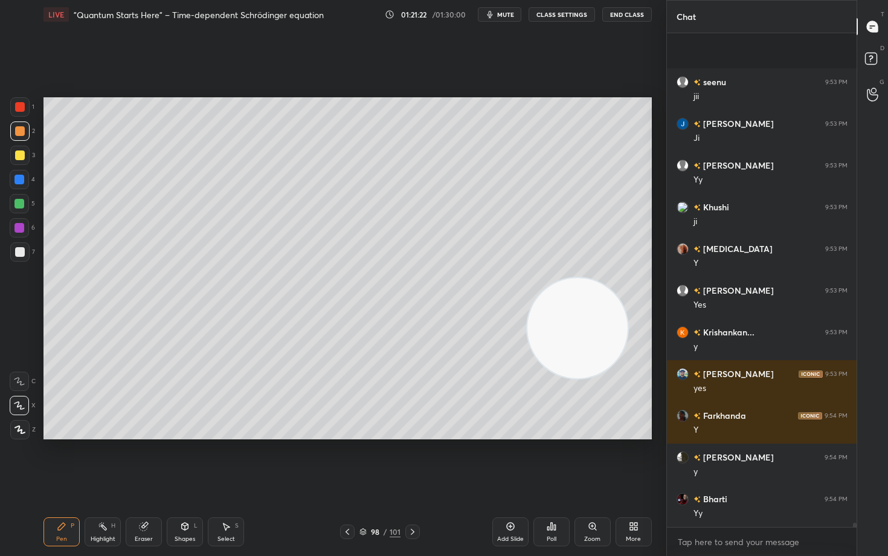
scroll to position [61192, 0]
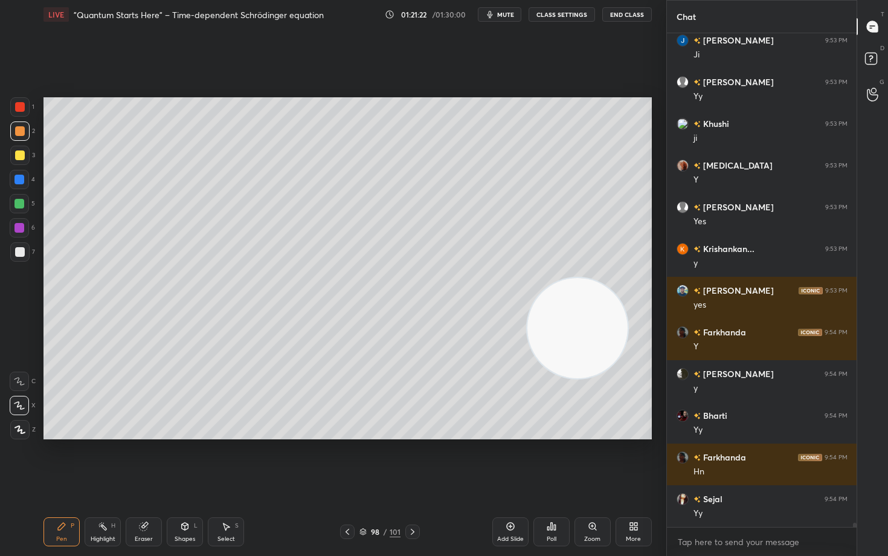
click at [20, 254] on div at bounding box center [20, 252] width 10 height 10
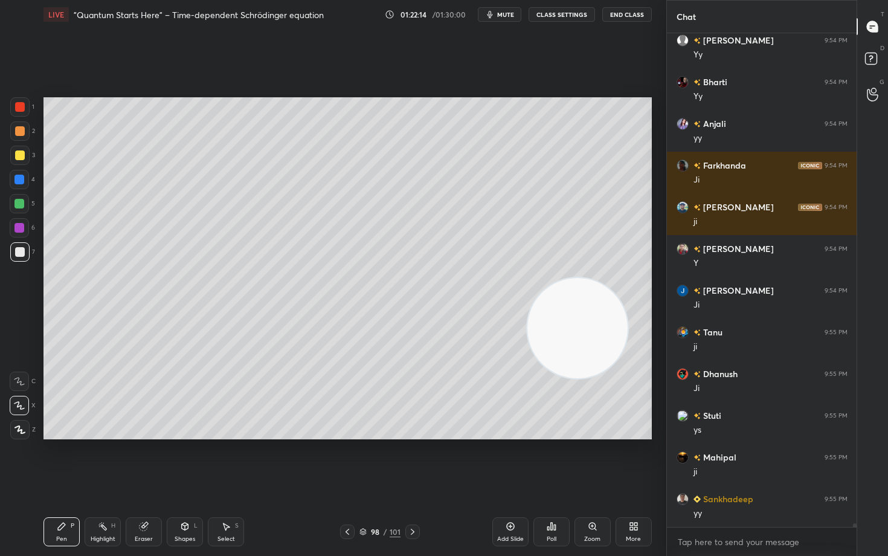
scroll to position [62234, 0]
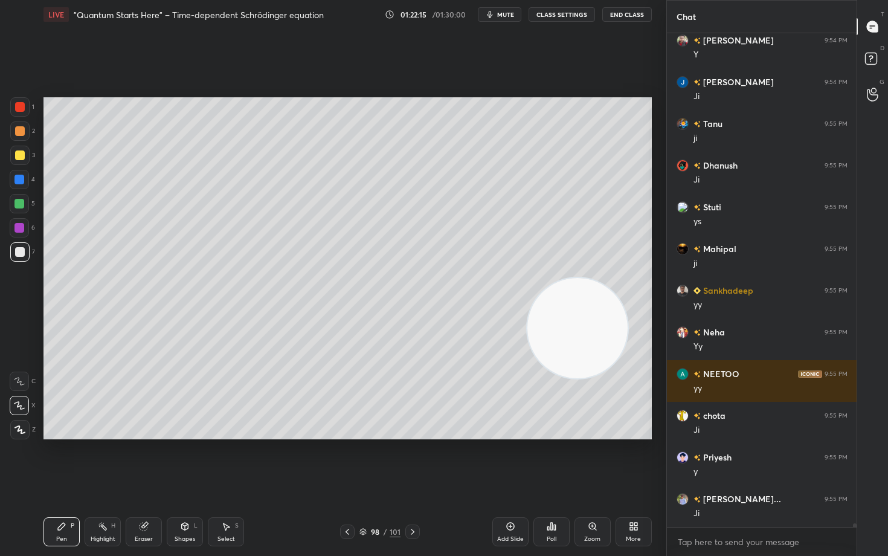
click at [23, 155] on div at bounding box center [20, 155] width 10 height 10
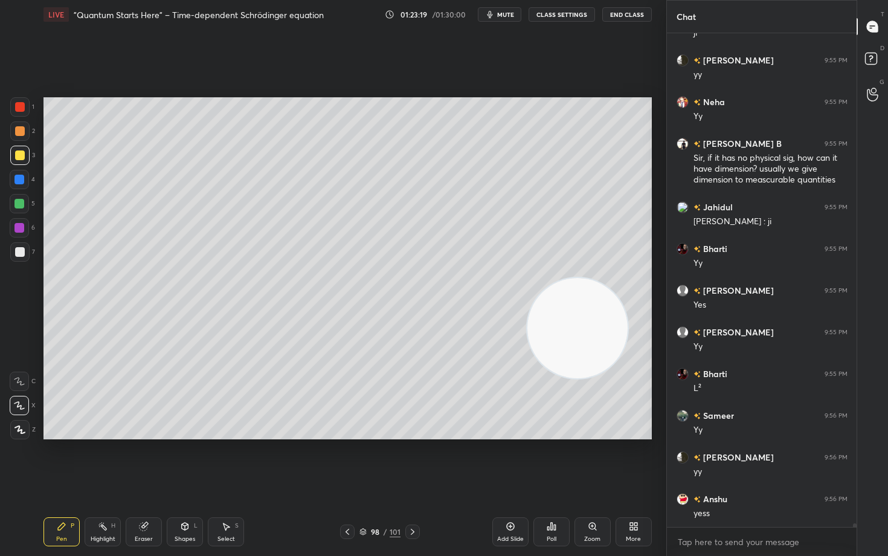
scroll to position [63797, 0]
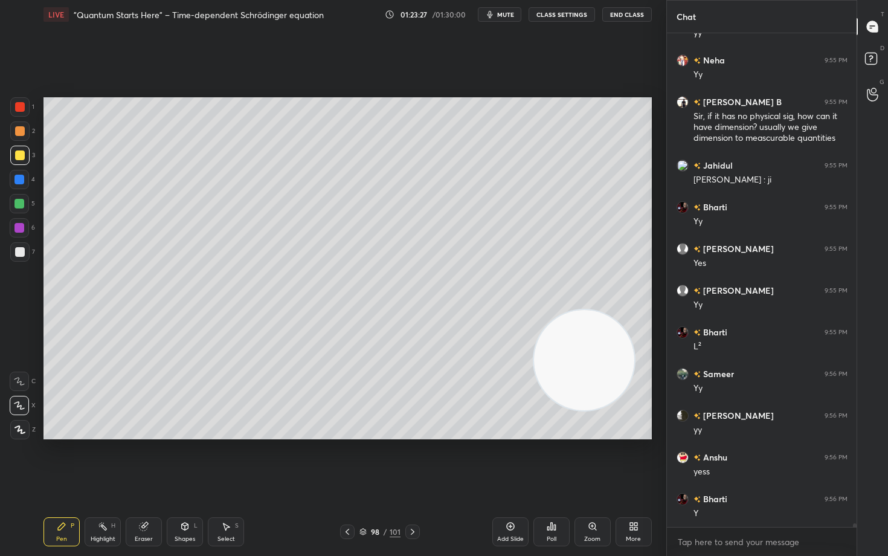
click at [581, 352] on video at bounding box center [584, 360] width 100 height 100
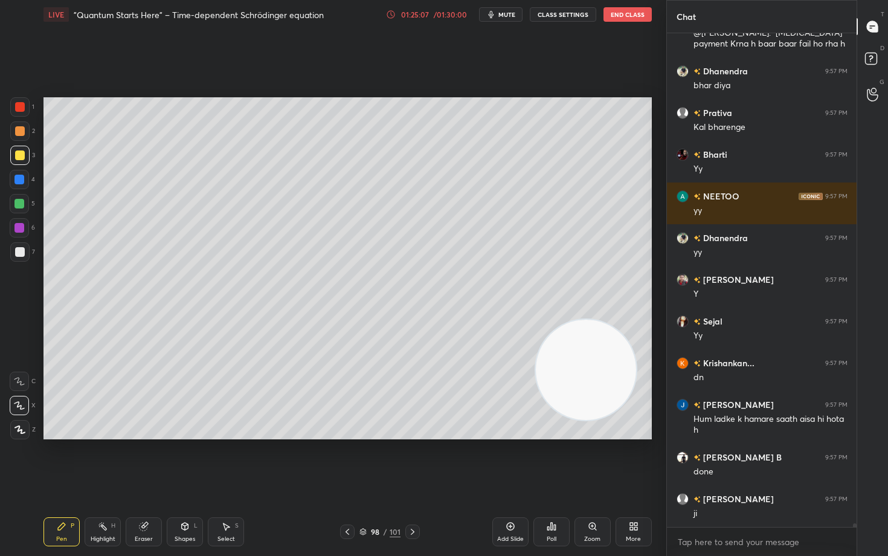
scroll to position [66611, 0]
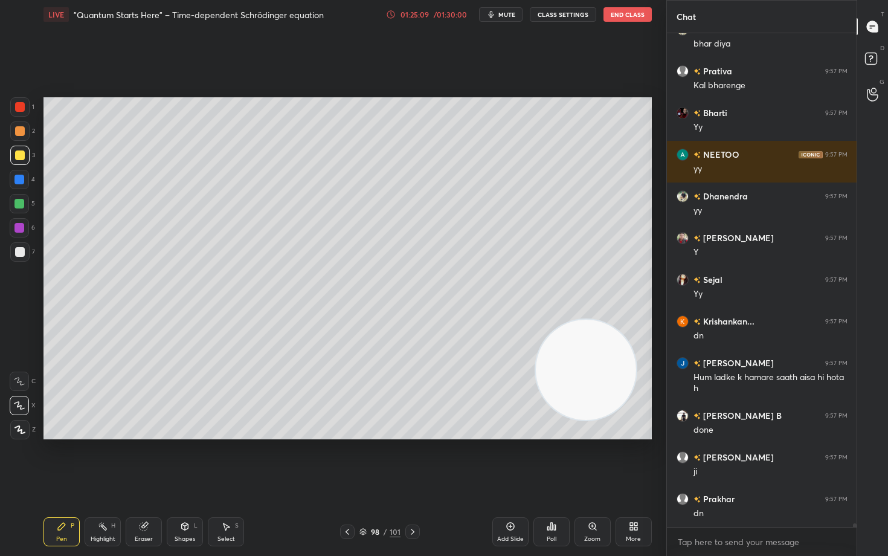
drag, startPoint x: 19, startPoint y: 132, endPoint x: 25, endPoint y: 139, distance: 9.4
click at [19, 132] on div at bounding box center [20, 131] width 10 height 10
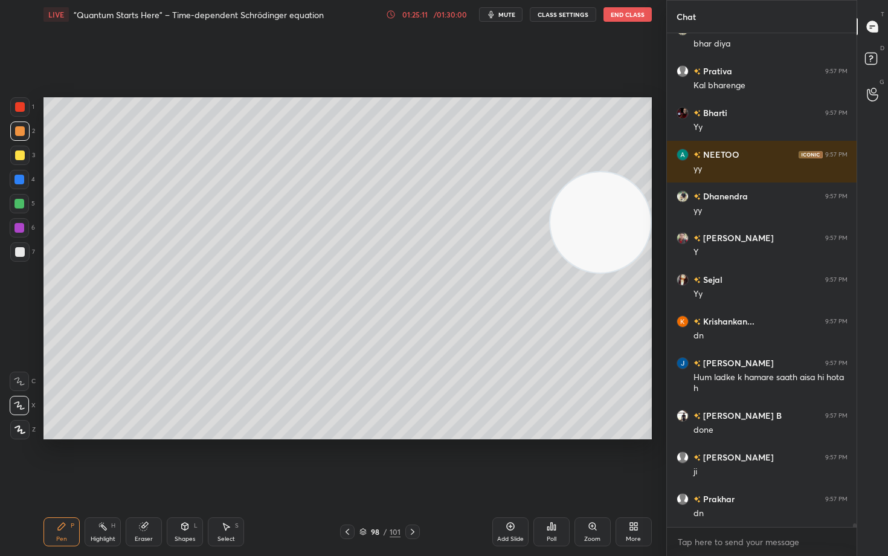
drag, startPoint x: 590, startPoint y: 400, endPoint x: 624, endPoint y: 170, distance: 232.7
click at [627, 195] on video at bounding box center [600, 222] width 100 height 100
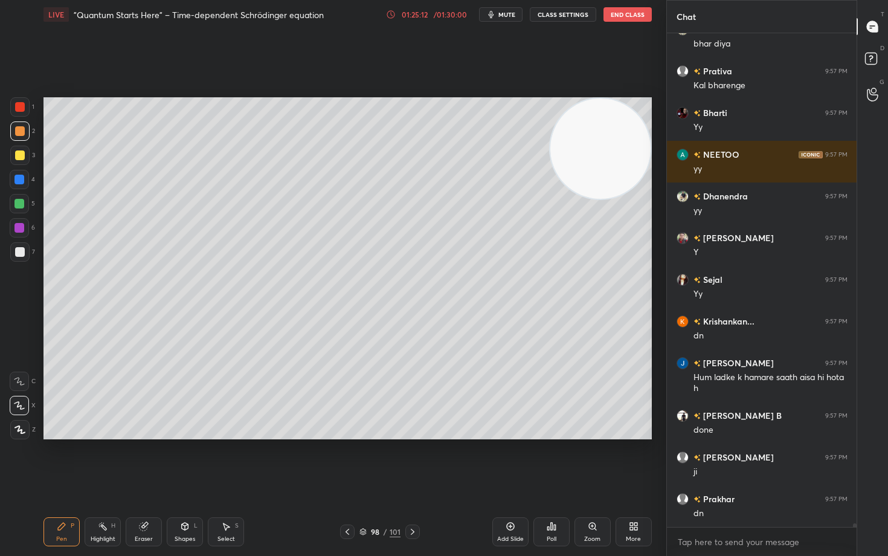
drag, startPoint x: 616, startPoint y: 147, endPoint x: 627, endPoint y: 118, distance: 31.0
click at [623, 128] on video at bounding box center [600, 148] width 100 height 100
click at [507, 460] on icon at bounding box center [511, 526] width 10 height 10
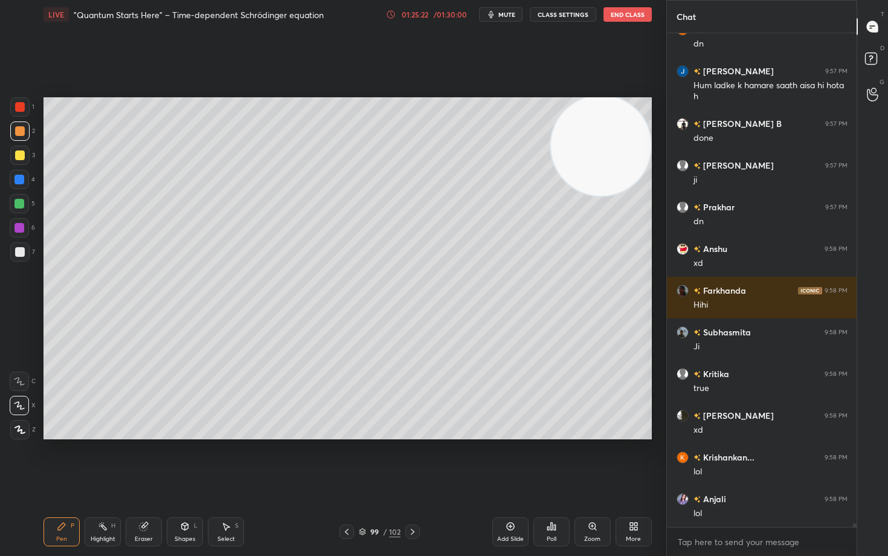
scroll to position [66945, 0]
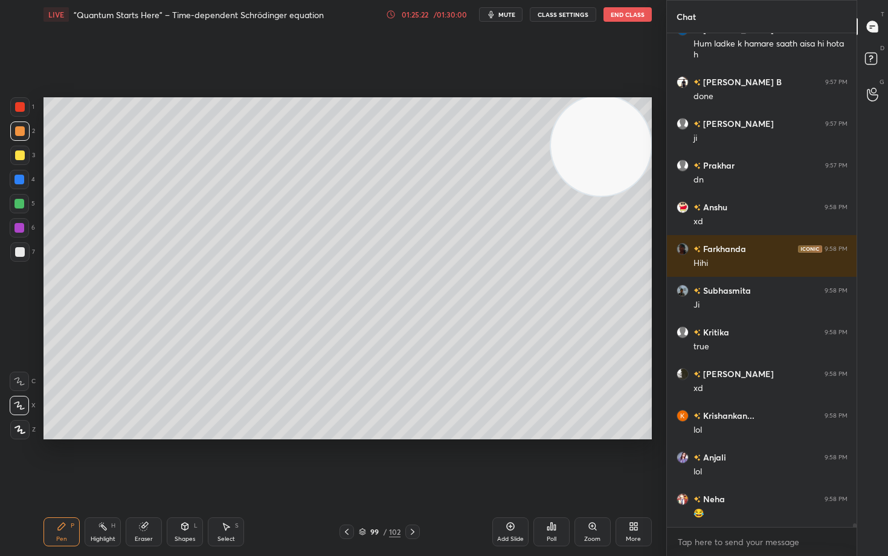
click at [22, 253] on div at bounding box center [20, 252] width 10 height 10
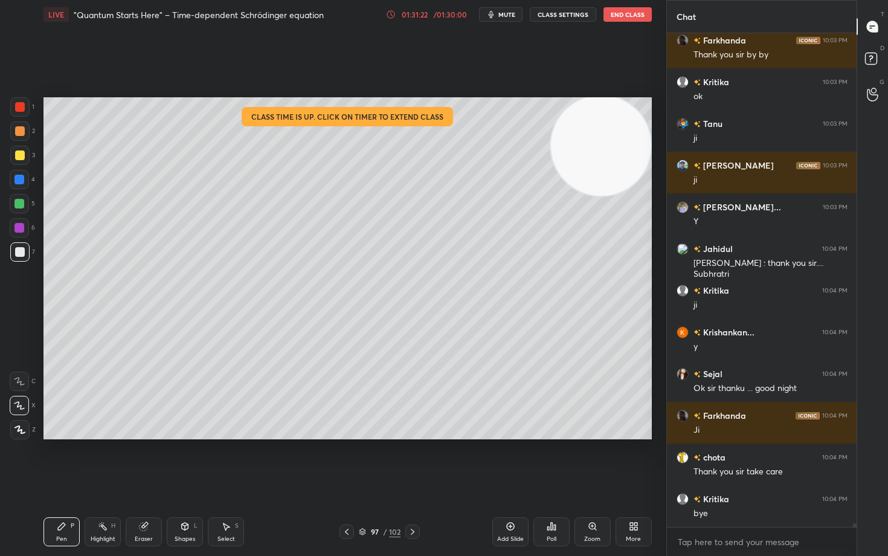
scroll to position [71949, 0]
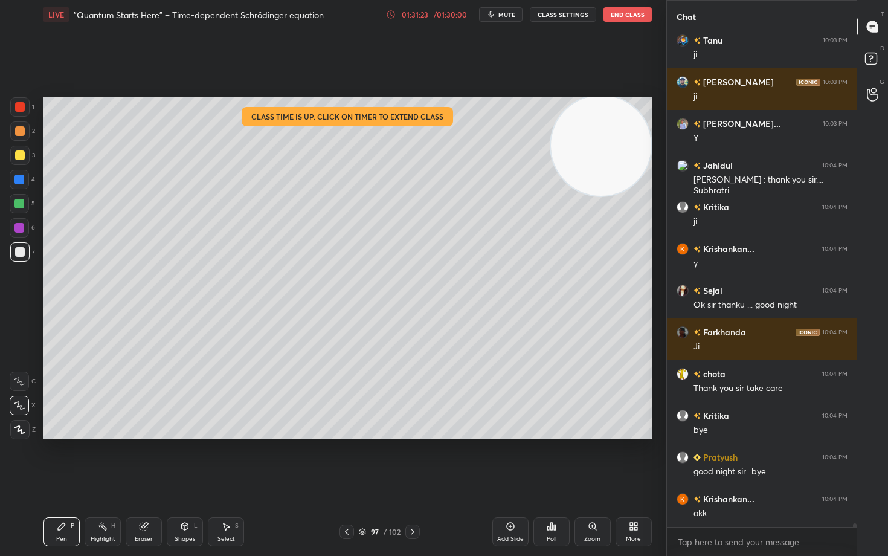
click at [618, 11] on button "End Class" at bounding box center [627, 14] width 48 height 14
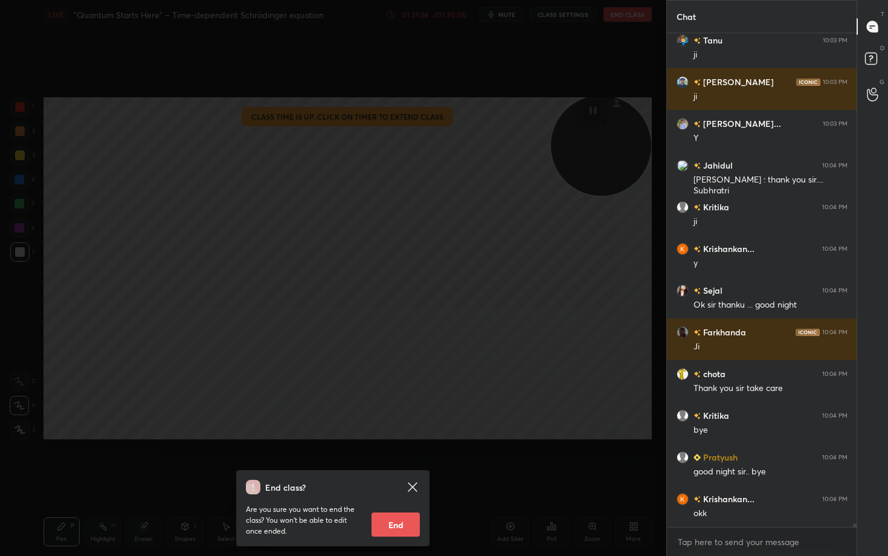
scroll to position [71991, 0]
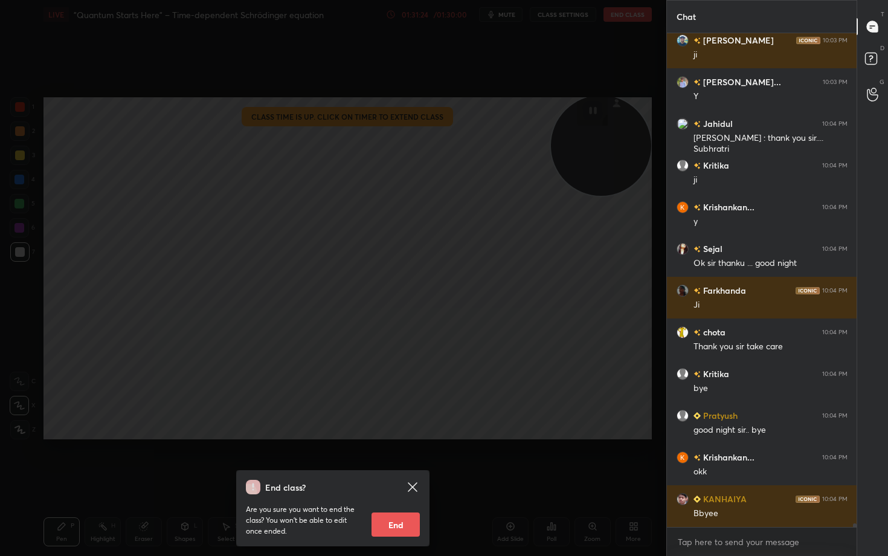
click at [391, 460] on button "End" at bounding box center [395, 524] width 48 height 24
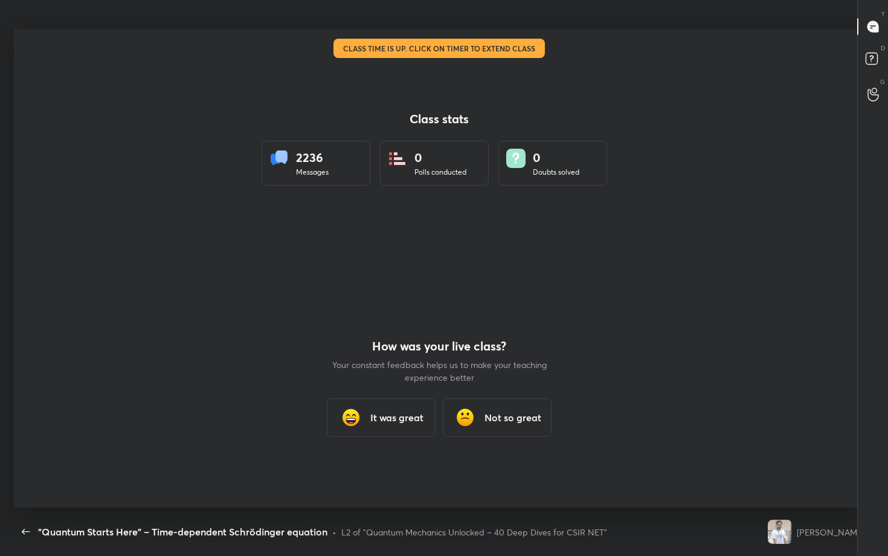
scroll to position [60016, 59522]
